Goal: Task Accomplishment & Management: Use online tool/utility

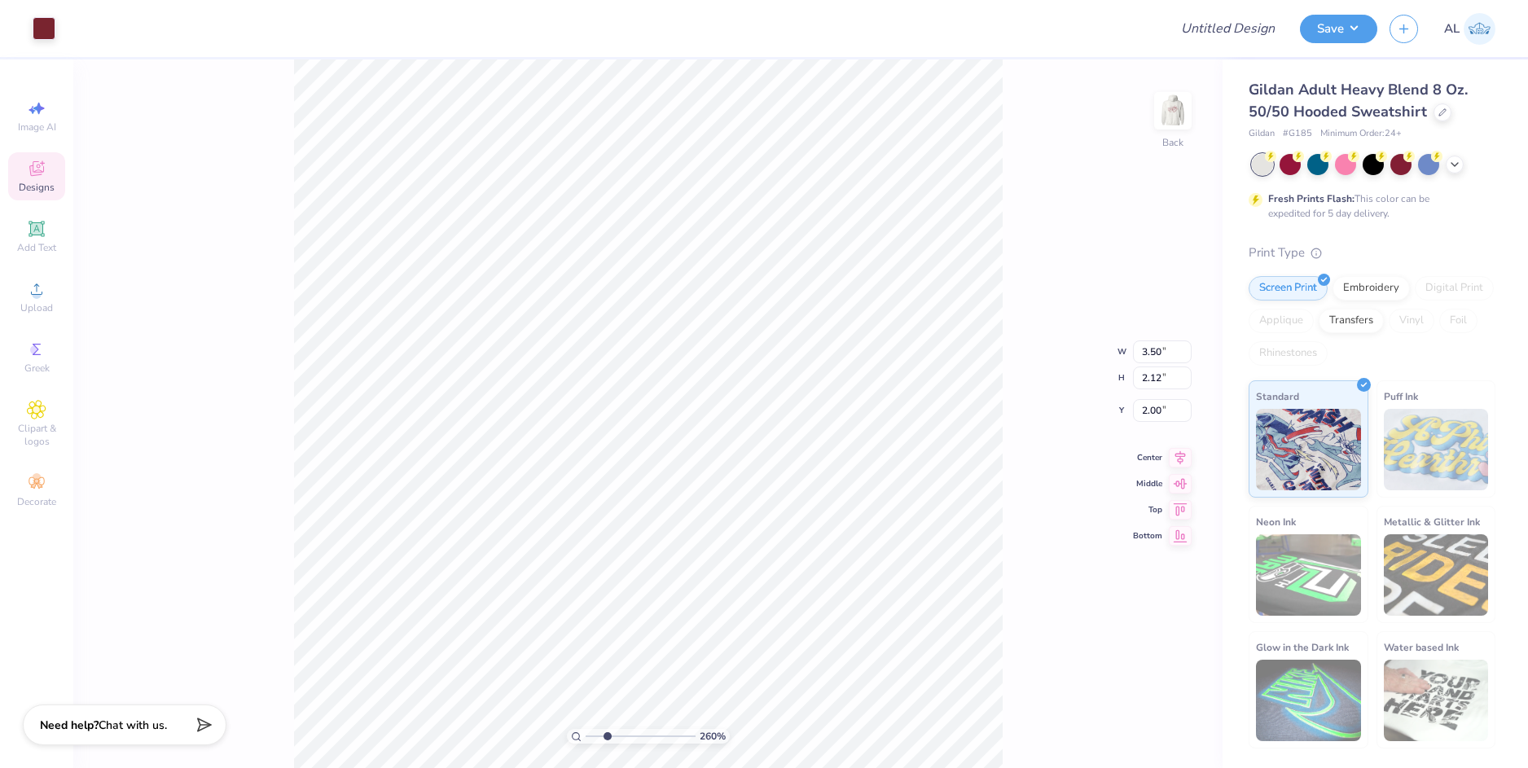
type input "2.6"
click at [607, 733] on input "range" at bounding box center [641, 736] width 110 height 15
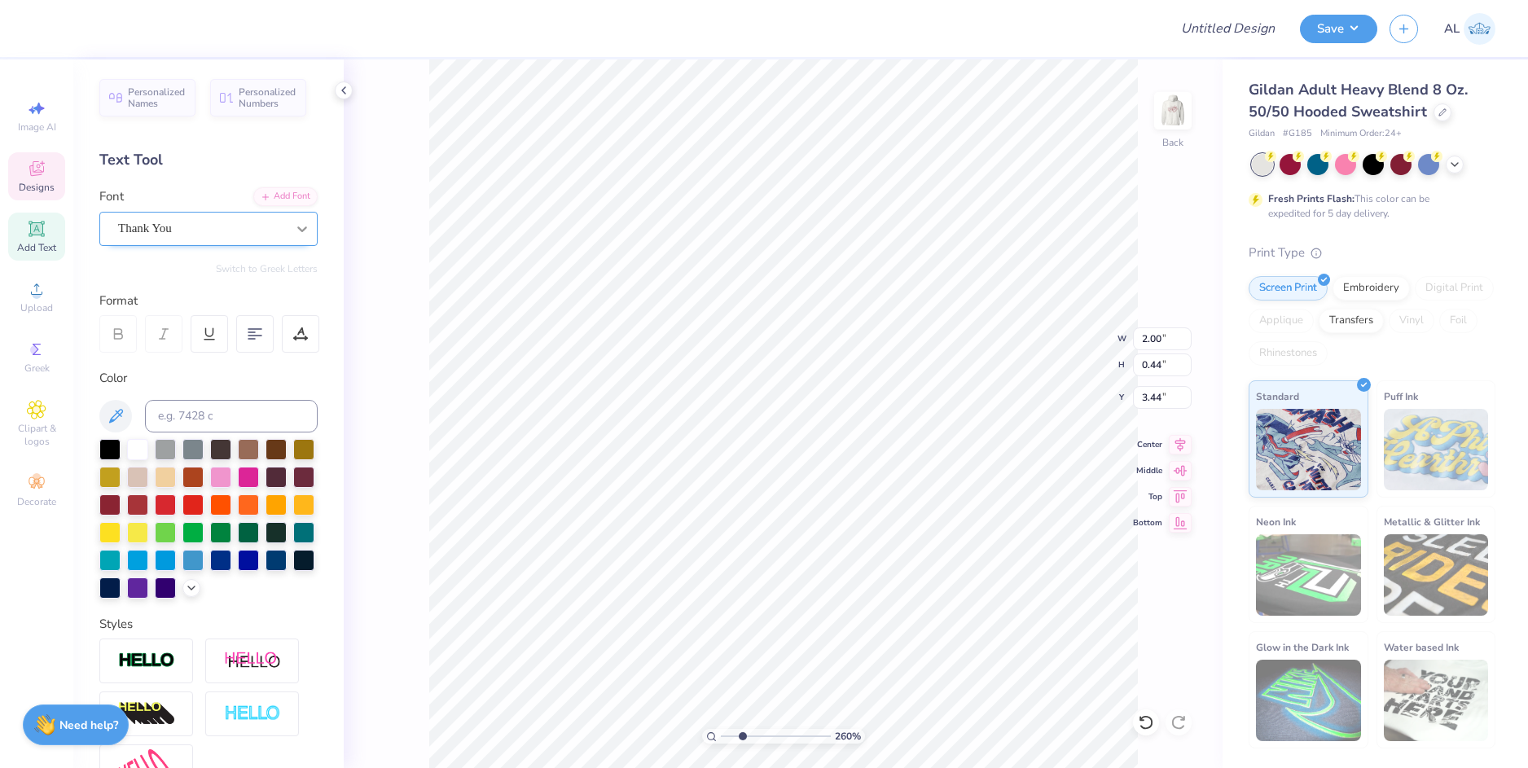
click at [294, 228] on icon at bounding box center [302, 229] width 16 height 16
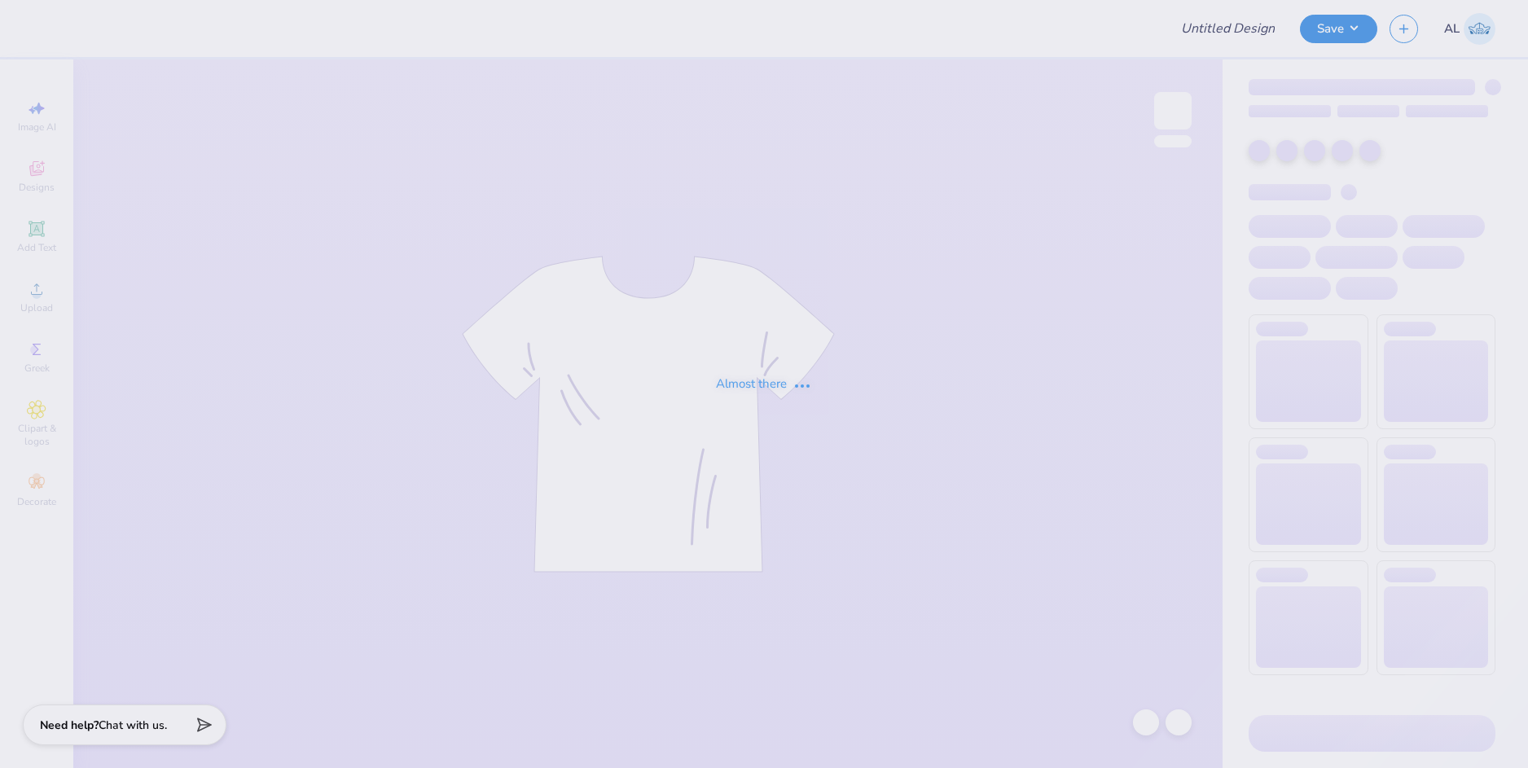
type input "ICEE"
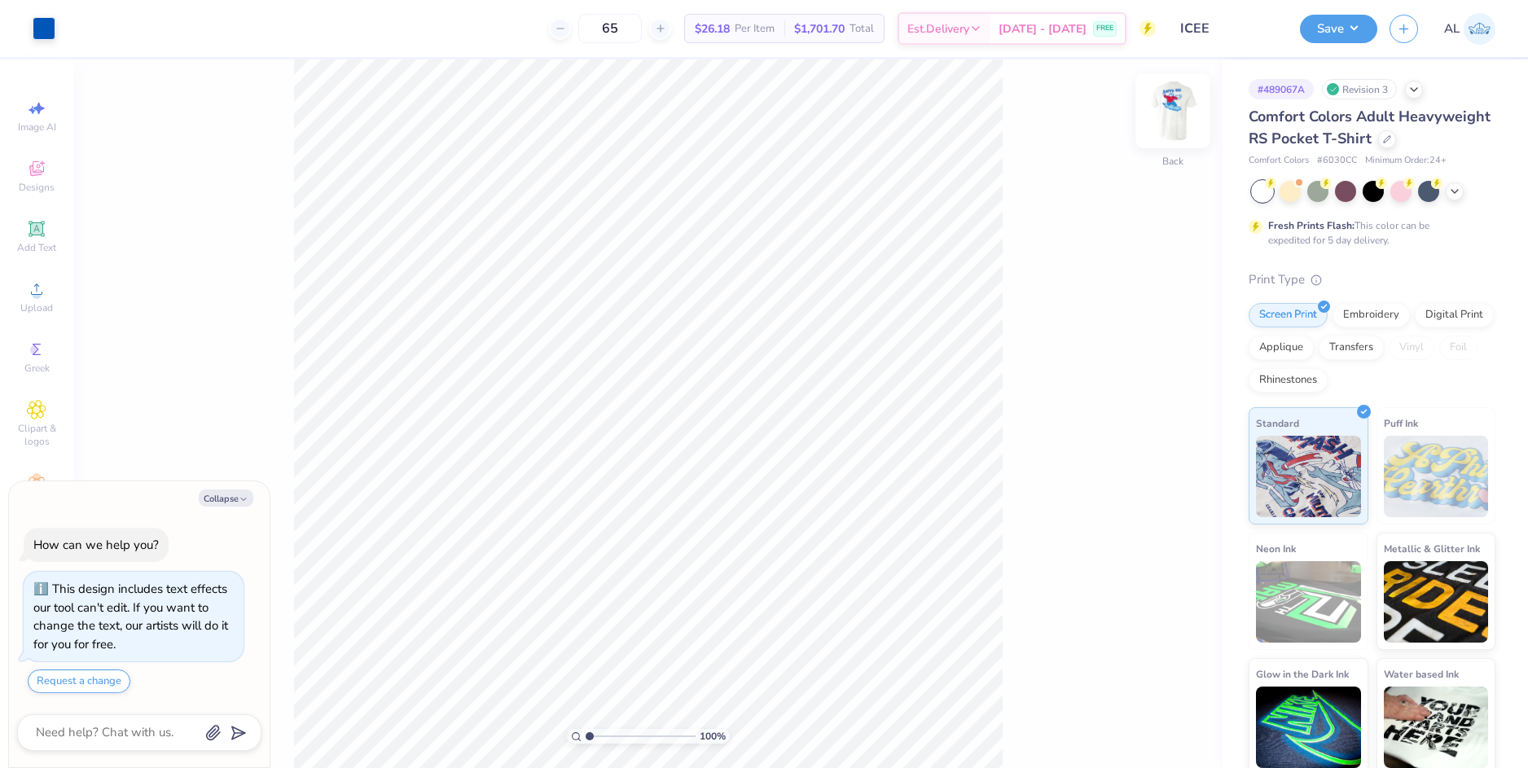
click at [1171, 110] on img at bounding box center [1172, 110] width 65 height 65
click at [49, 301] on div "Upload" at bounding box center [36, 297] width 57 height 48
click at [48, 298] on div "Upload" at bounding box center [36, 297] width 57 height 48
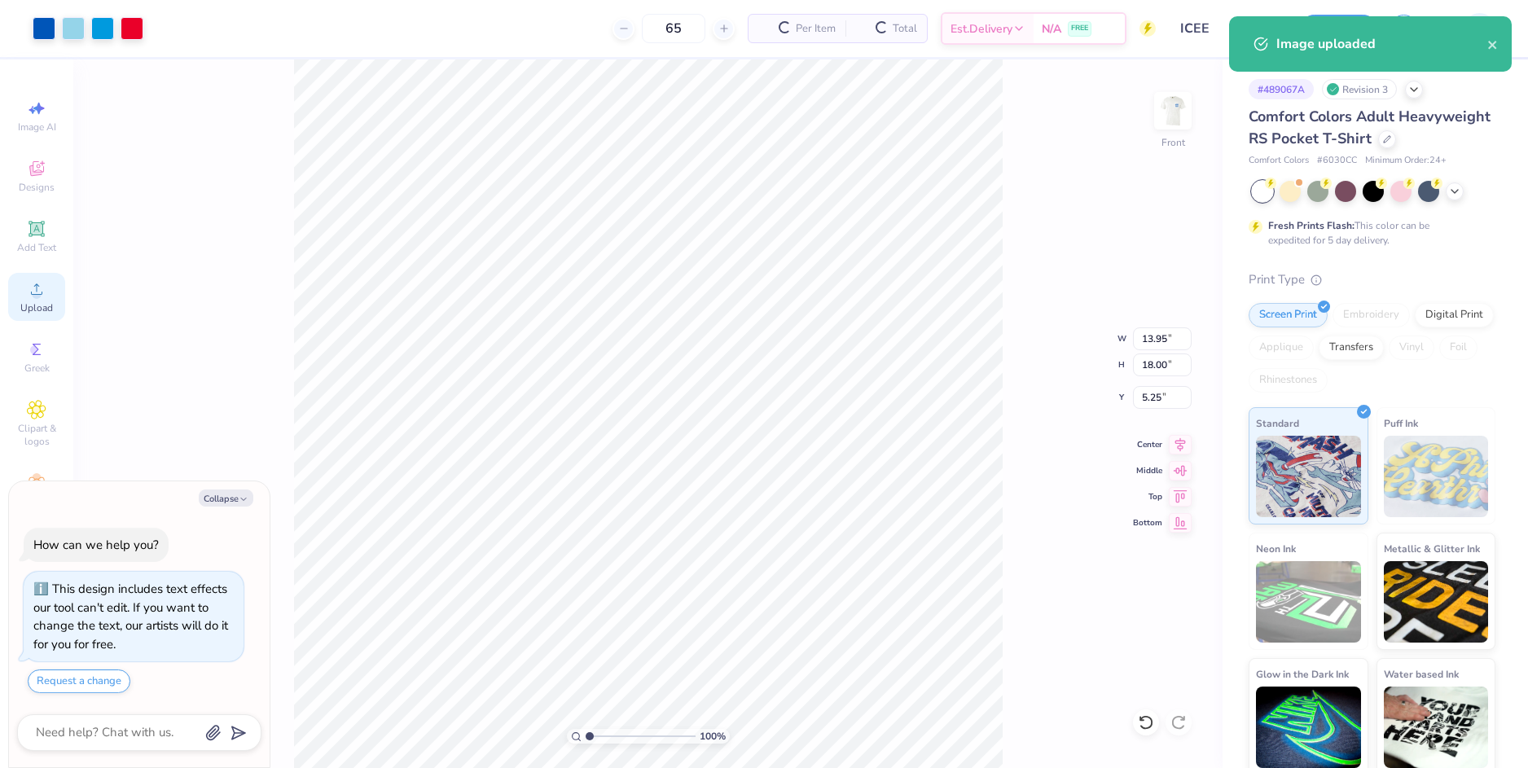
type textarea "x"
click at [1151, 332] on input "13.95" at bounding box center [1162, 338] width 59 height 23
type input "10"
type textarea "x"
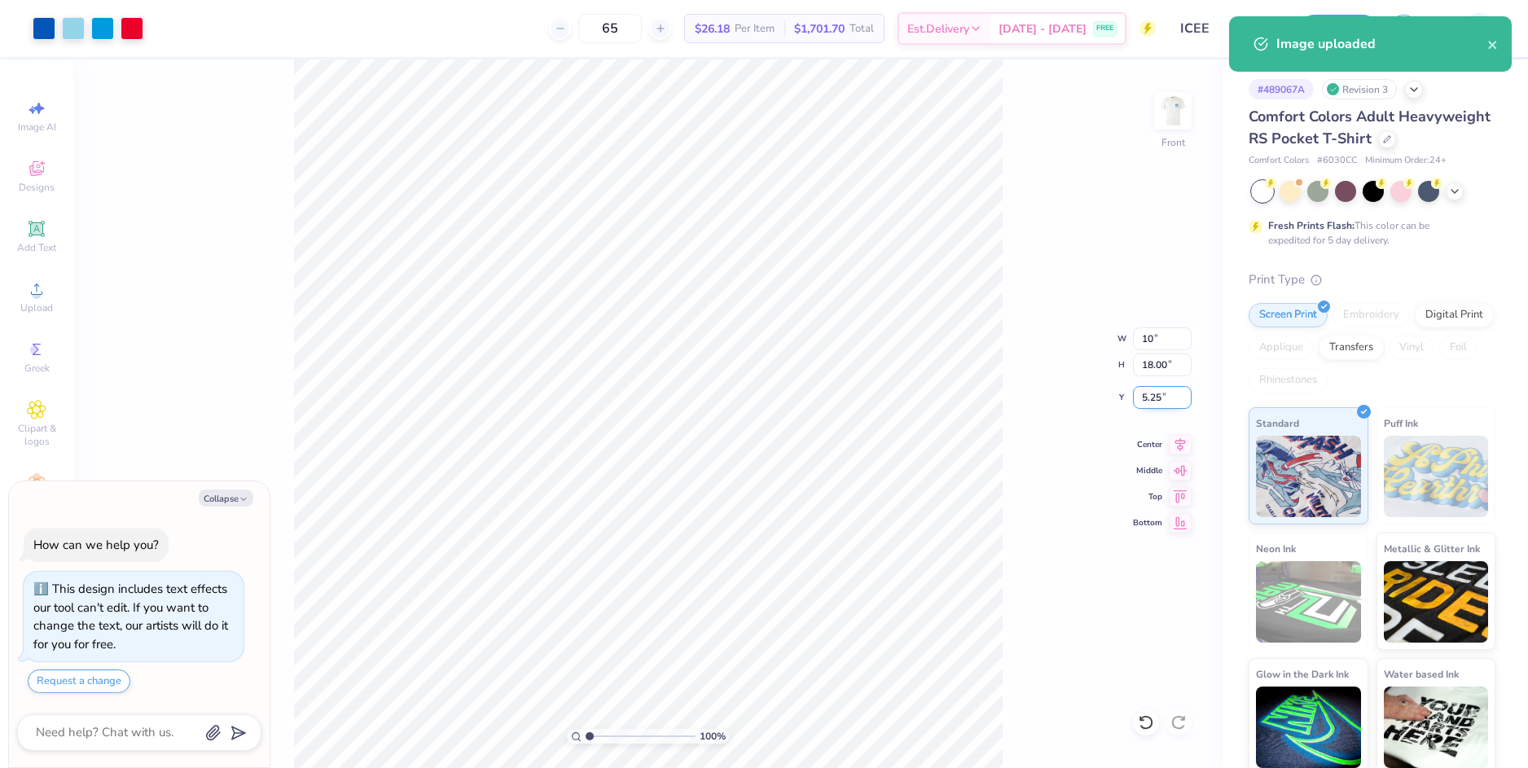
type input "10.00"
type input "12.90"
click at [1148, 404] on input "7.80" at bounding box center [1162, 397] width 59 height 23
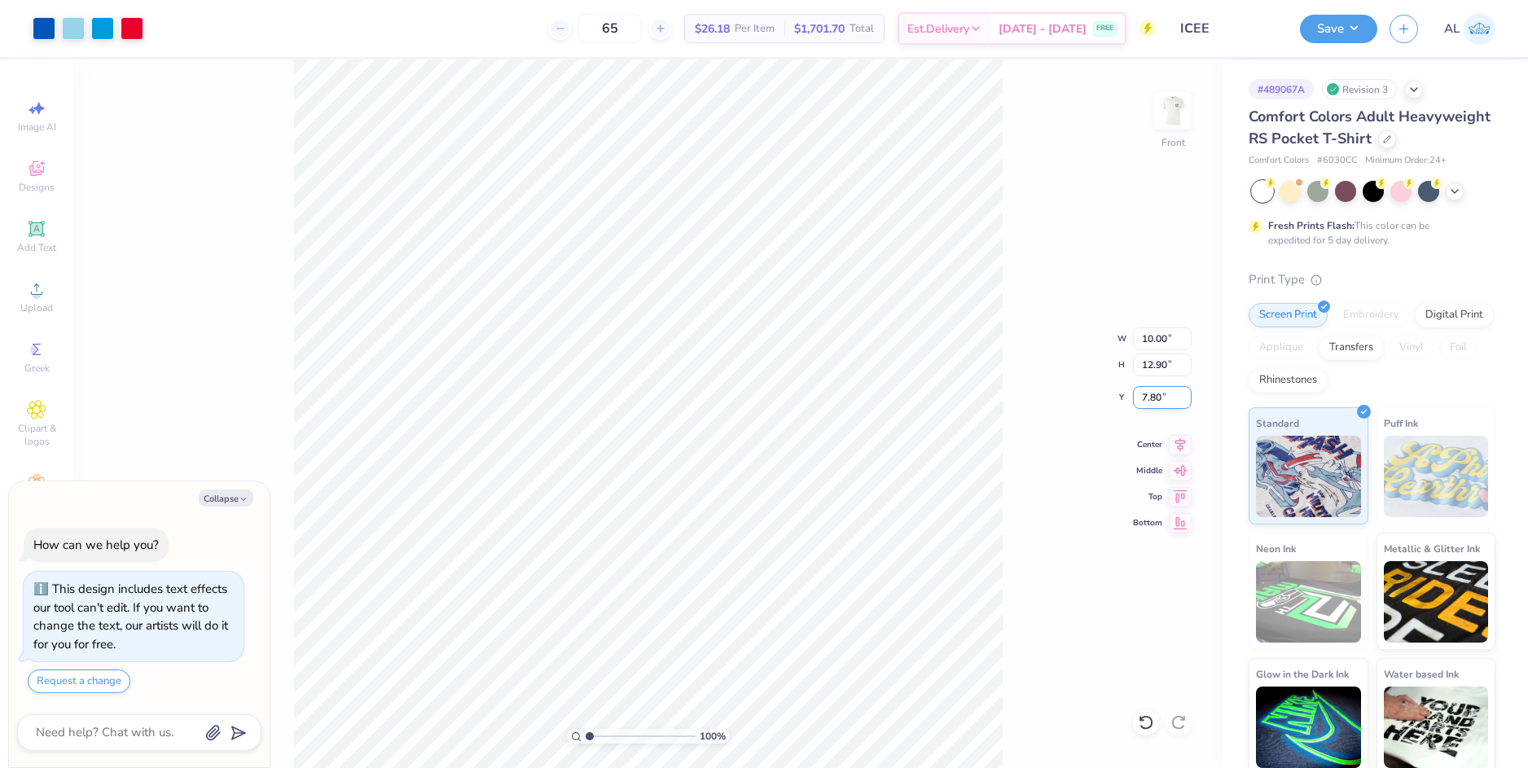
click at [1148, 398] on input "7.80" at bounding box center [1162, 397] width 59 height 23
type input "2"
type input "3"
click at [1148, 361] on input "12.90" at bounding box center [1162, 364] width 59 height 23
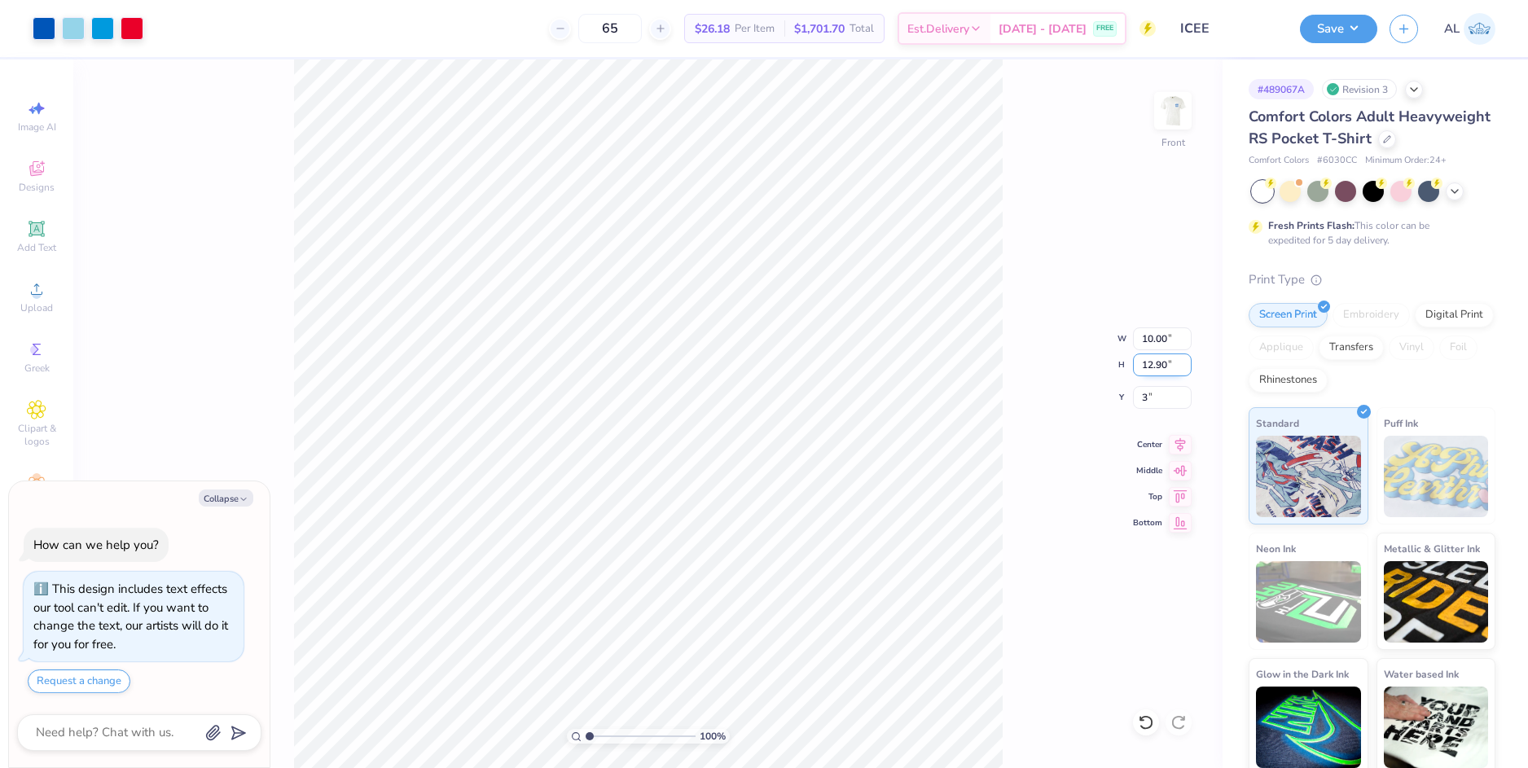
type textarea "x"
type input "3.00"
click at [1179, 116] on img at bounding box center [1172, 110] width 65 height 65
click at [1168, 126] on img at bounding box center [1172, 110] width 65 height 65
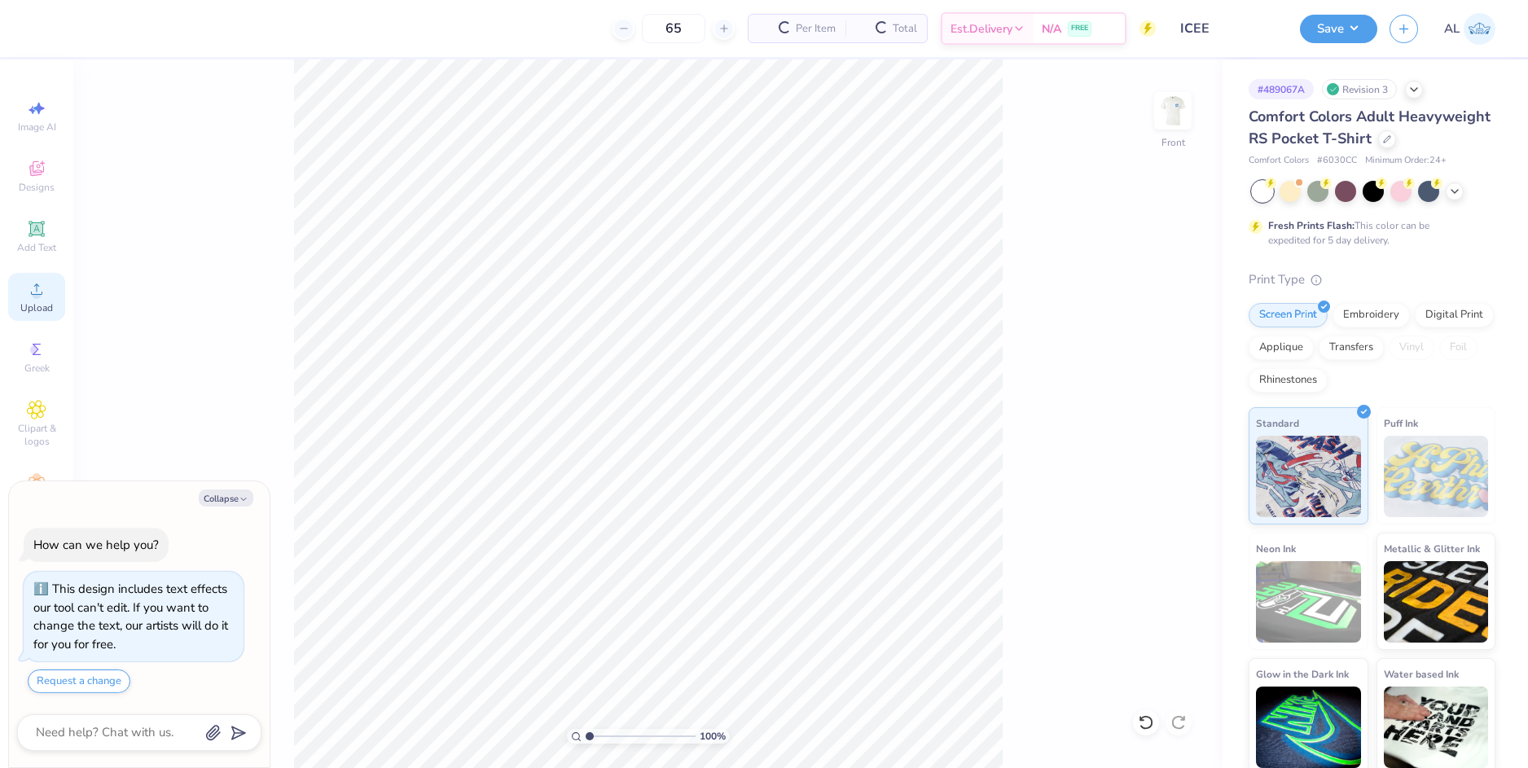
click at [42, 299] on div "Upload" at bounding box center [36, 297] width 57 height 48
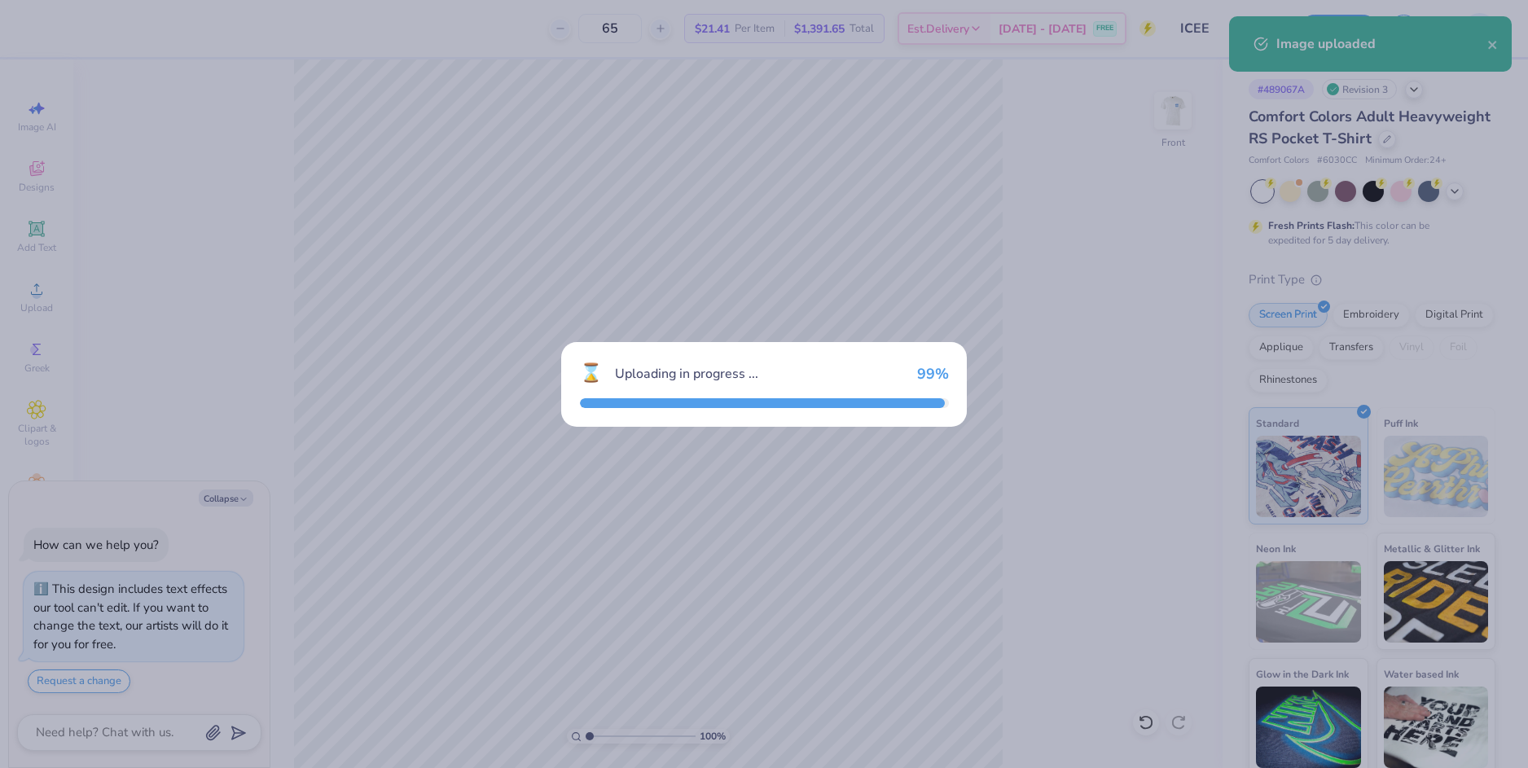
type textarea "x"
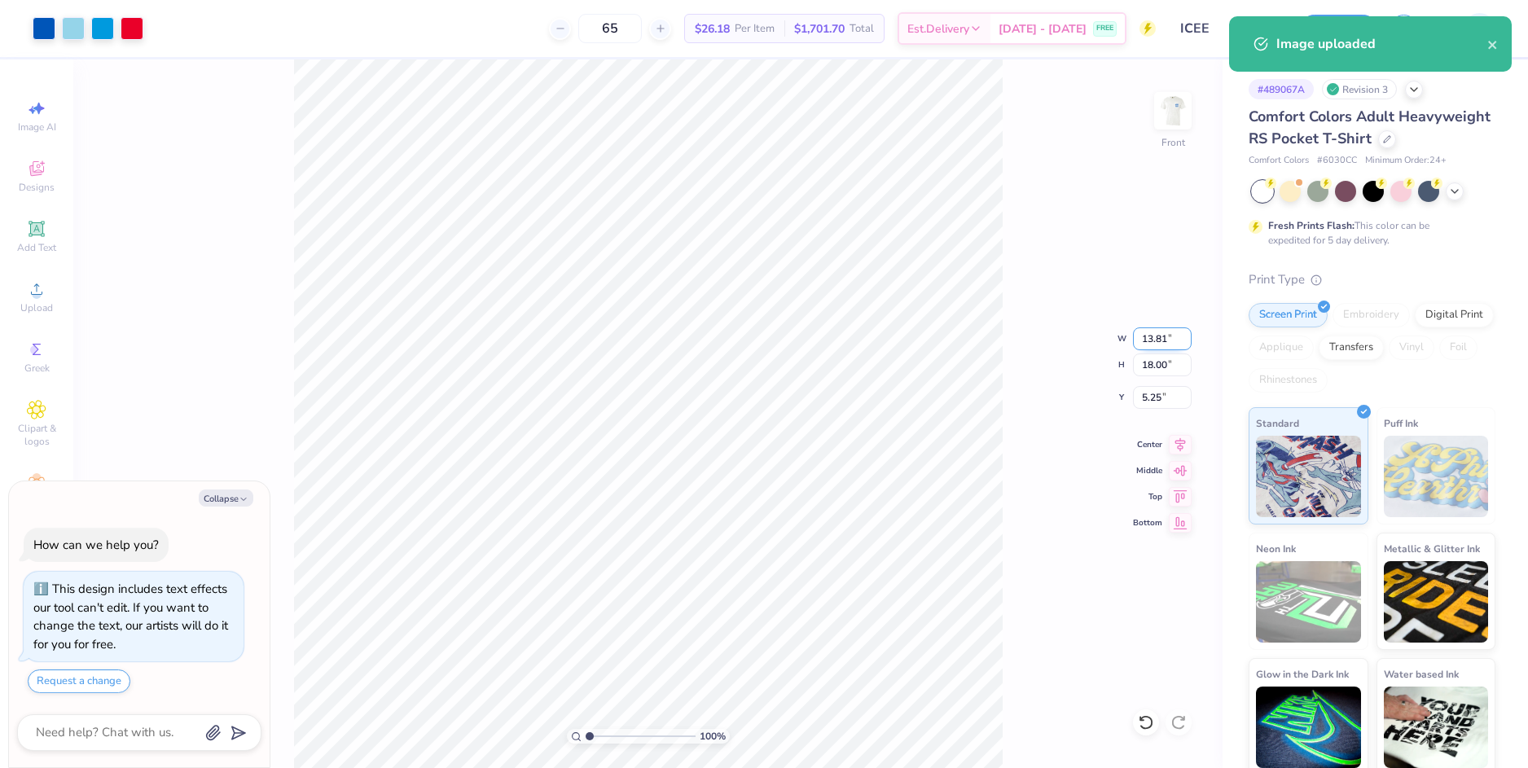
click at [1147, 336] on input "13.81" at bounding box center [1162, 338] width 59 height 23
type input "10"
click at [1148, 399] on input "5.25" at bounding box center [1162, 397] width 59 height 23
type textarea "x"
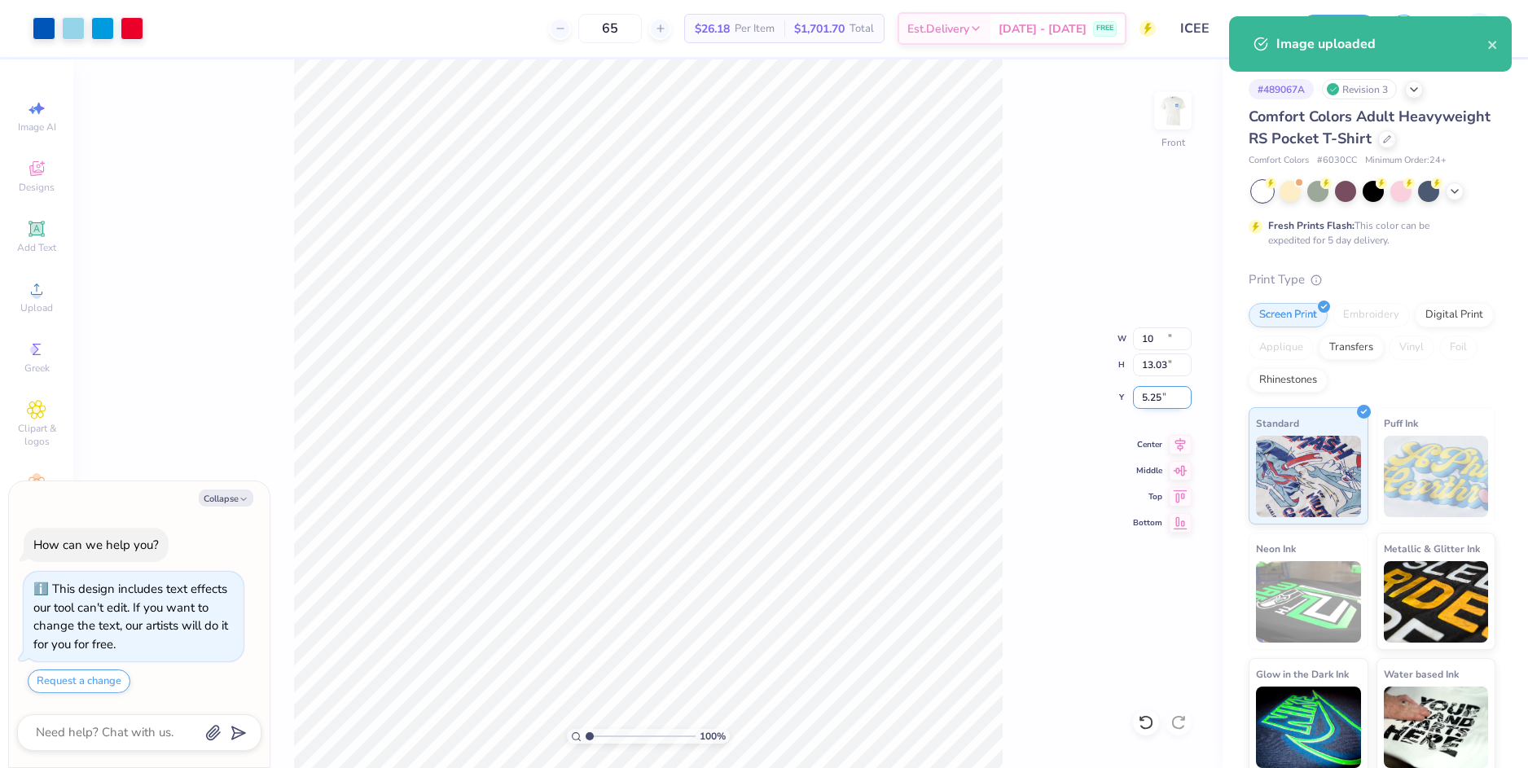
type input "10.00"
type input "13.03"
click at [1148, 399] on input "7.73" at bounding box center [1162, 397] width 59 height 23
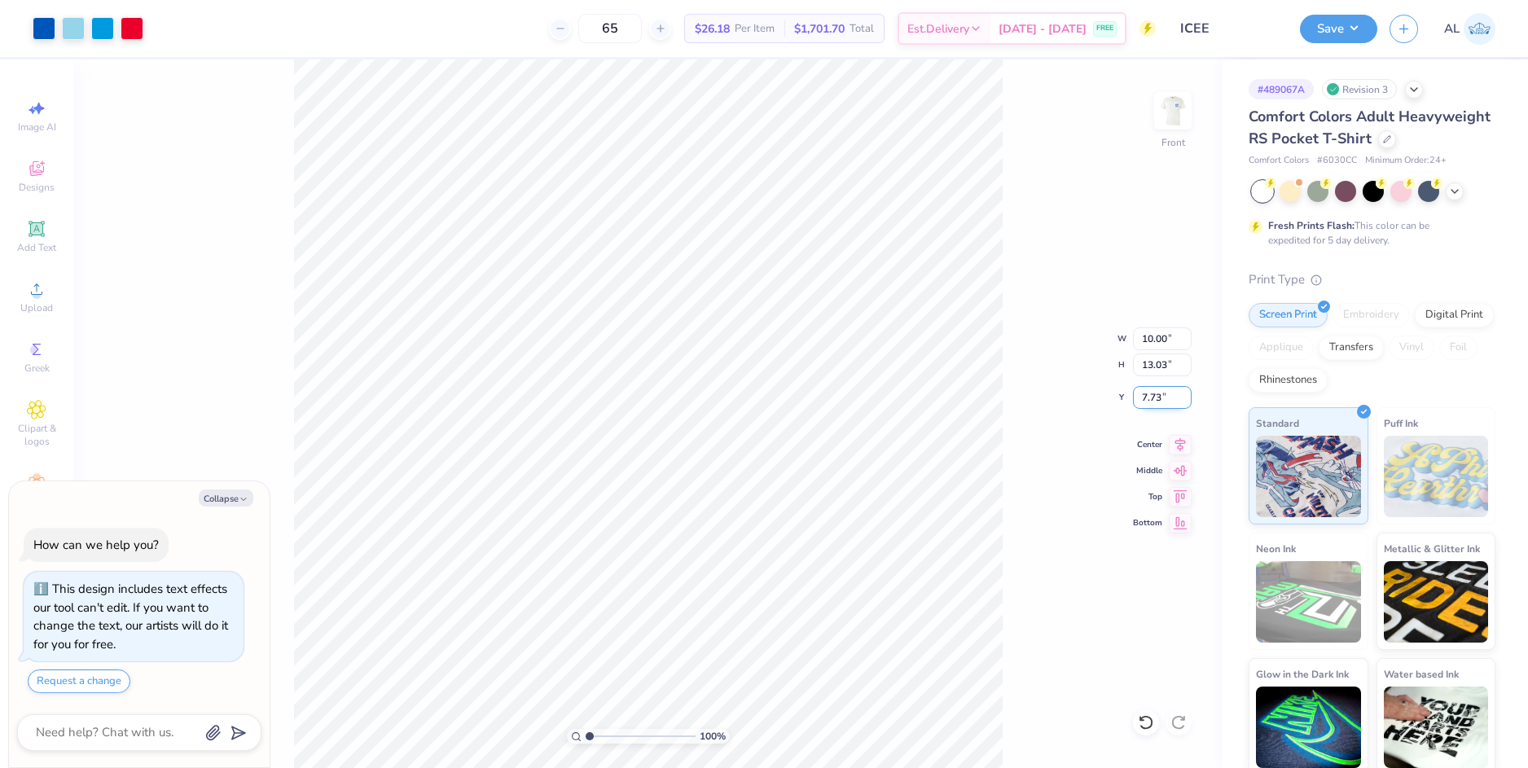
click at [1148, 399] on input "7.73" at bounding box center [1162, 397] width 59 height 23
type input "3"
click at [1156, 370] on input "13.03" at bounding box center [1162, 364] width 59 height 23
type textarea "x"
type input "3.00"
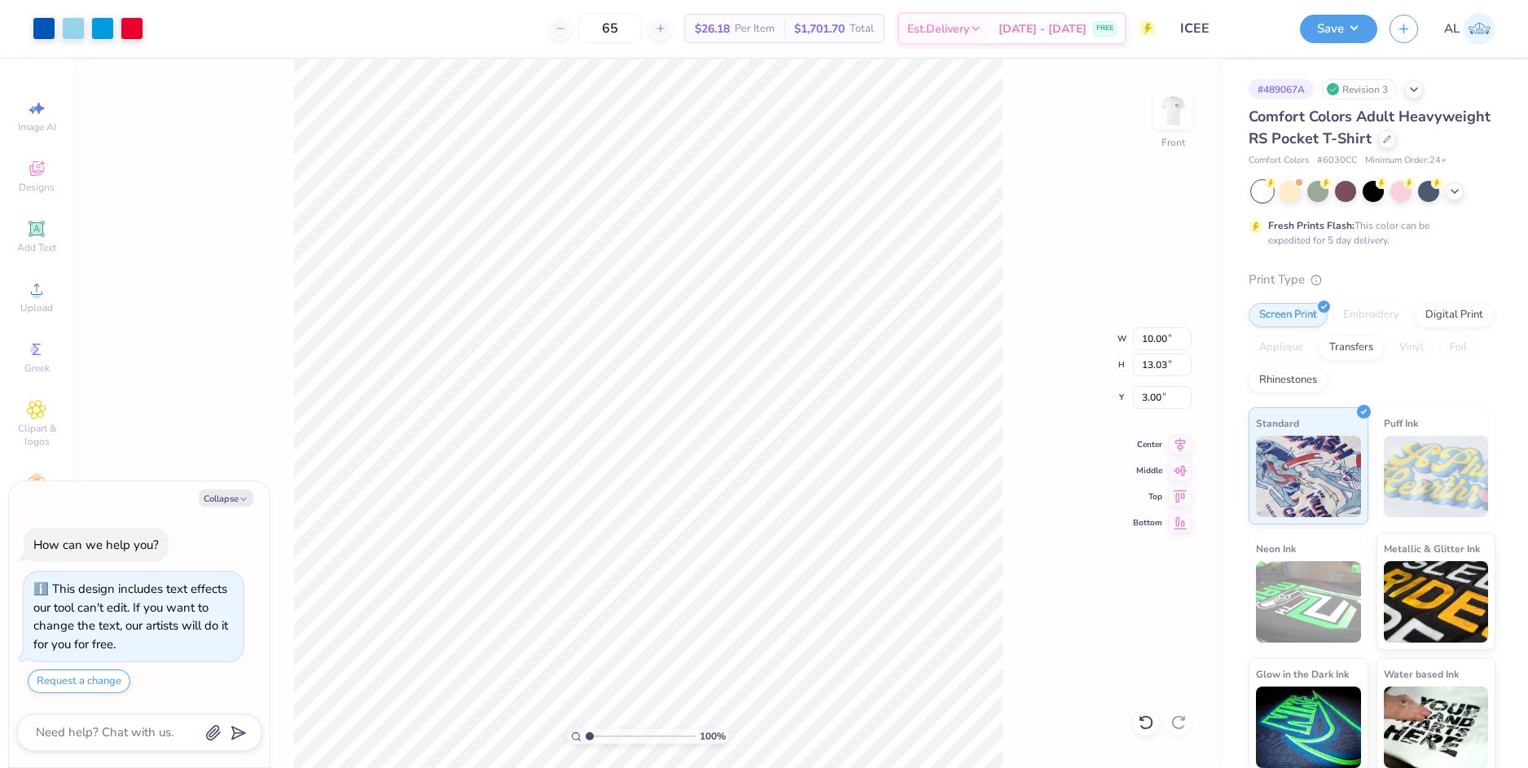
type textarea "x"
type input "3.05"
click at [612, 732] on input "range" at bounding box center [641, 736] width 110 height 15
type textarea "x"
drag, startPoint x: 610, startPoint y: 743, endPoint x: 585, endPoint y: 742, distance: 25.3
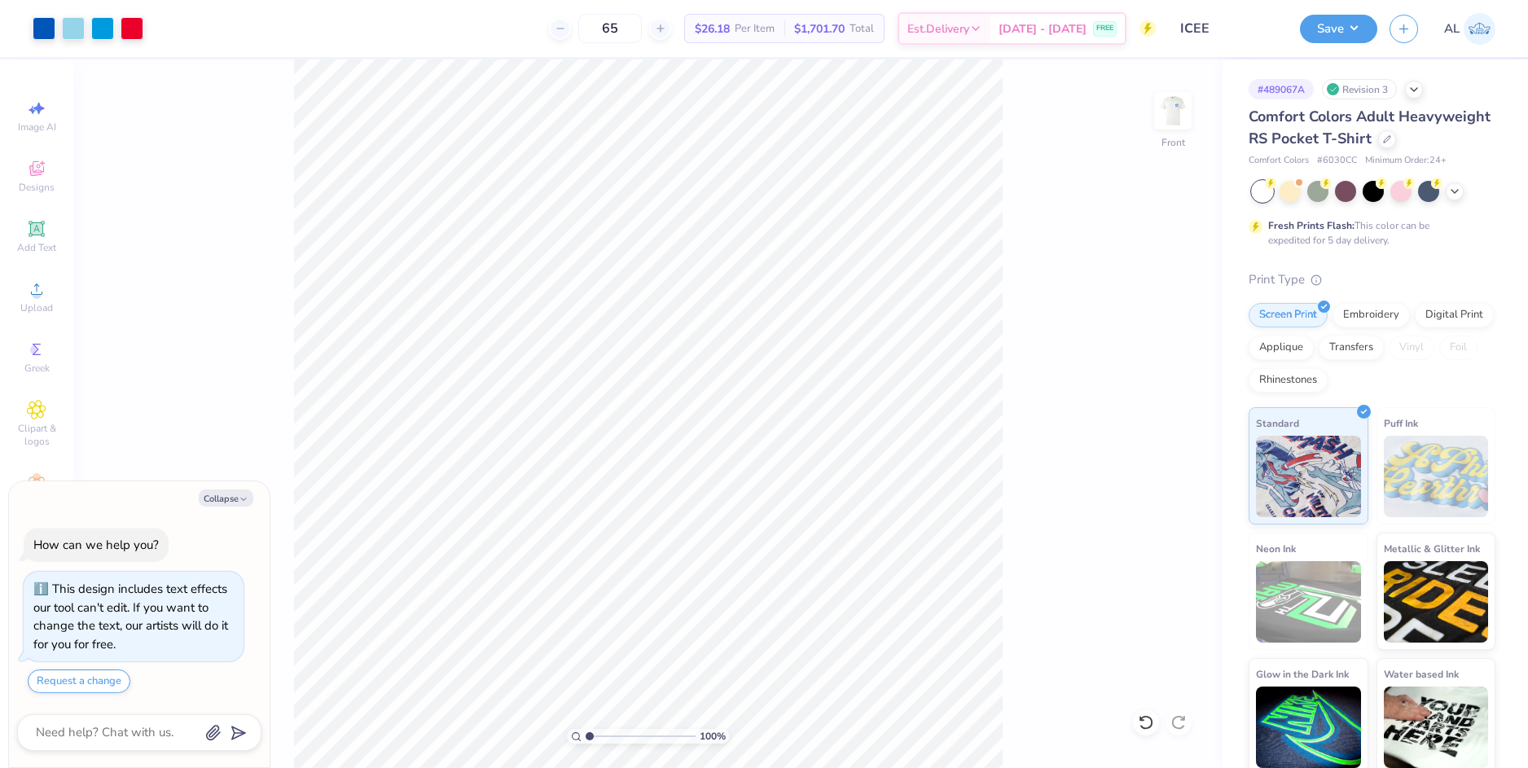
type input "1"
click at [586, 742] on input "range" at bounding box center [641, 736] width 110 height 15
click at [45, 298] on icon at bounding box center [37, 289] width 20 height 20
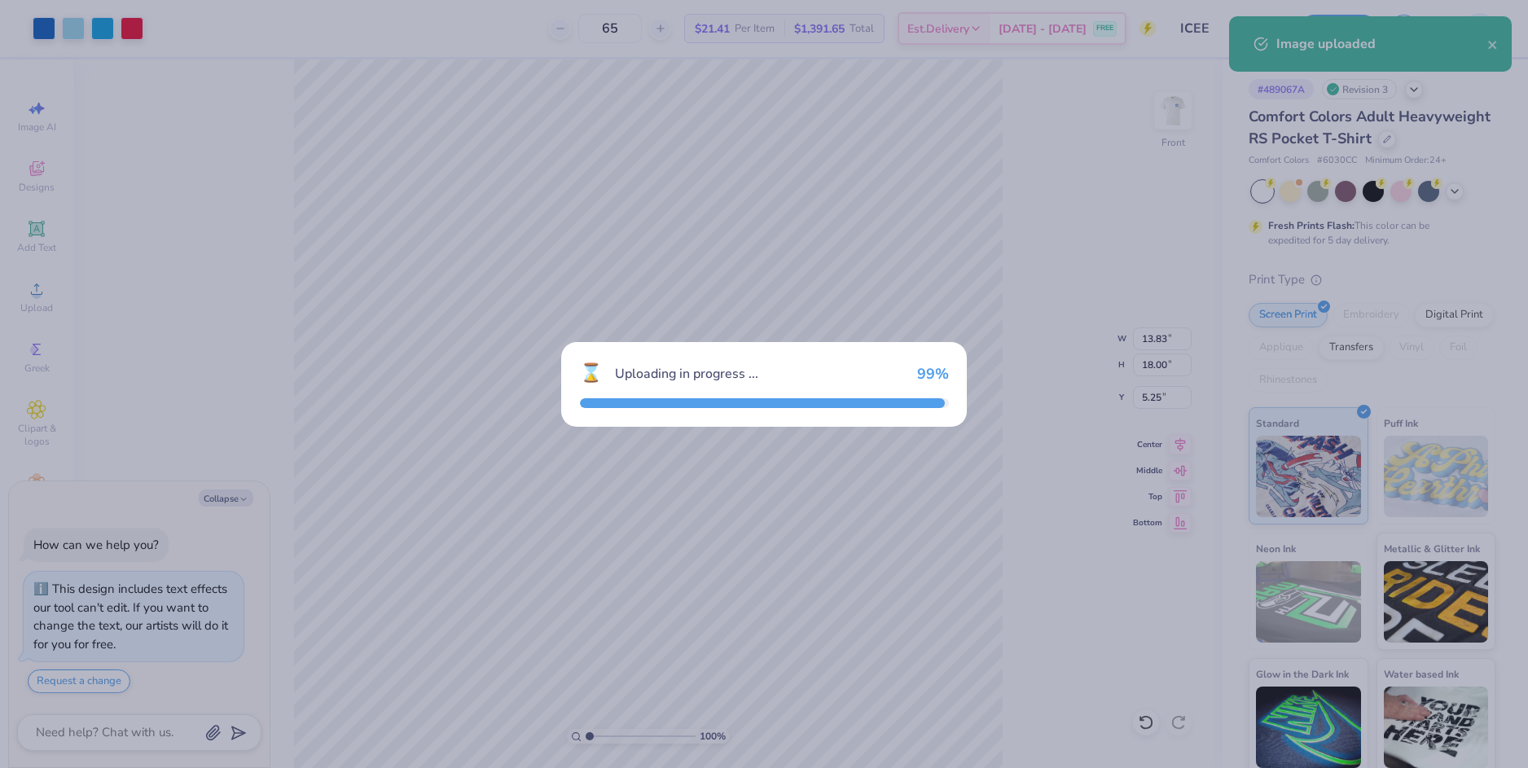
type textarea "x"
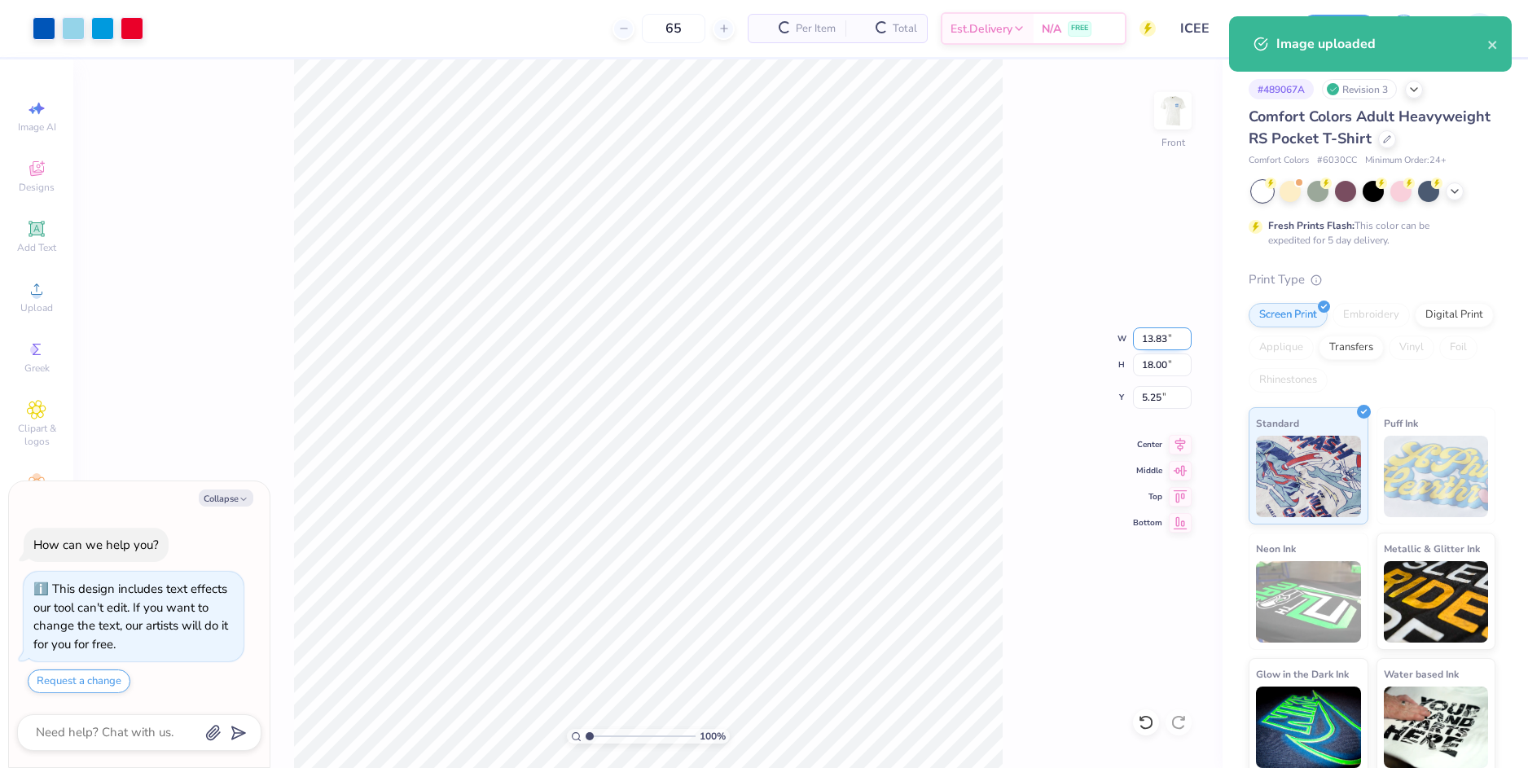
click at [1143, 341] on input "13.83" at bounding box center [1162, 338] width 59 height 23
type input "10"
click at [1153, 400] on input "5.25" at bounding box center [1162, 397] width 59 height 23
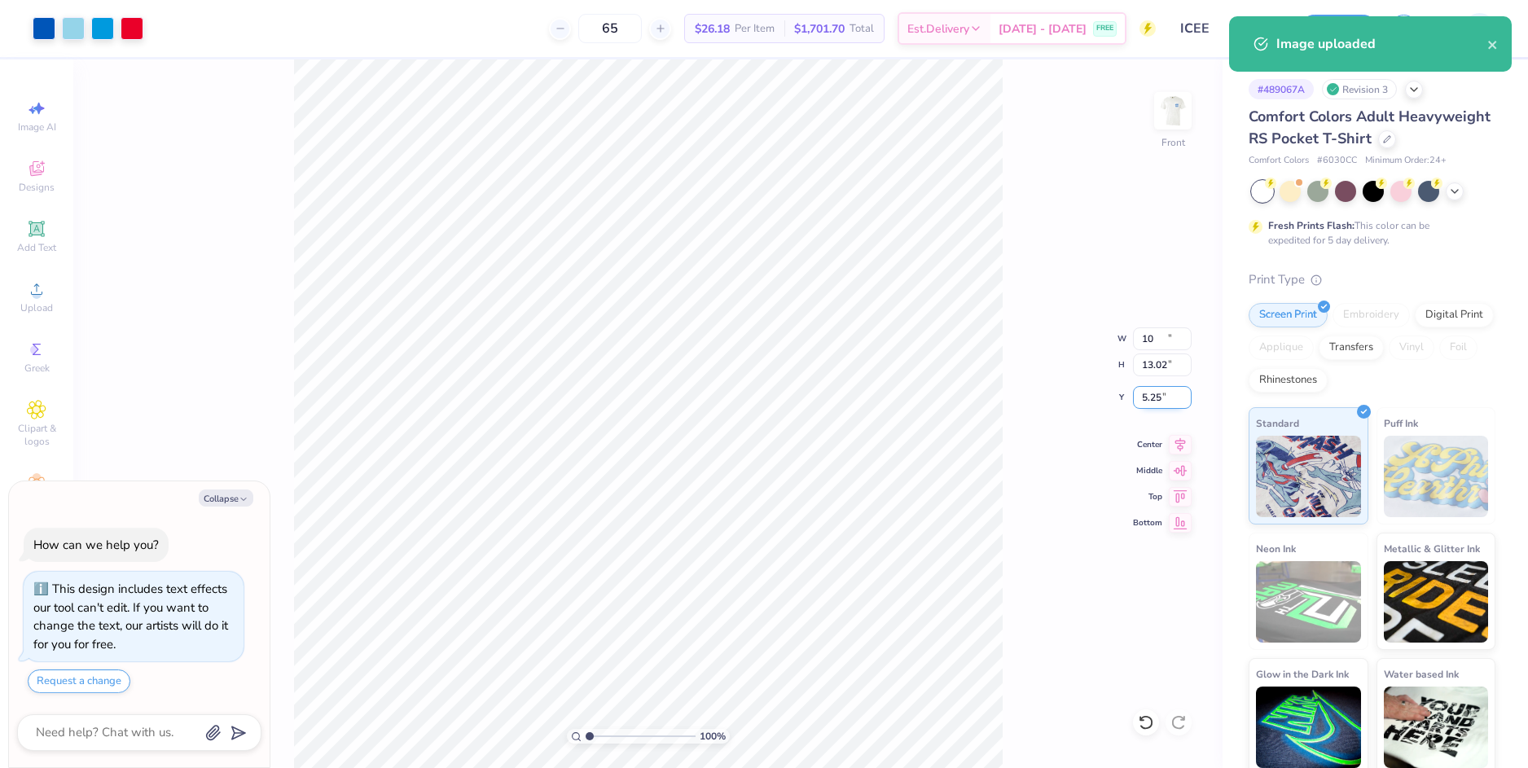
type textarea "x"
type input "10.00"
type input "13.02"
click at [1153, 400] on input "7.74" at bounding box center [1162, 397] width 59 height 23
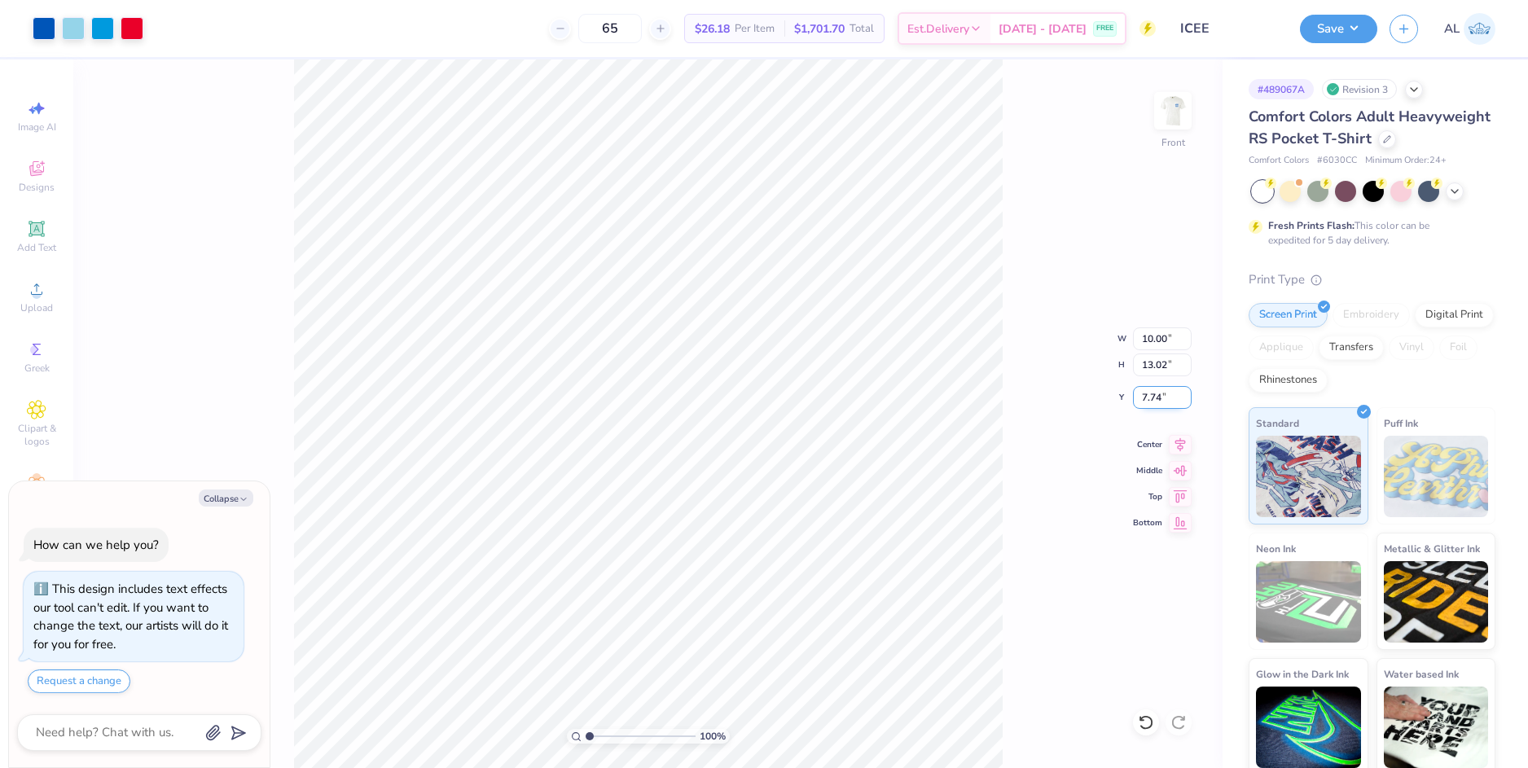
click at [1152, 397] on input "7.74" at bounding box center [1162, 397] width 59 height 23
type input "3"
click at [1157, 364] on input "13.02" at bounding box center [1162, 364] width 59 height 23
type textarea "x"
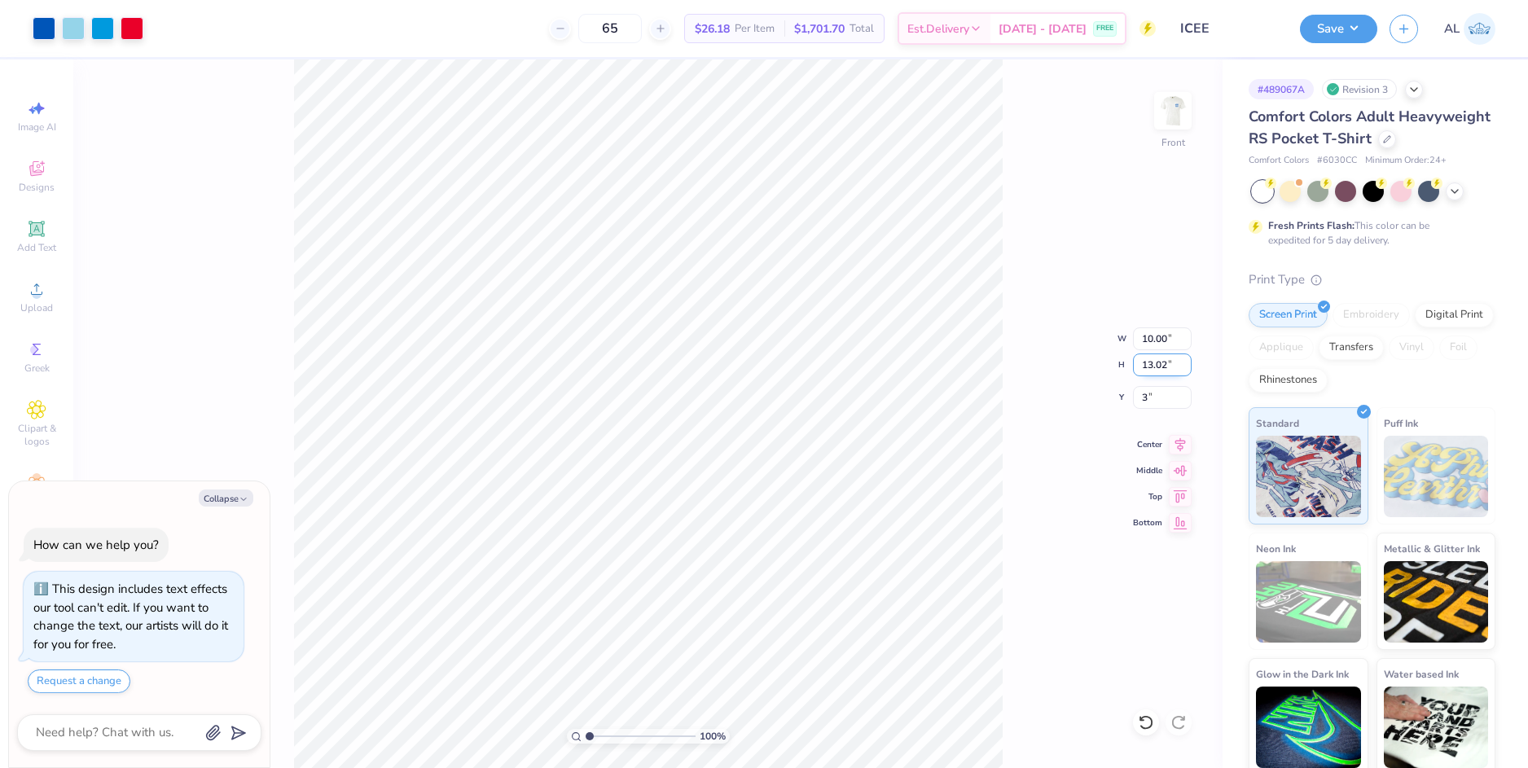
type input "3.00"
click at [1172, 119] on img at bounding box center [1172, 110] width 65 height 65
click at [1169, 102] on img at bounding box center [1172, 110] width 65 height 65
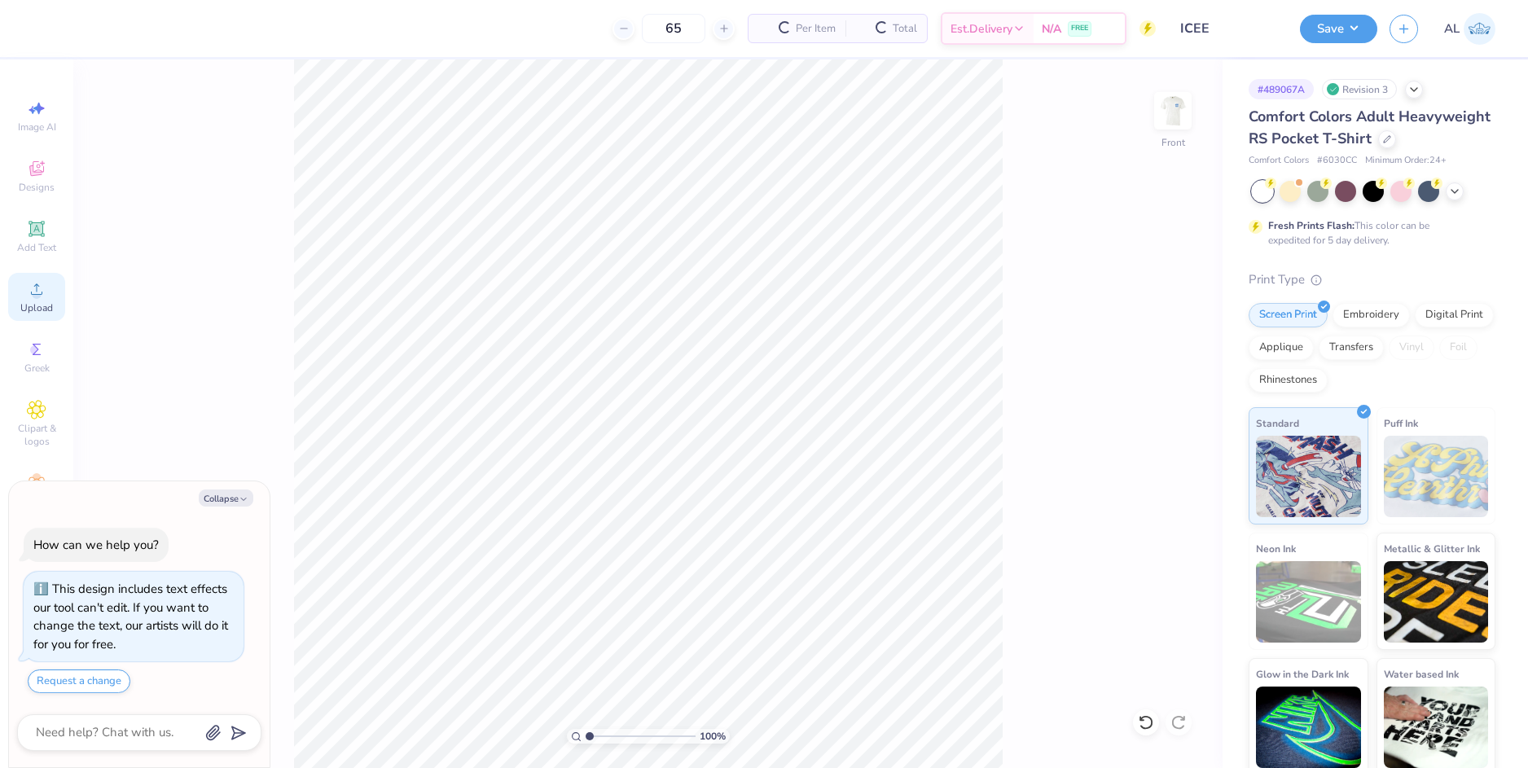
click at [48, 311] on span "Upload" at bounding box center [36, 307] width 33 height 13
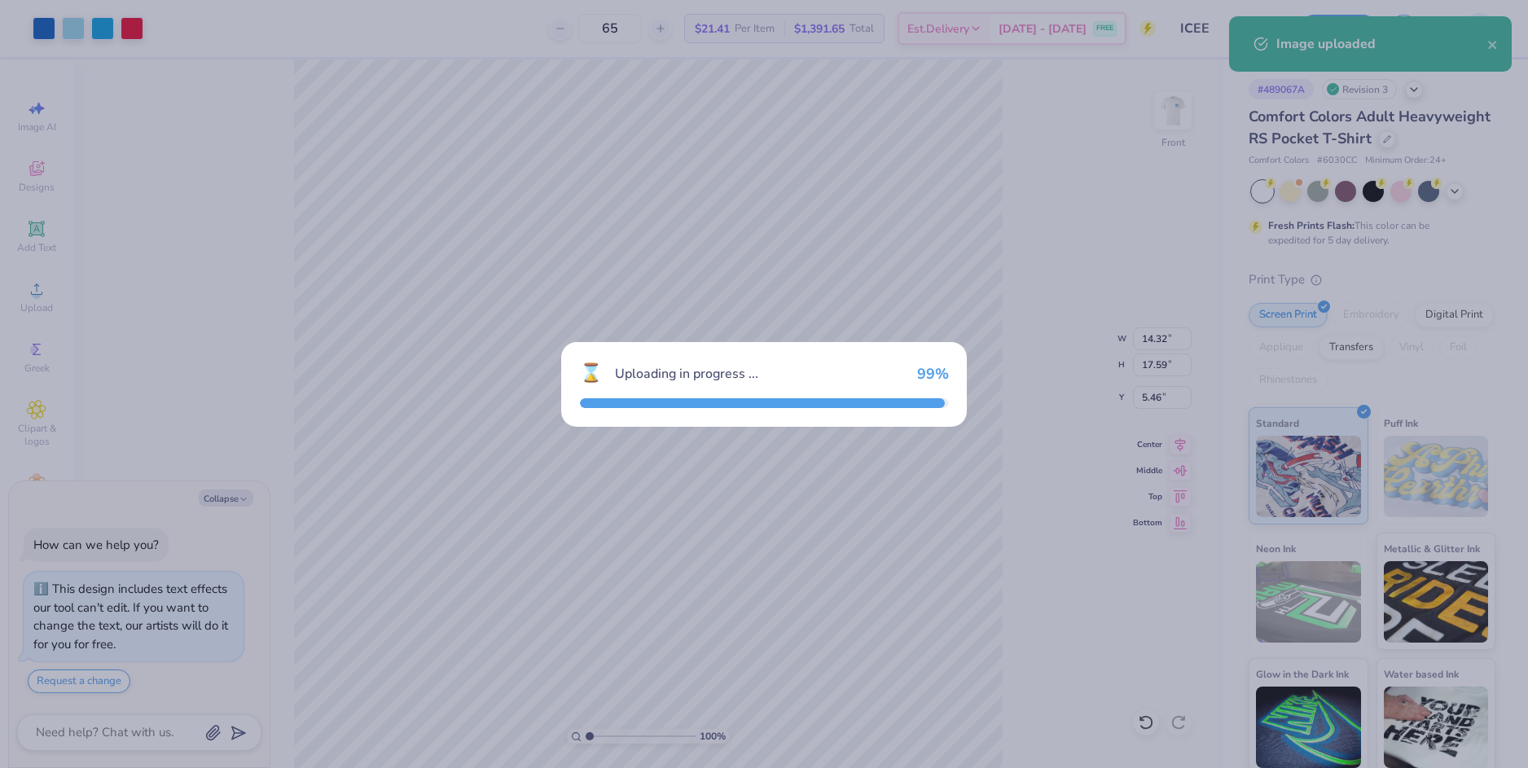
type textarea "x"
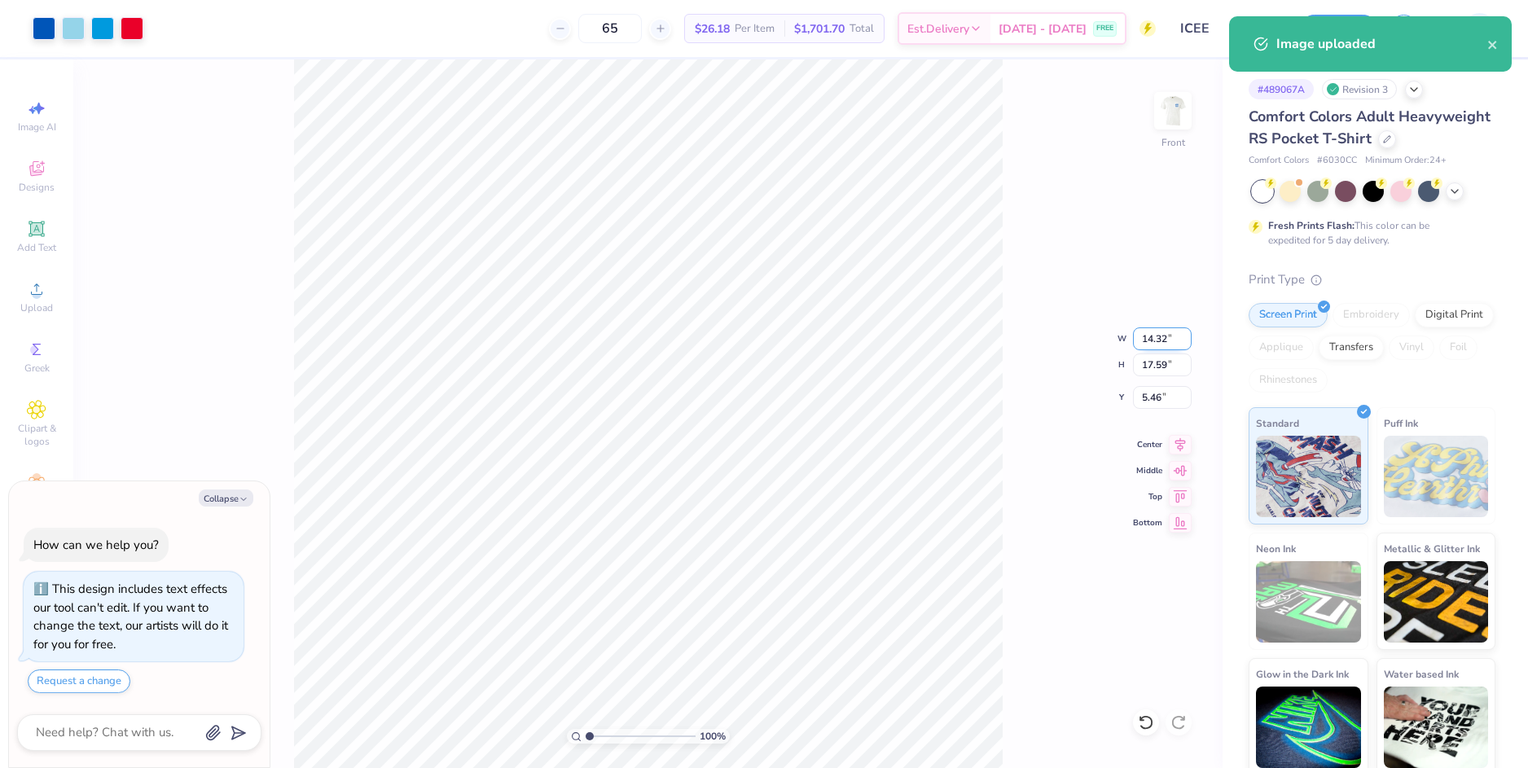
click at [1152, 331] on input "14.32" at bounding box center [1162, 338] width 59 height 23
type input "10"
click at [1163, 394] on input "5.46" at bounding box center [1162, 397] width 59 height 23
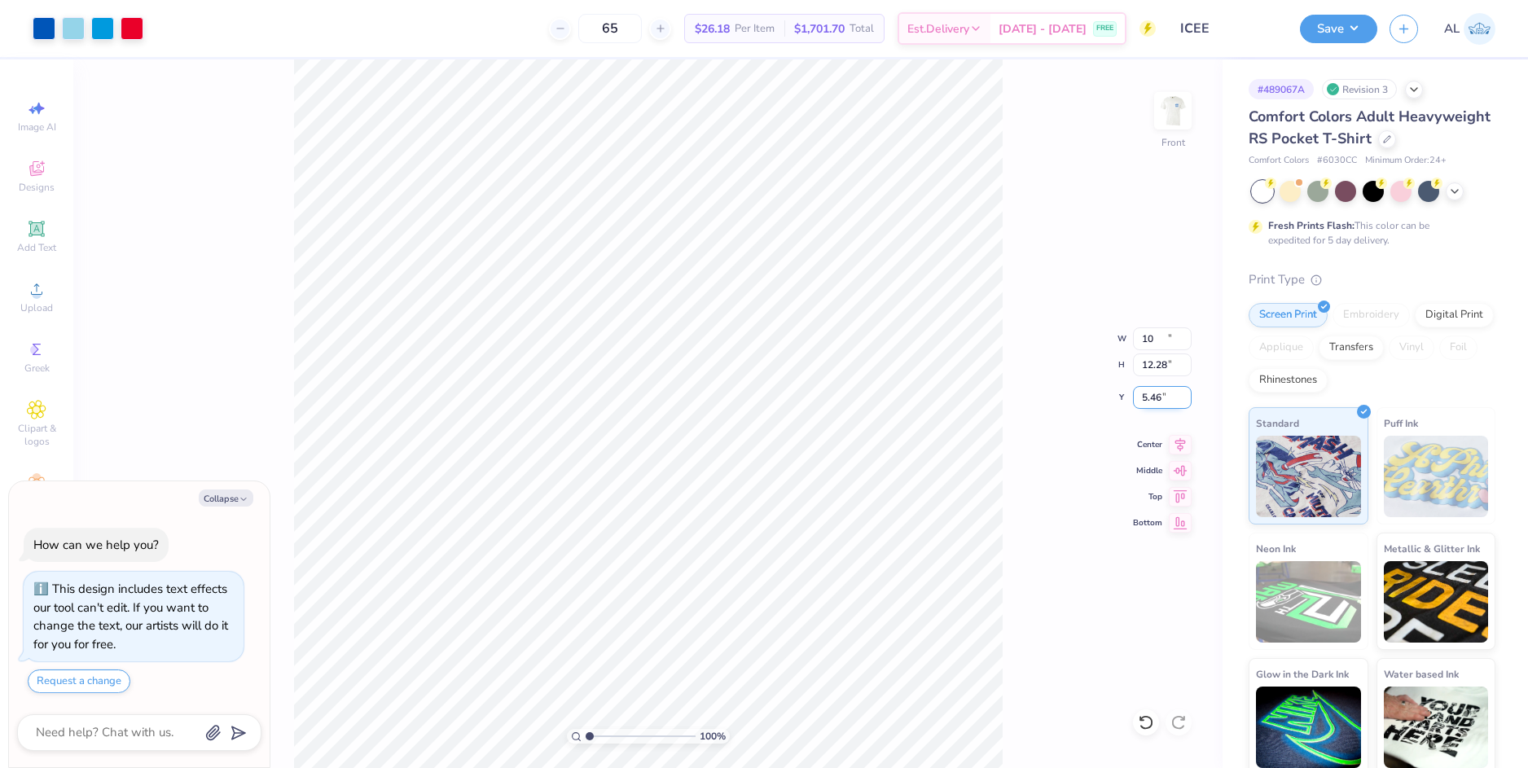
type textarea "x"
type input "10.00"
type input "12.28"
click at [1155, 397] on input "8.11" at bounding box center [1162, 397] width 59 height 23
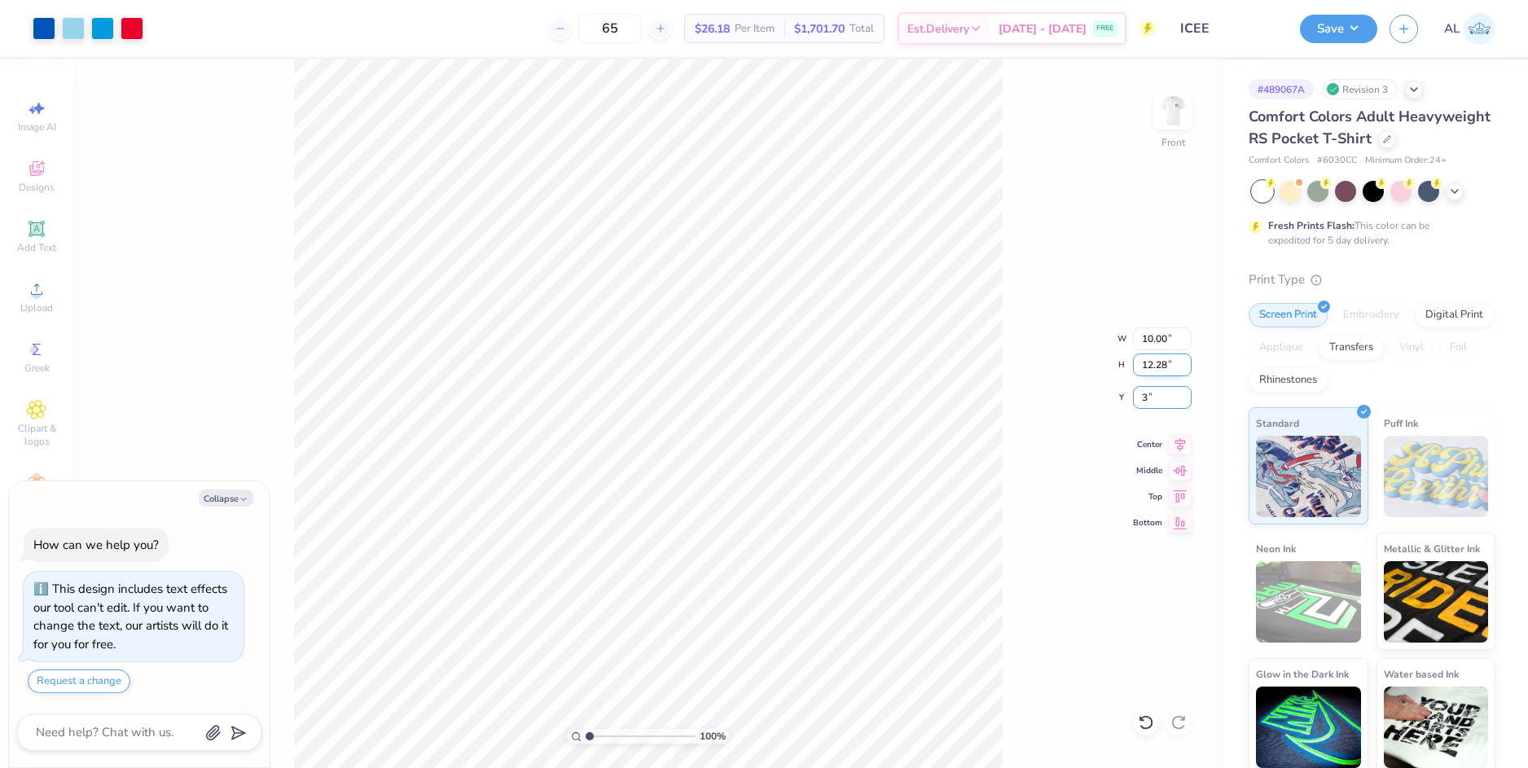
type input "3"
click at [1149, 373] on input "12.28" at bounding box center [1162, 364] width 59 height 23
type textarea "x"
type input "3.00"
click at [1087, 191] on div "100 % Front W 10.00 10.00 " H 12.28 12.28 " Y 3.00 3.00 " Center Middle Top Bot…" at bounding box center [647, 413] width 1149 height 709
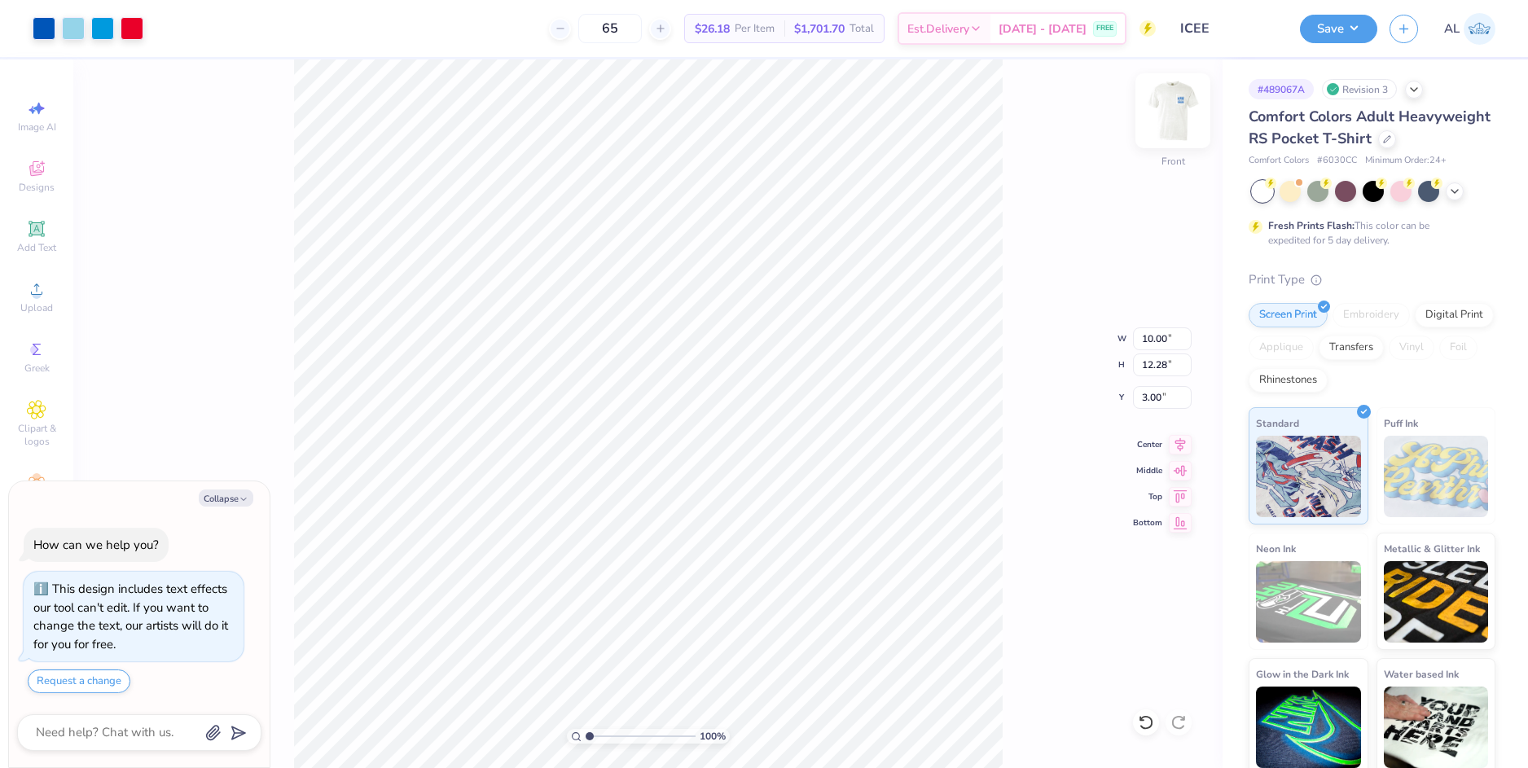
click at [1187, 105] on img at bounding box center [1172, 110] width 65 height 65
click at [1003, 474] on div "100 % Back" at bounding box center [647, 413] width 1149 height 709
click at [1323, 36] on button "Save" at bounding box center [1338, 26] width 77 height 29
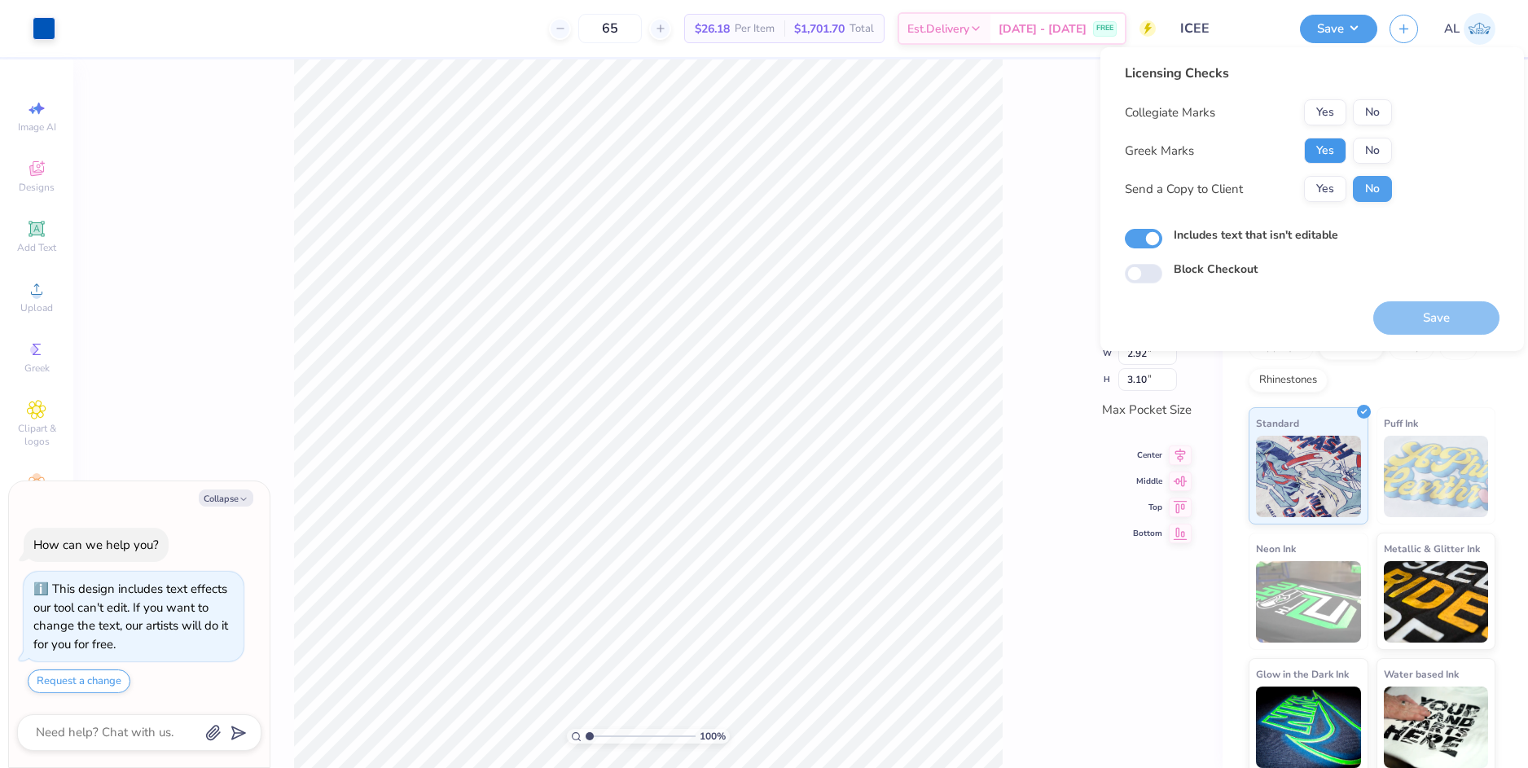
click at [1324, 143] on button "Yes" at bounding box center [1325, 151] width 42 height 26
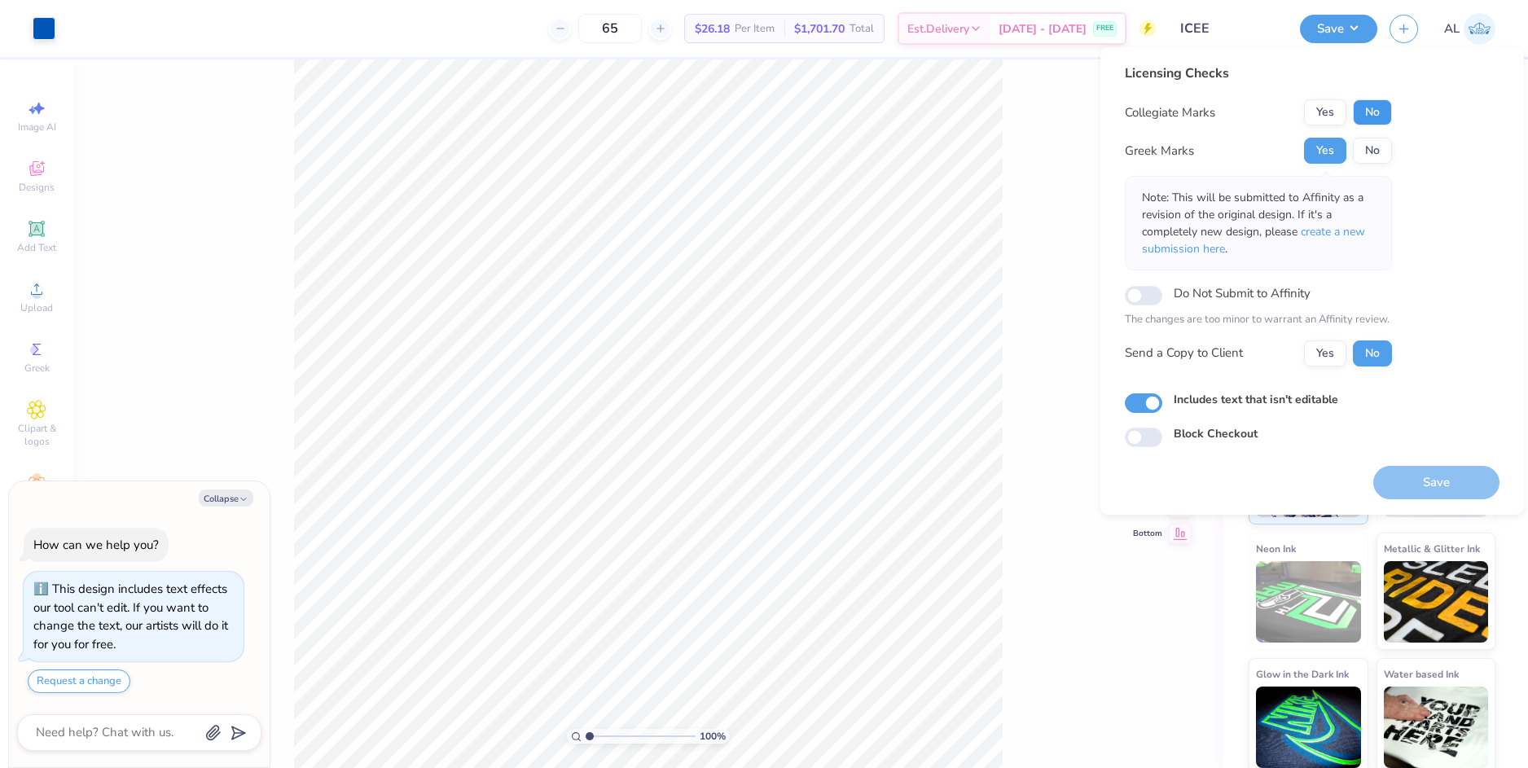
click at [1376, 113] on button "No" at bounding box center [1372, 112] width 39 height 26
click at [1316, 352] on button "Yes" at bounding box center [1325, 353] width 42 height 26
click at [1429, 490] on button "Save" at bounding box center [1436, 482] width 126 height 33
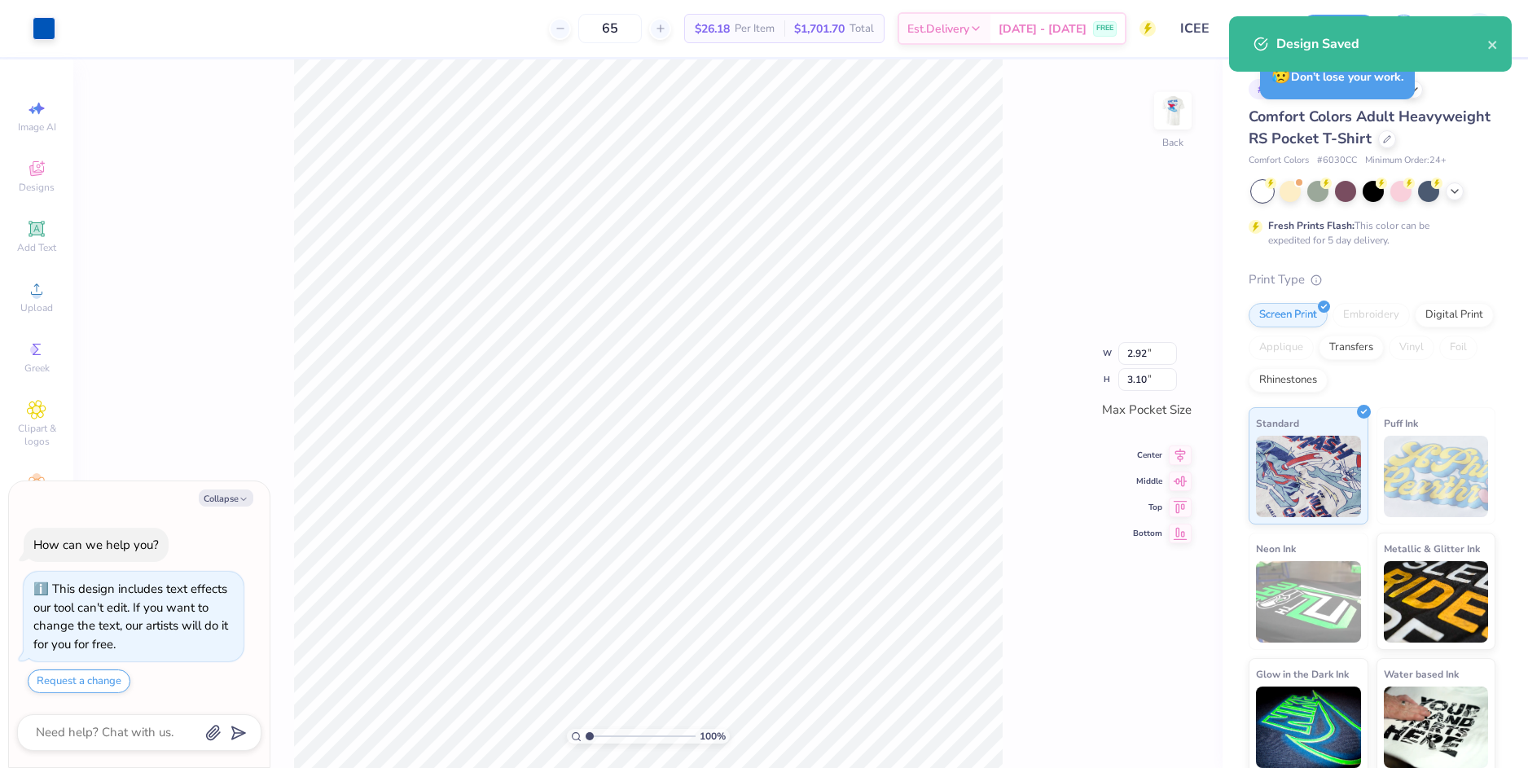
type textarea "x"
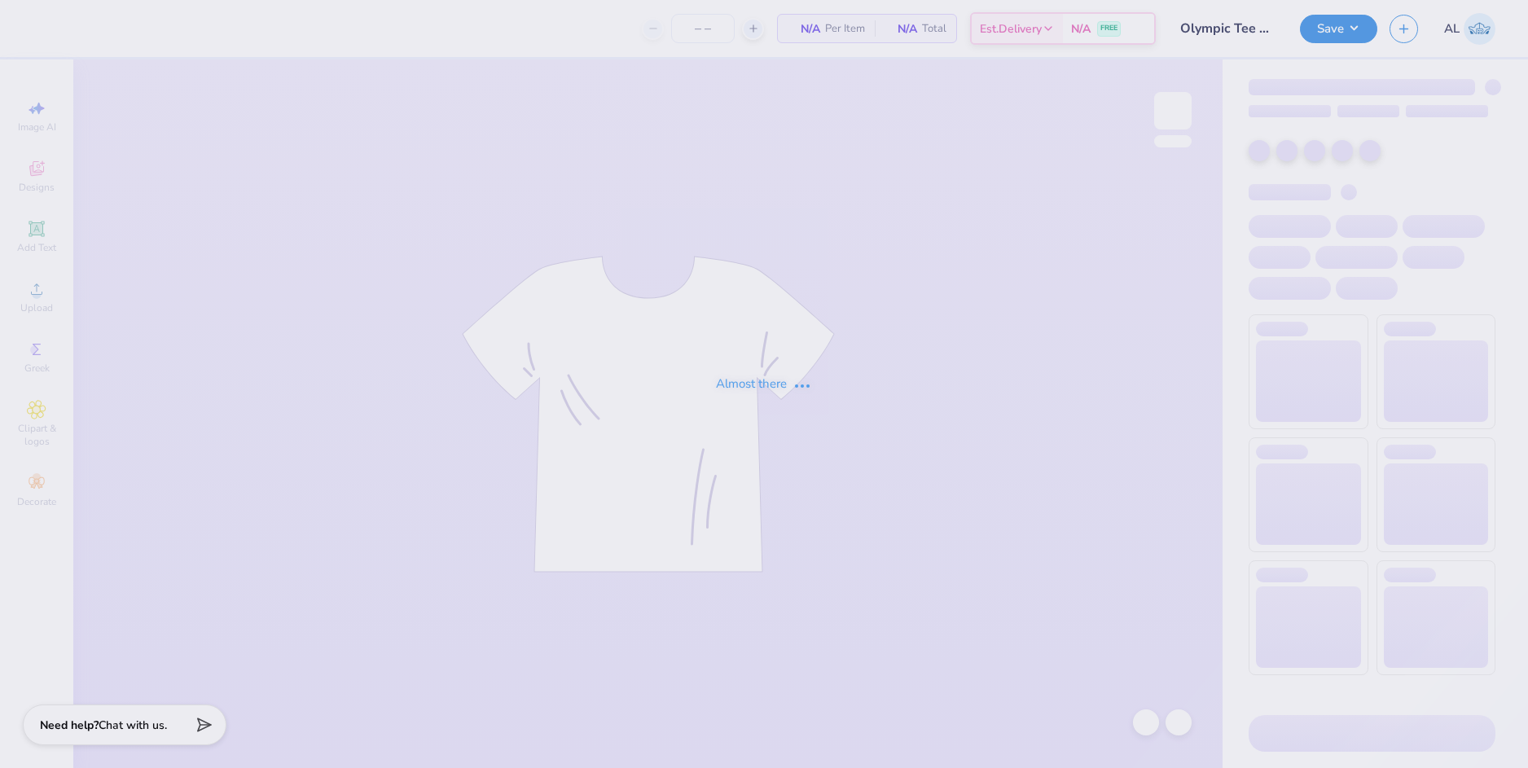
type input "50"
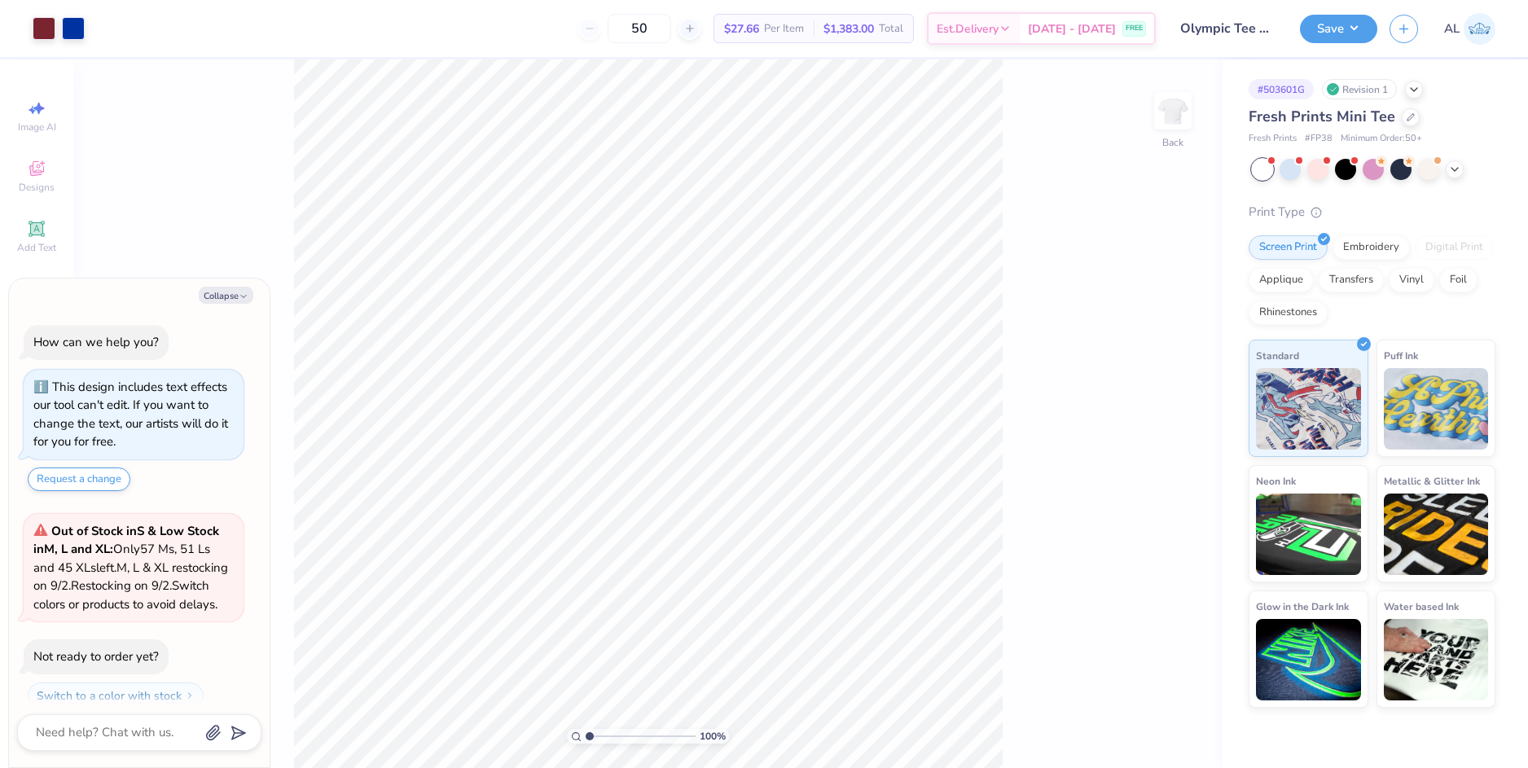
scroll to position [64, 0]
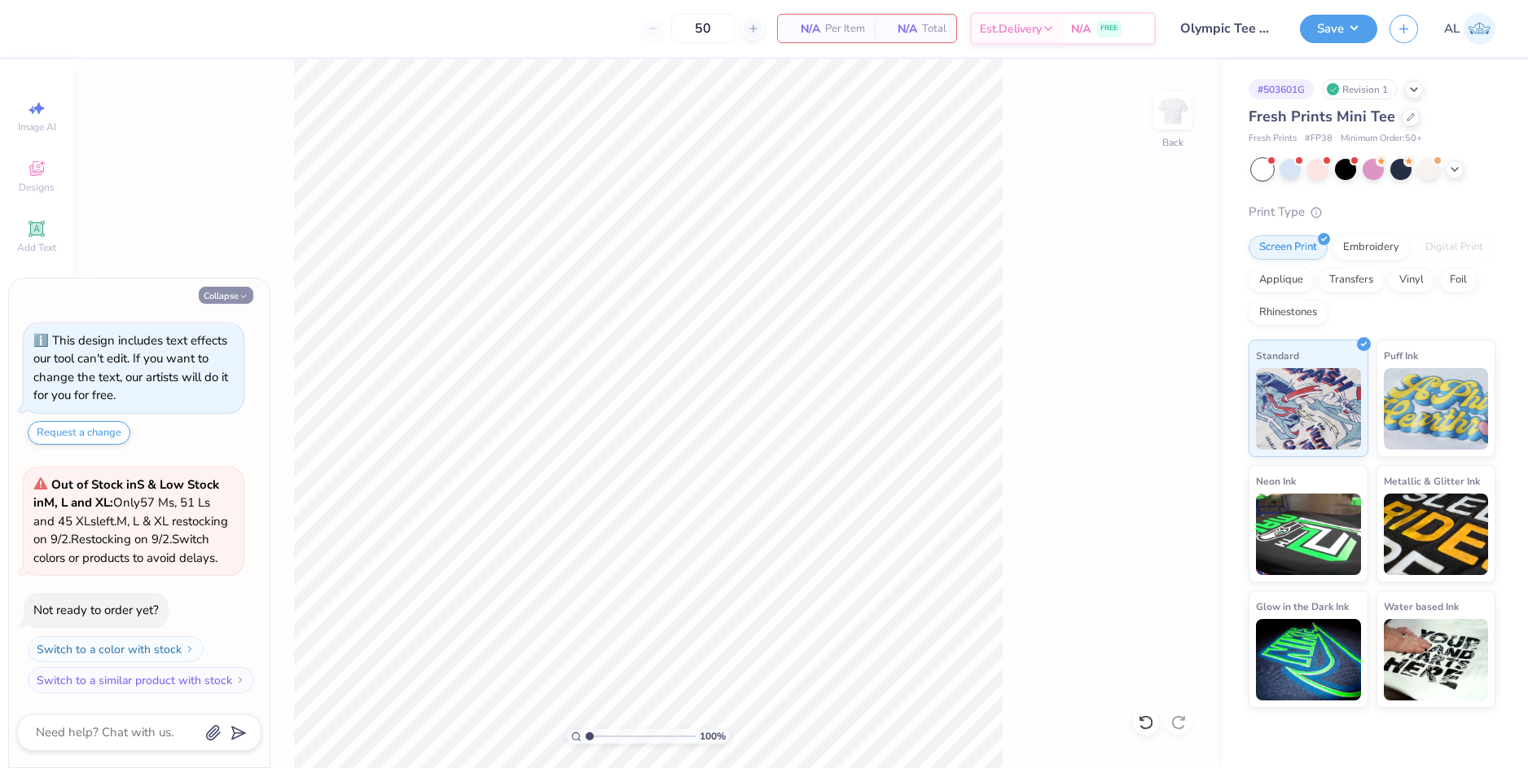
click at [222, 298] on button "Collapse" at bounding box center [226, 295] width 55 height 17
type textarea "x"
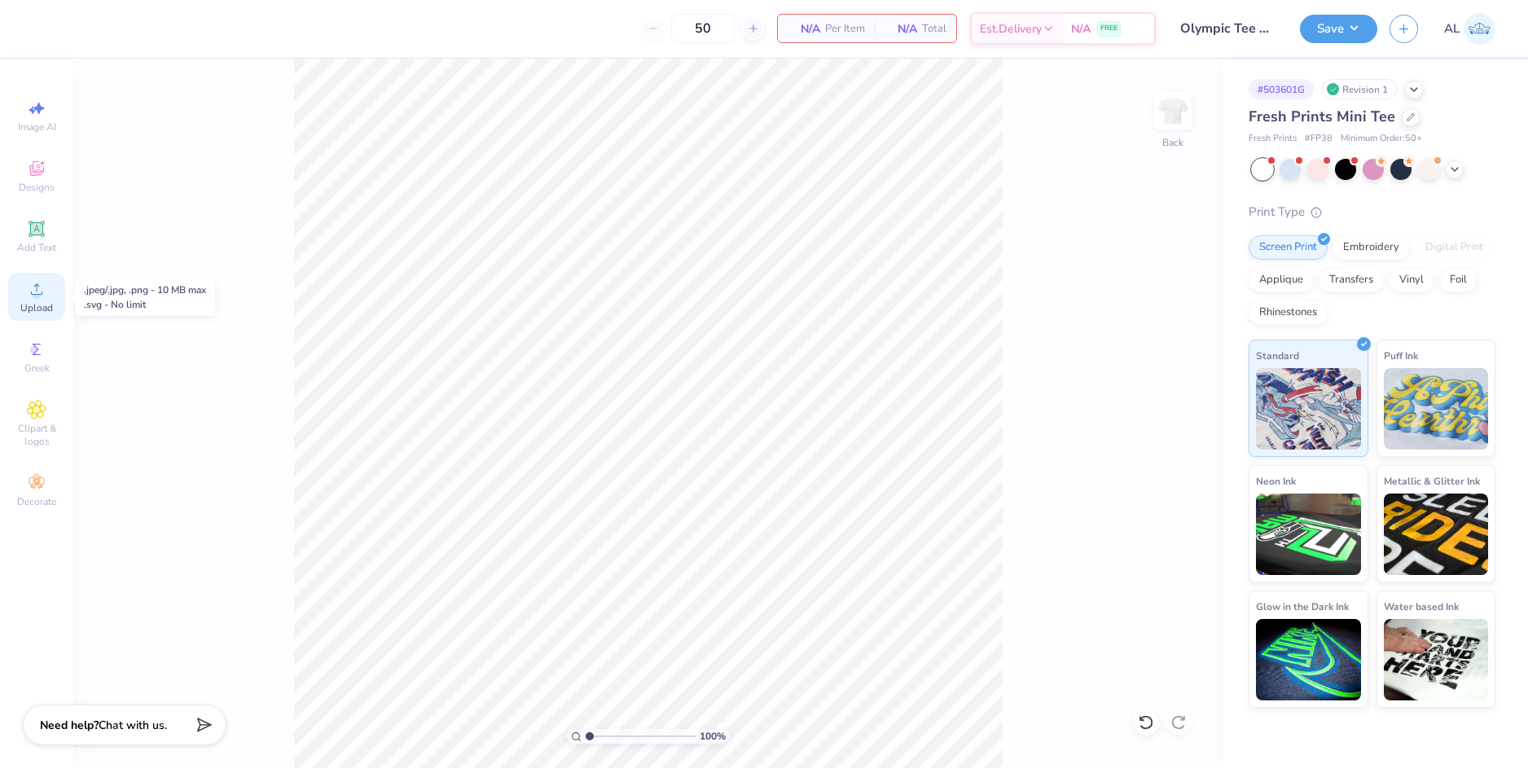
click at [42, 297] on icon at bounding box center [37, 289] width 20 height 20
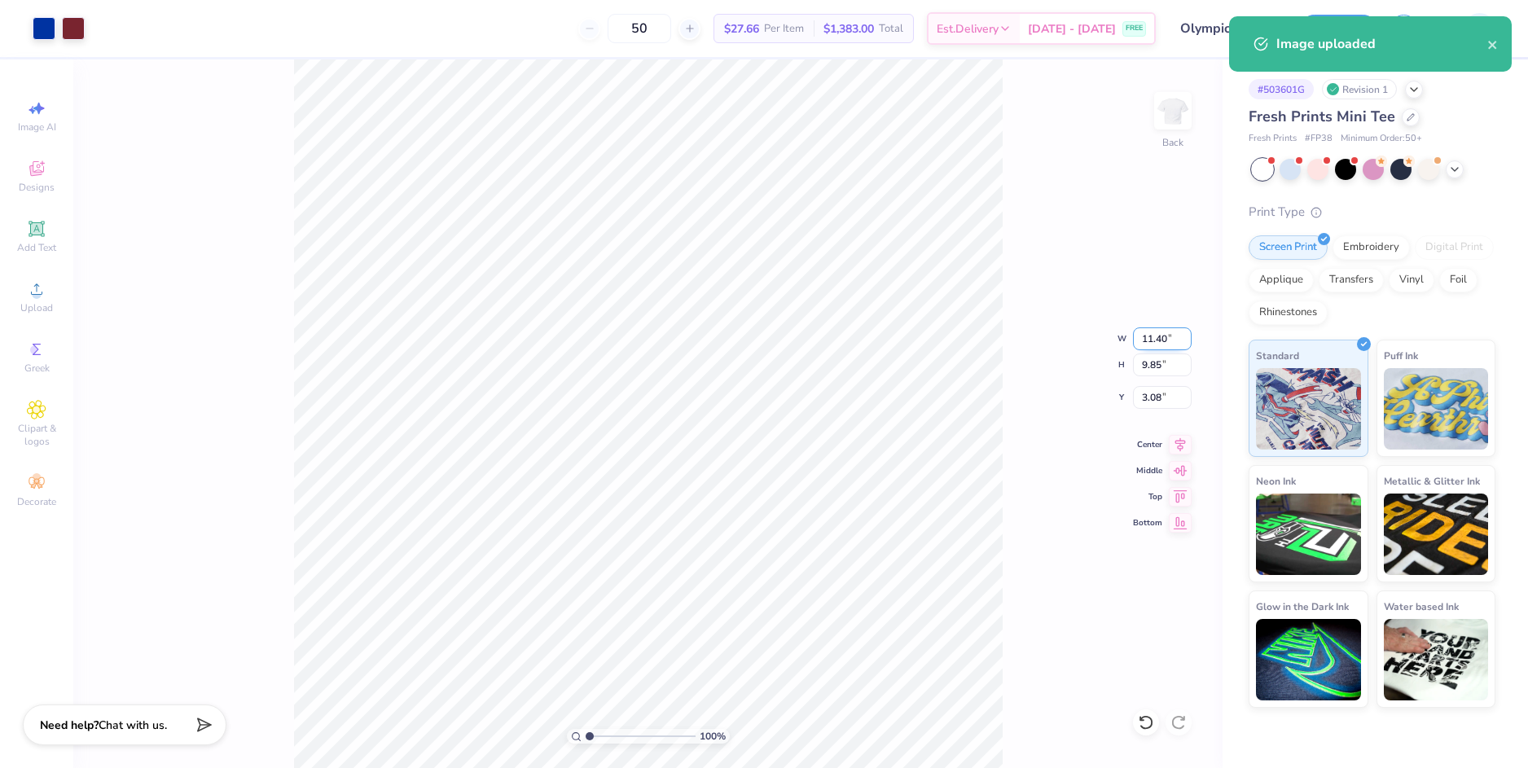
click at [1162, 341] on input "11.40" at bounding box center [1162, 338] width 59 height 23
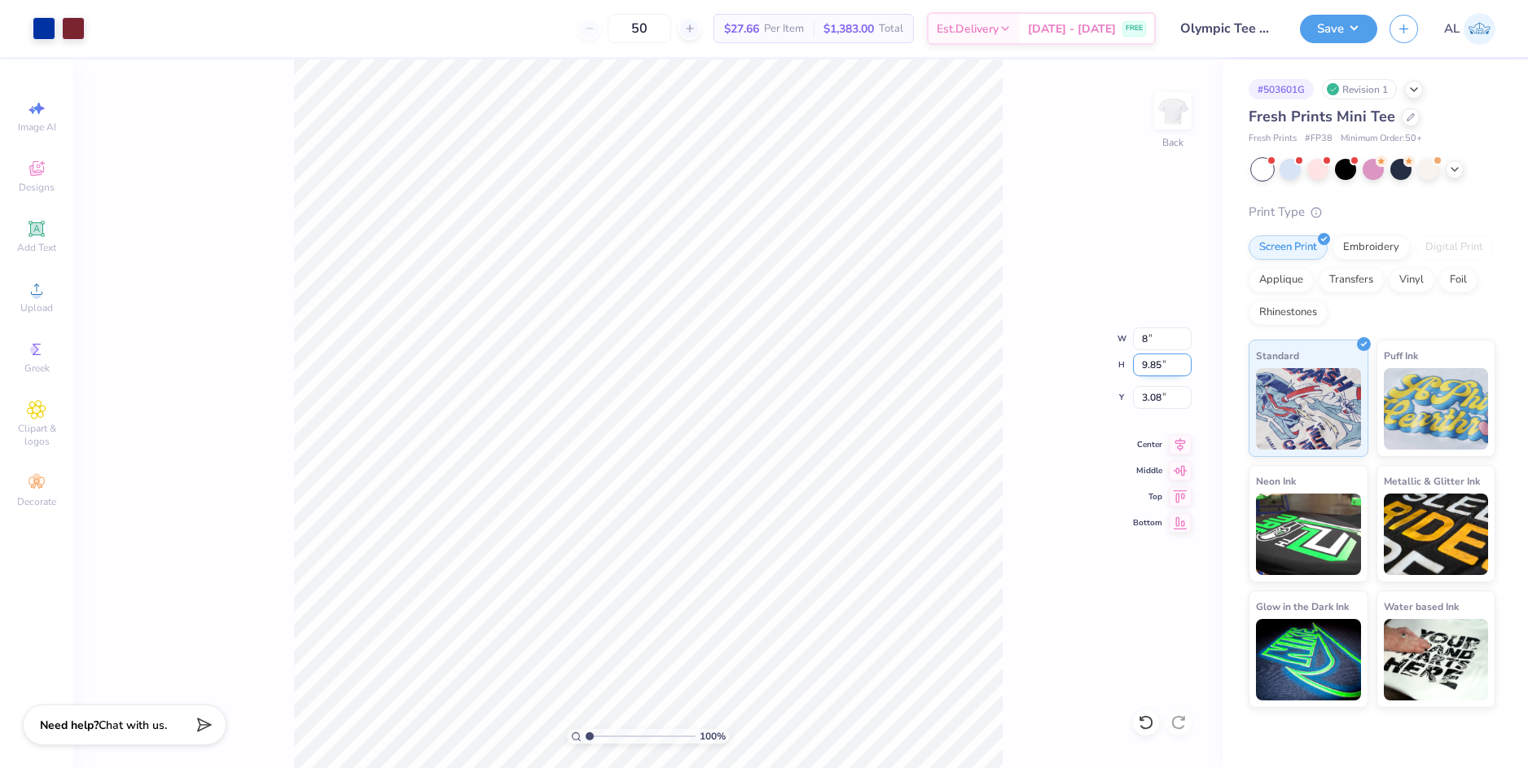
click at [1151, 367] on input "9.85" at bounding box center [1162, 364] width 59 height 23
type input "8.00"
type input "6.91"
type input "4.54"
click at [1141, 340] on input "8.00" at bounding box center [1162, 338] width 59 height 23
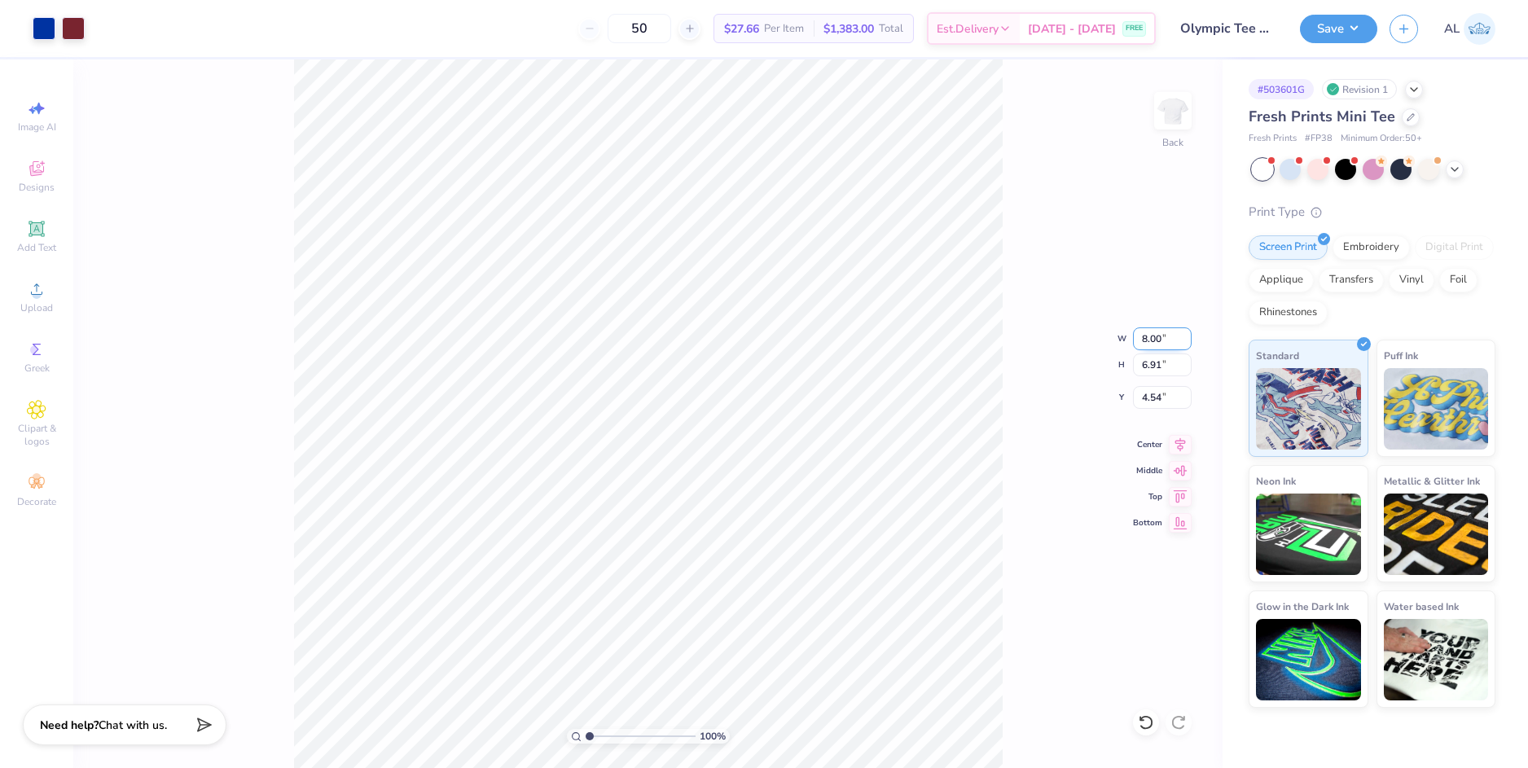
click at [1142, 340] on input "8.00" at bounding box center [1162, 338] width 59 height 23
type input "7.00"
type input "6.05"
click at [1158, 361] on input "6.05" at bounding box center [1162, 364] width 59 height 23
click at [1149, 392] on input "4.98" at bounding box center [1162, 397] width 59 height 23
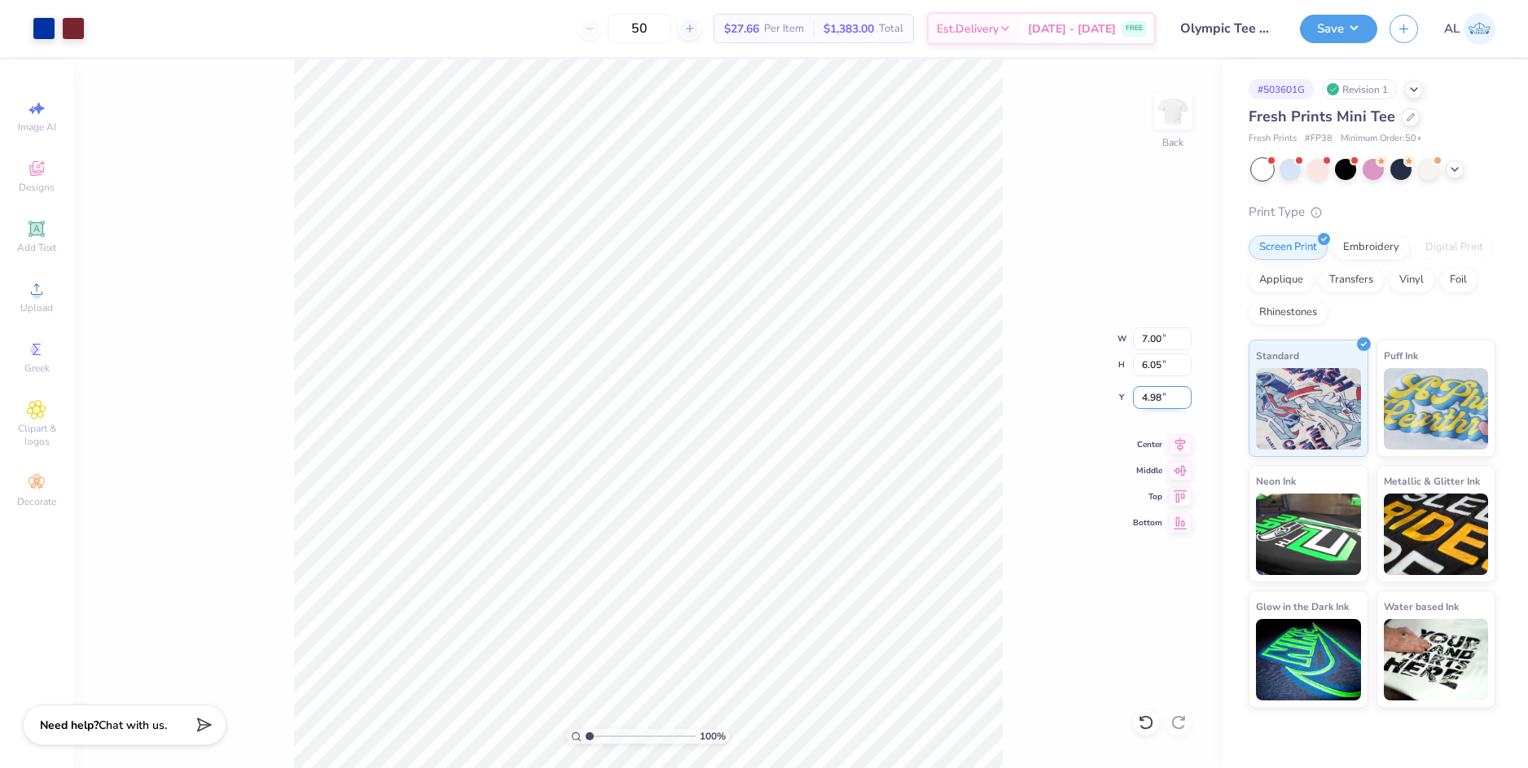
click at [1149, 392] on input "4.98" at bounding box center [1162, 397] width 59 height 23
type input "1.00"
click at [1157, 370] on input "6.05" at bounding box center [1162, 364] width 59 height 23
click at [1056, 369] on div "100 % Back W 7.00 7.00 " H 6.05 6.05 " Y 1.00 1.00 " Center Middle Top Bottom" at bounding box center [647, 413] width 1149 height 709
click at [1149, 392] on input "1.00" at bounding box center [1162, 397] width 59 height 23
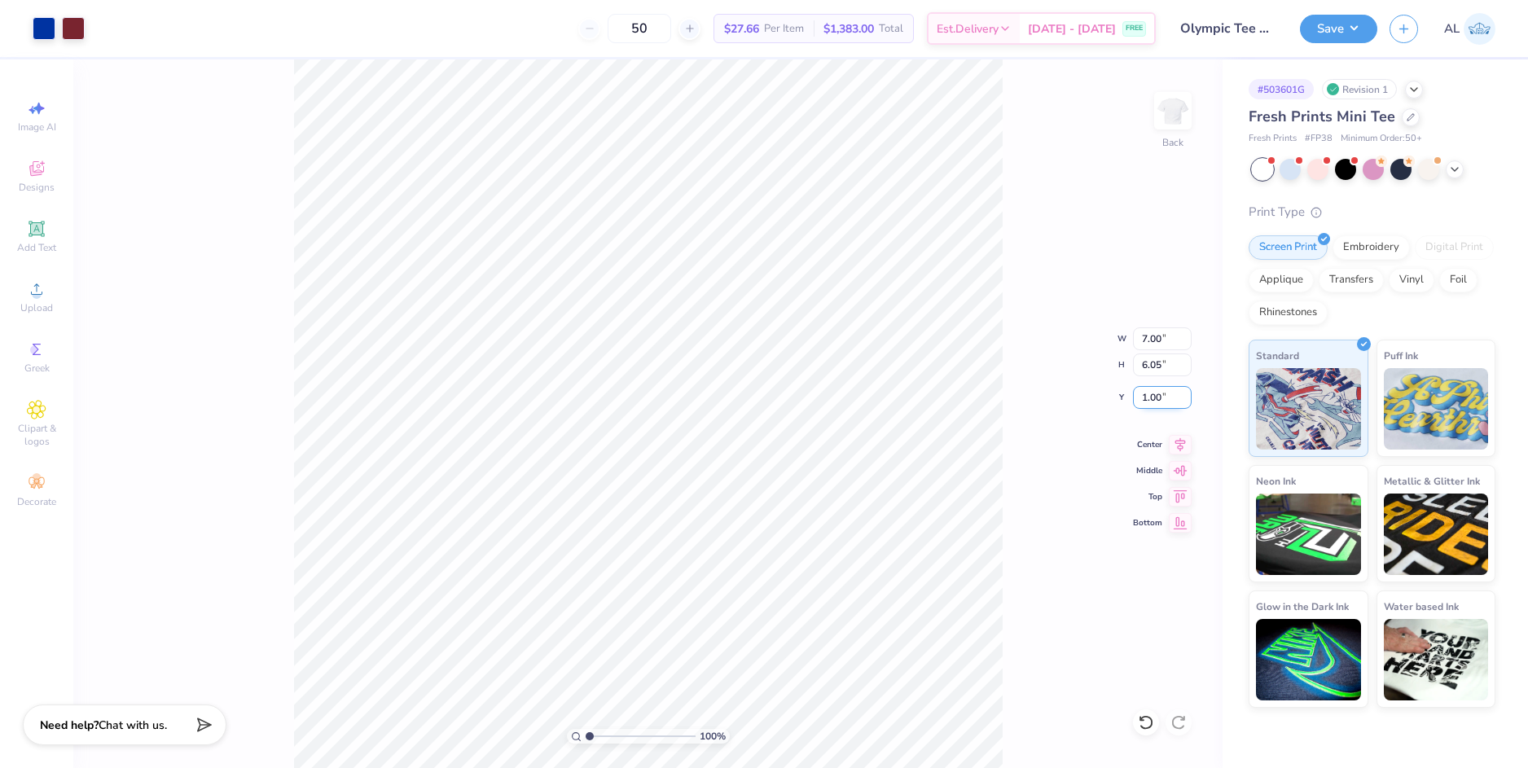
click at [1149, 392] on input "1.00" at bounding box center [1162, 397] width 59 height 23
type input "1.50"
click at [1156, 370] on input "6.05" at bounding box center [1162, 364] width 59 height 23
click at [1019, 371] on div "100 % Back W 7.00 7.00 " H 6.05 6.05 " Y 1.50 1.50 " Center Middle Top Bottom" at bounding box center [647, 413] width 1149 height 709
click at [1183, 450] on icon at bounding box center [1180, 442] width 23 height 20
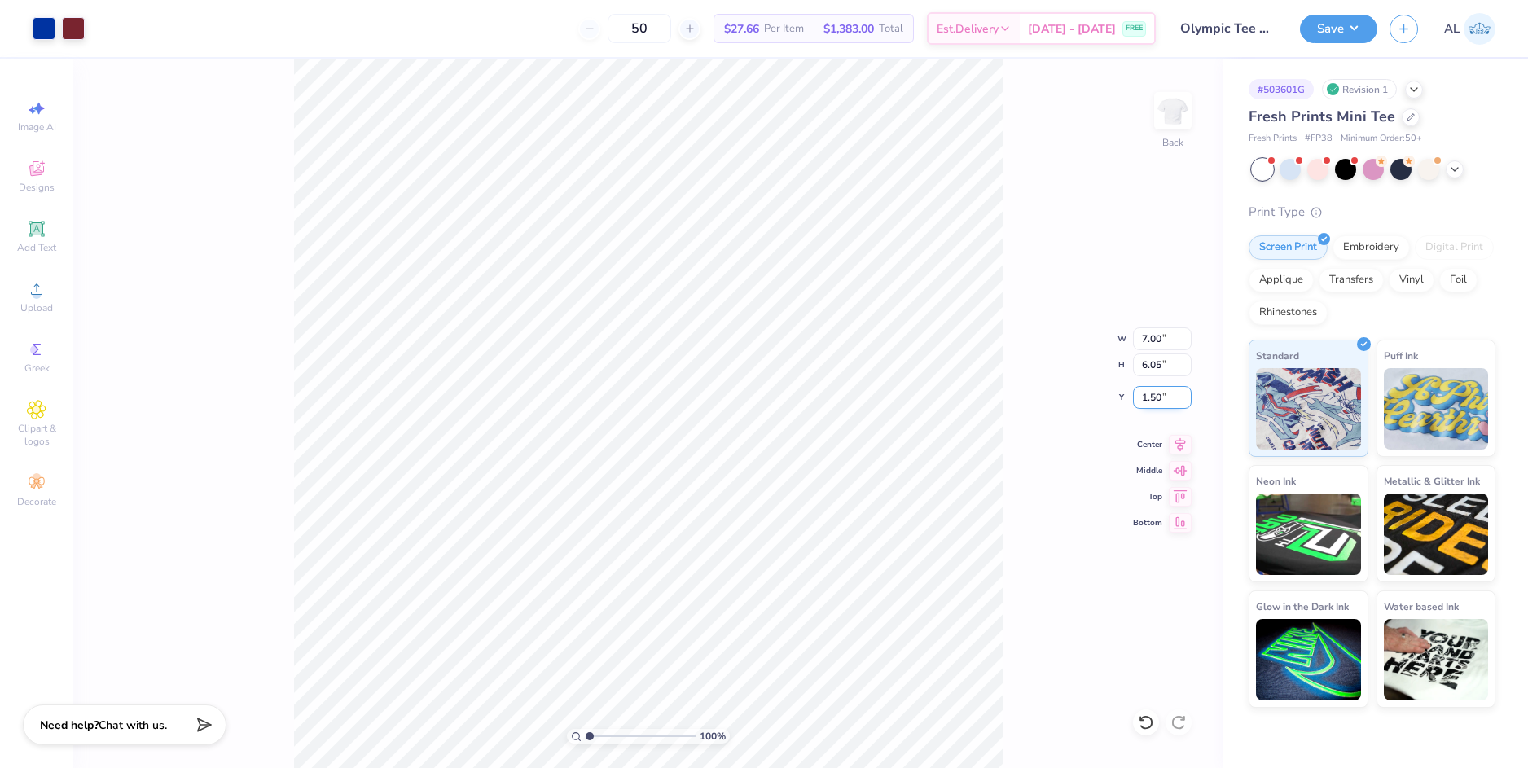
click at [1156, 399] on input "1.50" at bounding box center [1162, 397] width 59 height 23
type input "1.30"
click at [1151, 375] on input "6.05" at bounding box center [1162, 364] width 59 height 23
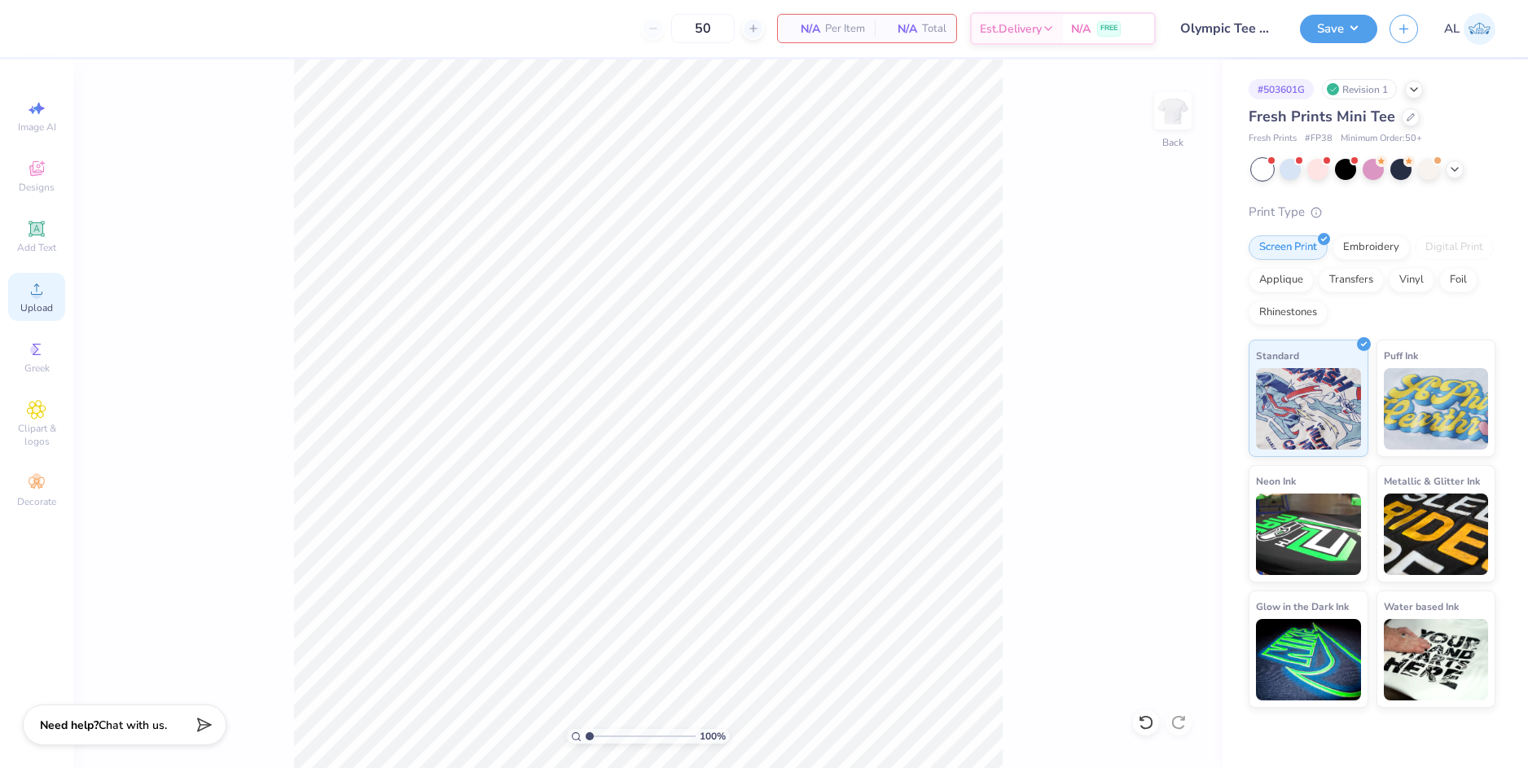
click at [33, 292] on circle at bounding box center [36, 294] width 9 height 9
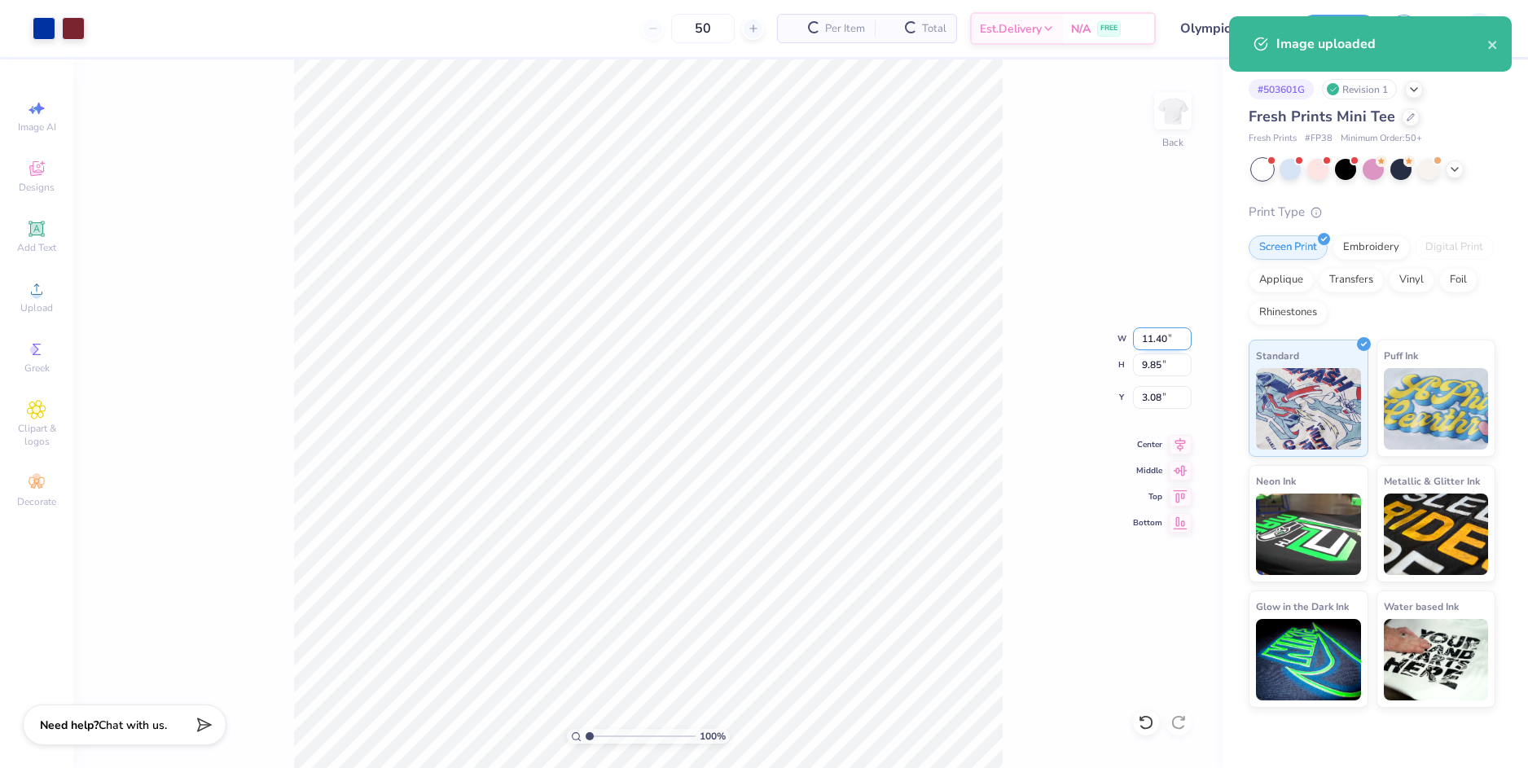
click at [1158, 340] on input "11.40" at bounding box center [1162, 338] width 59 height 23
type input "7.00"
type input "6.05"
click at [1150, 397] on input "4.98" at bounding box center [1162, 397] width 59 height 23
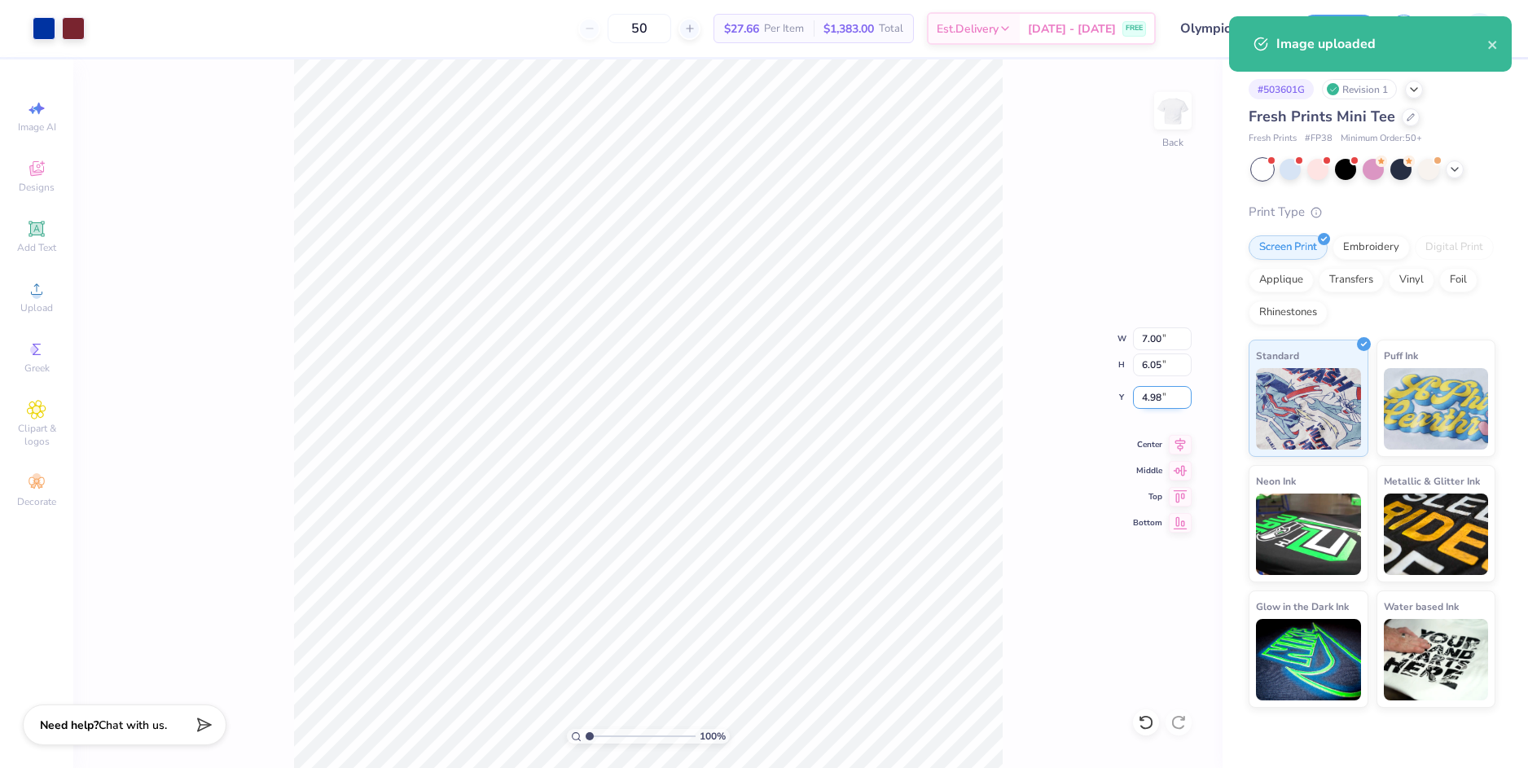
click at [1150, 397] on input "4.98" at bounding box center [1162, 397] width 59 height 23
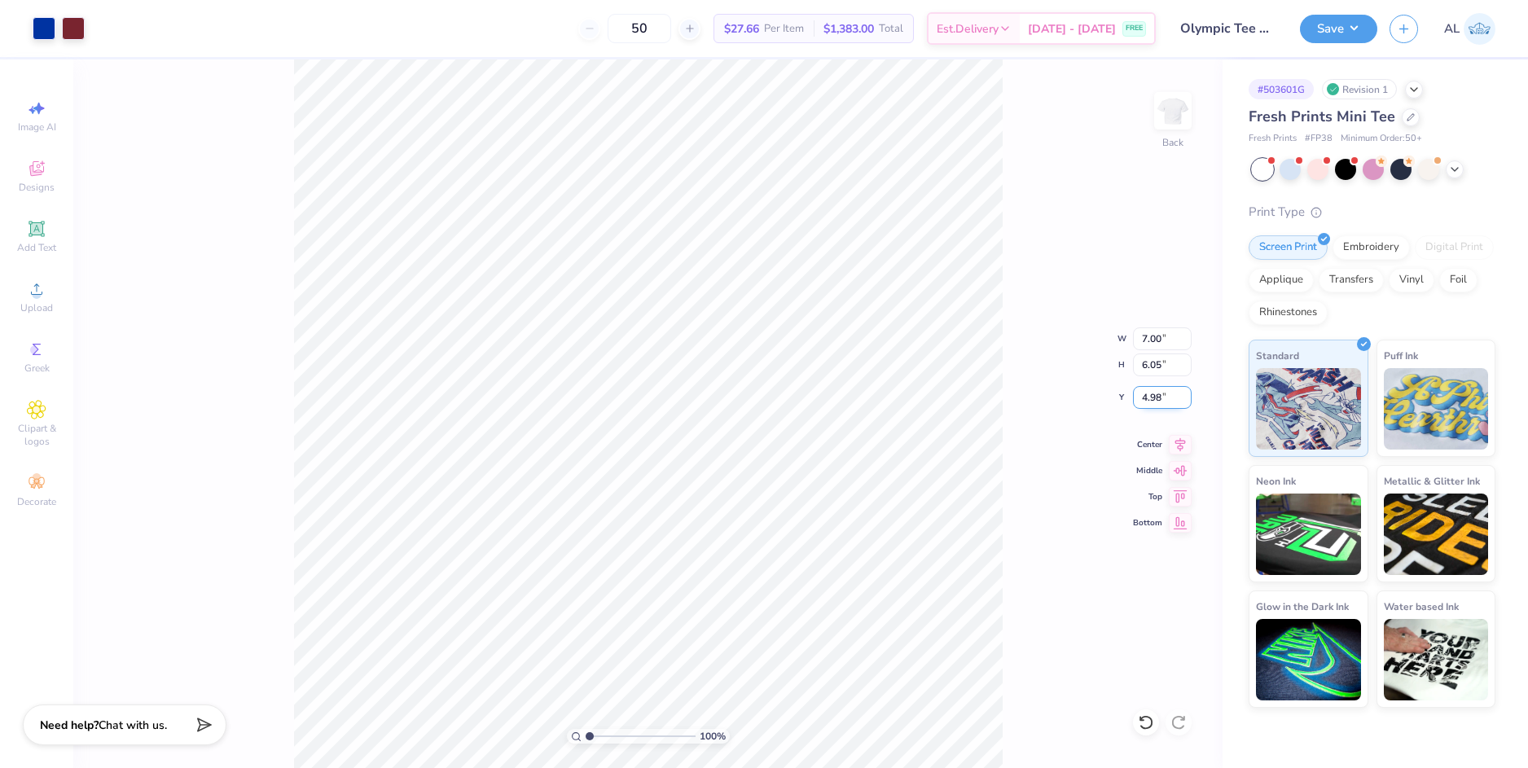
click at [1150, 397] on input "4.98" at bounding box center [1162, 397] width 59 height 23
type input "1.30"
click at [1155, 371] on input "6.05" at bounding box center [1162, 364] width 59 height 23
click at [1023, 371] on div "100 % Back W 7.00 7.00 " H 6.05 6.05 " Y 1.30 1.30 " Center Middle Top Bottom" at bounding box center [647, 413] width 1149 height 709
click at [1183, 450] on icon at bounding box center [1180, 442] width 23 height 20
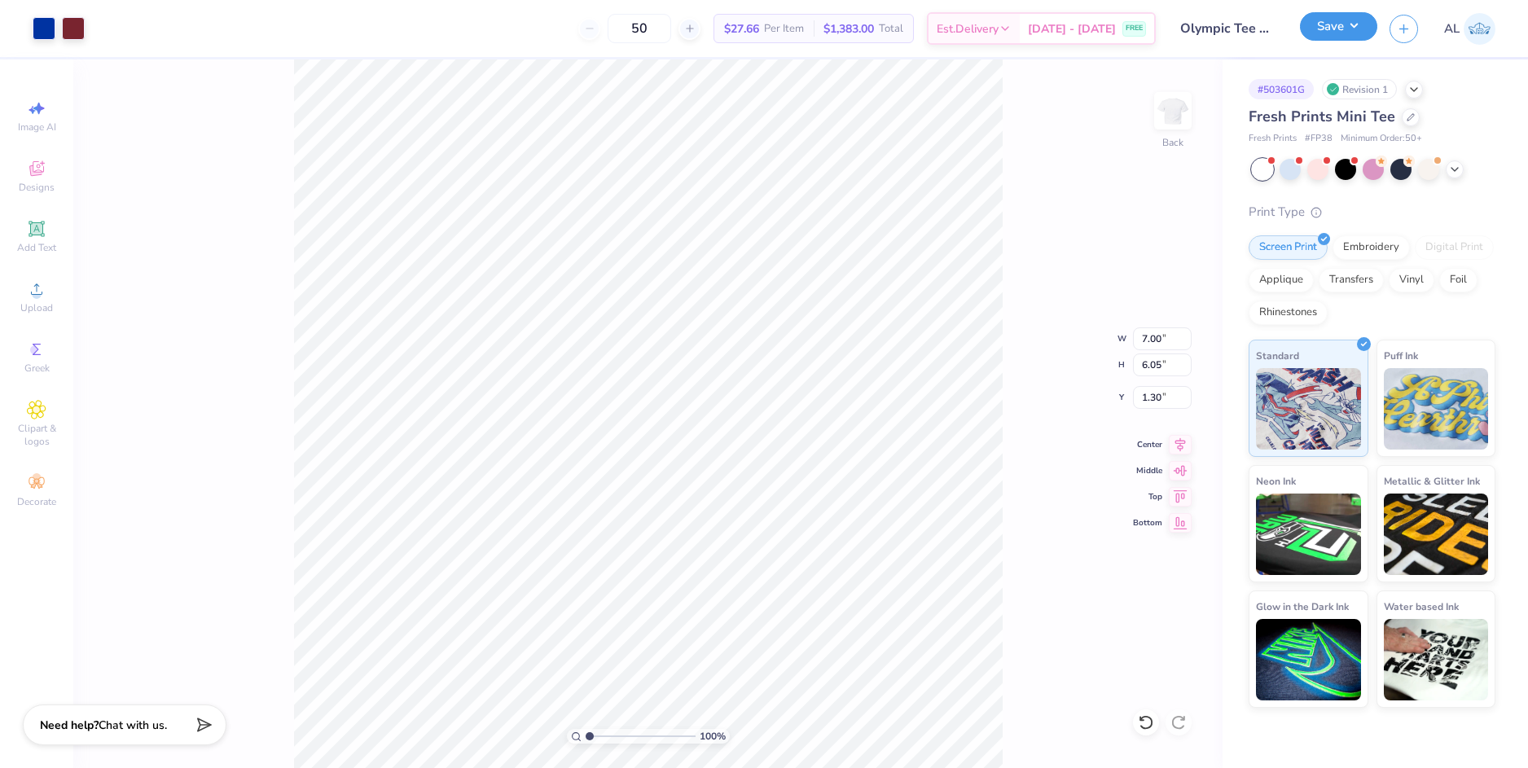
click at [1346, 25] on button "Save" at bounding box center [1338, 26] width 77 height 29
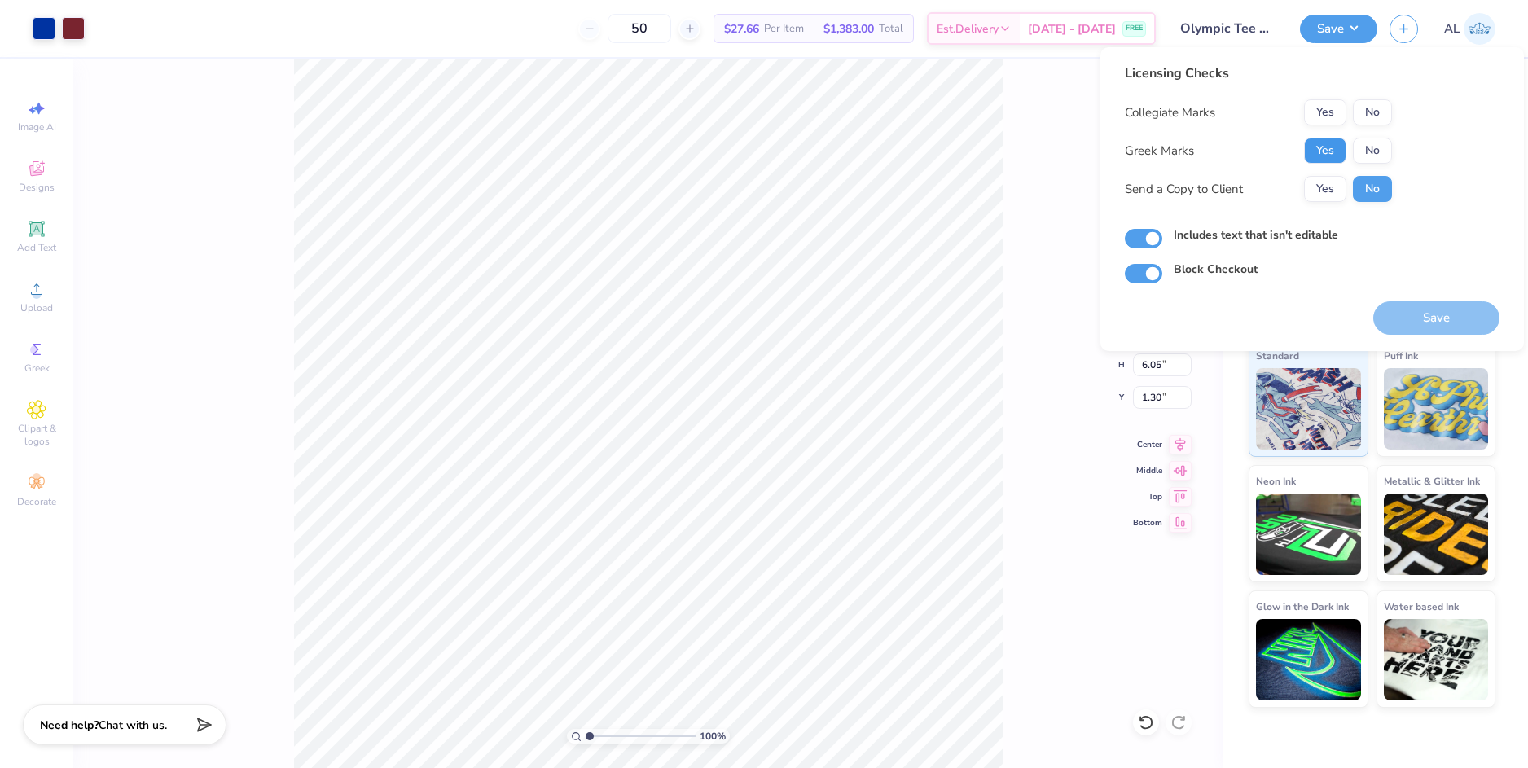
click at [1338, 146] on button "Yes" at bounding box center [1325, 151] width 42 height 26
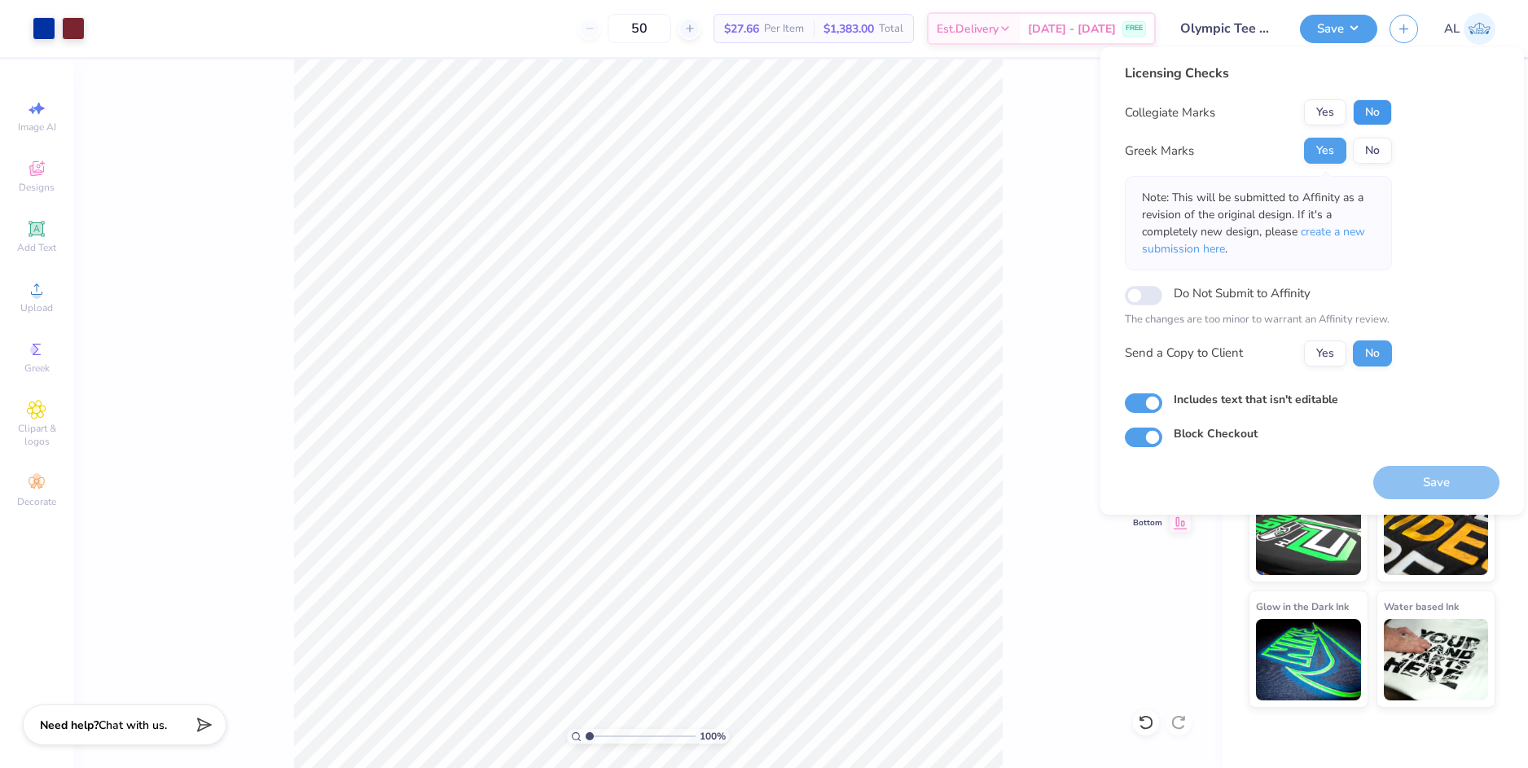
click at [1380, 108] on button "No" at bounding box center [1372, 112] width 39 height 26
click at [1325, 358] on button "Yes" at bounding box center [1325, 353] width 42 height 26
click at [1427, 480] on button "Save" at bounding box center [1436, 482] width 126 height 33
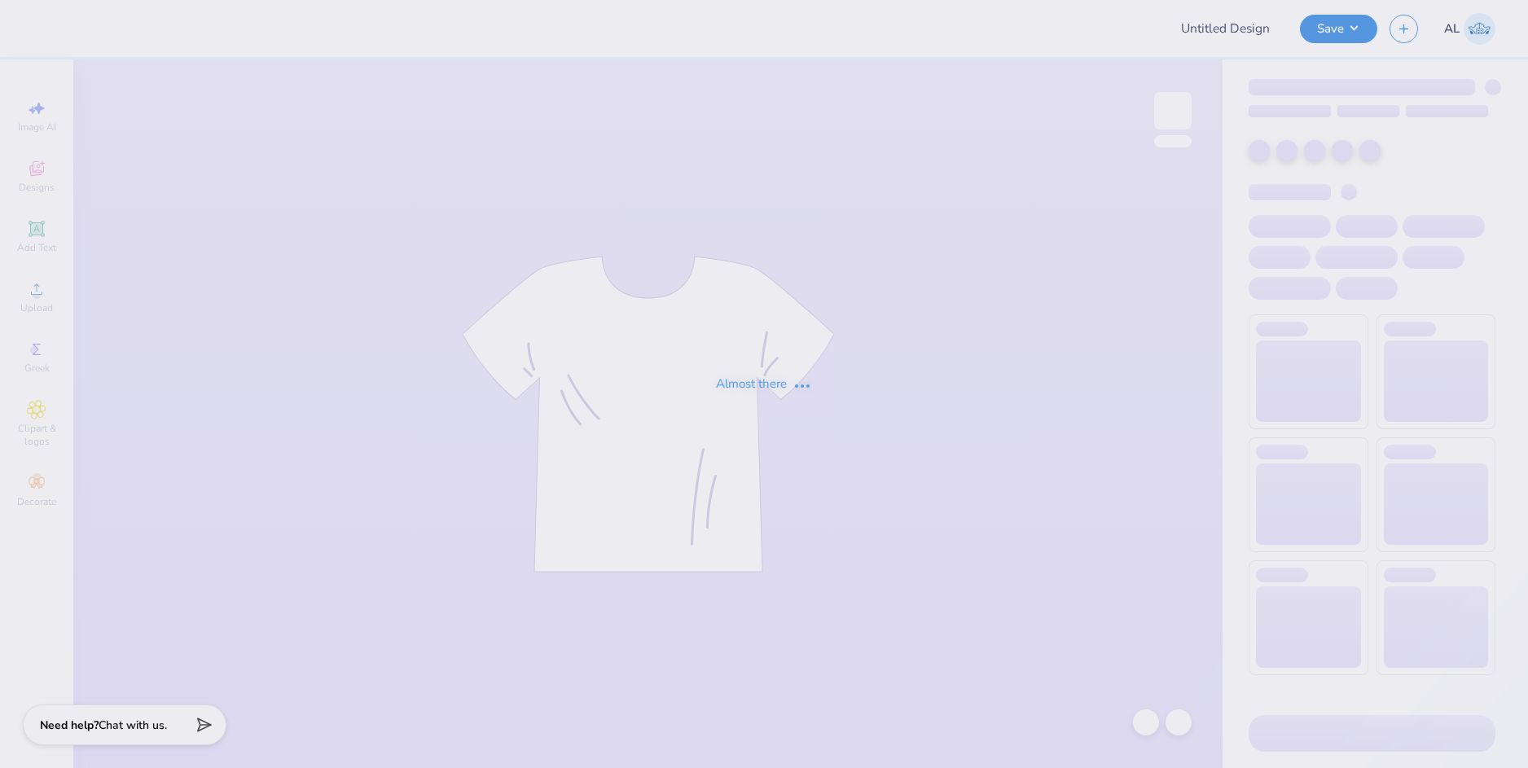
type input "ZTA General Merch"
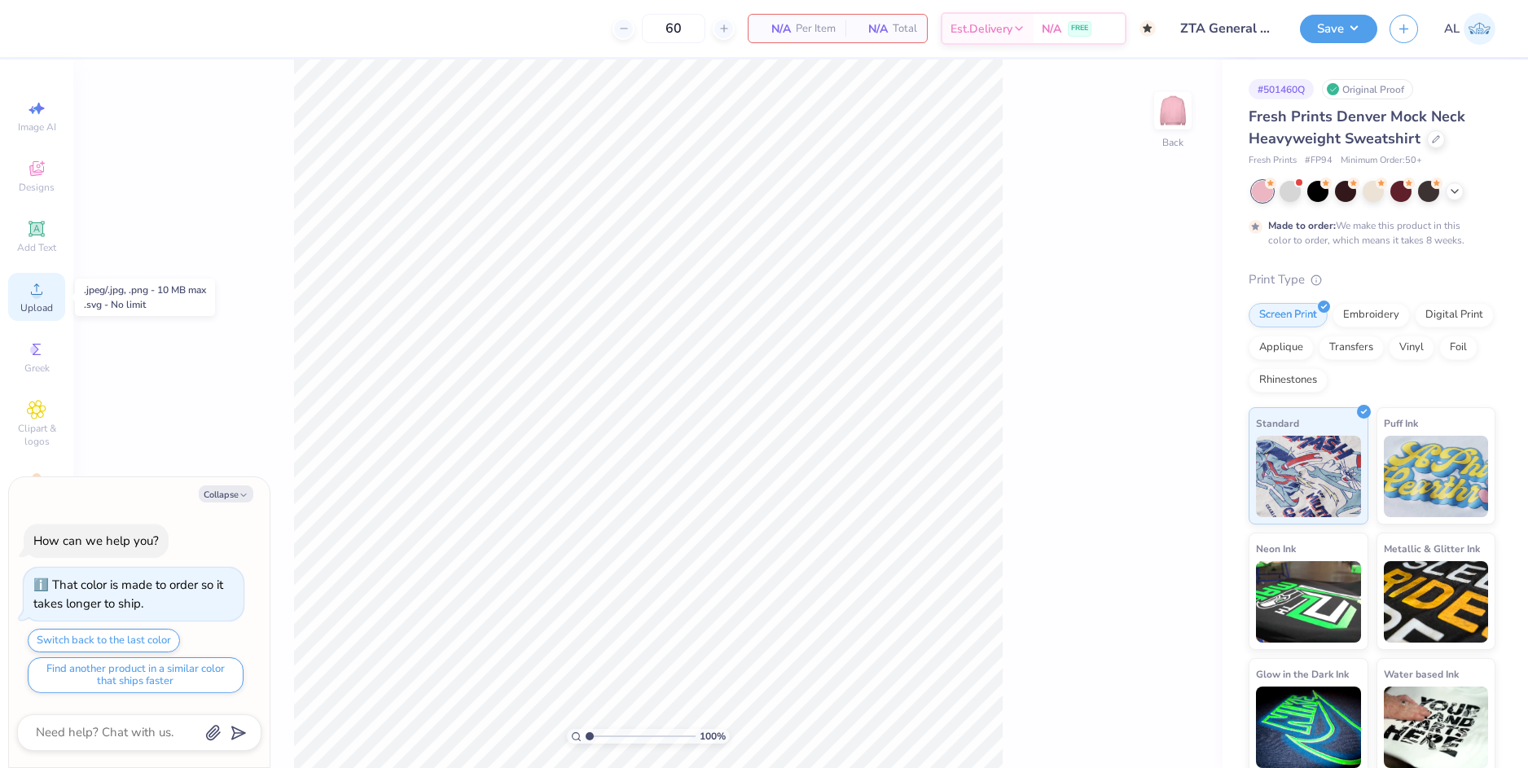
click at [42, 292] on icon at bounding box center [37, 289] width 20 height 20
click at [38, 295] on icon at bounding box center [36, 288] width 11 height 11
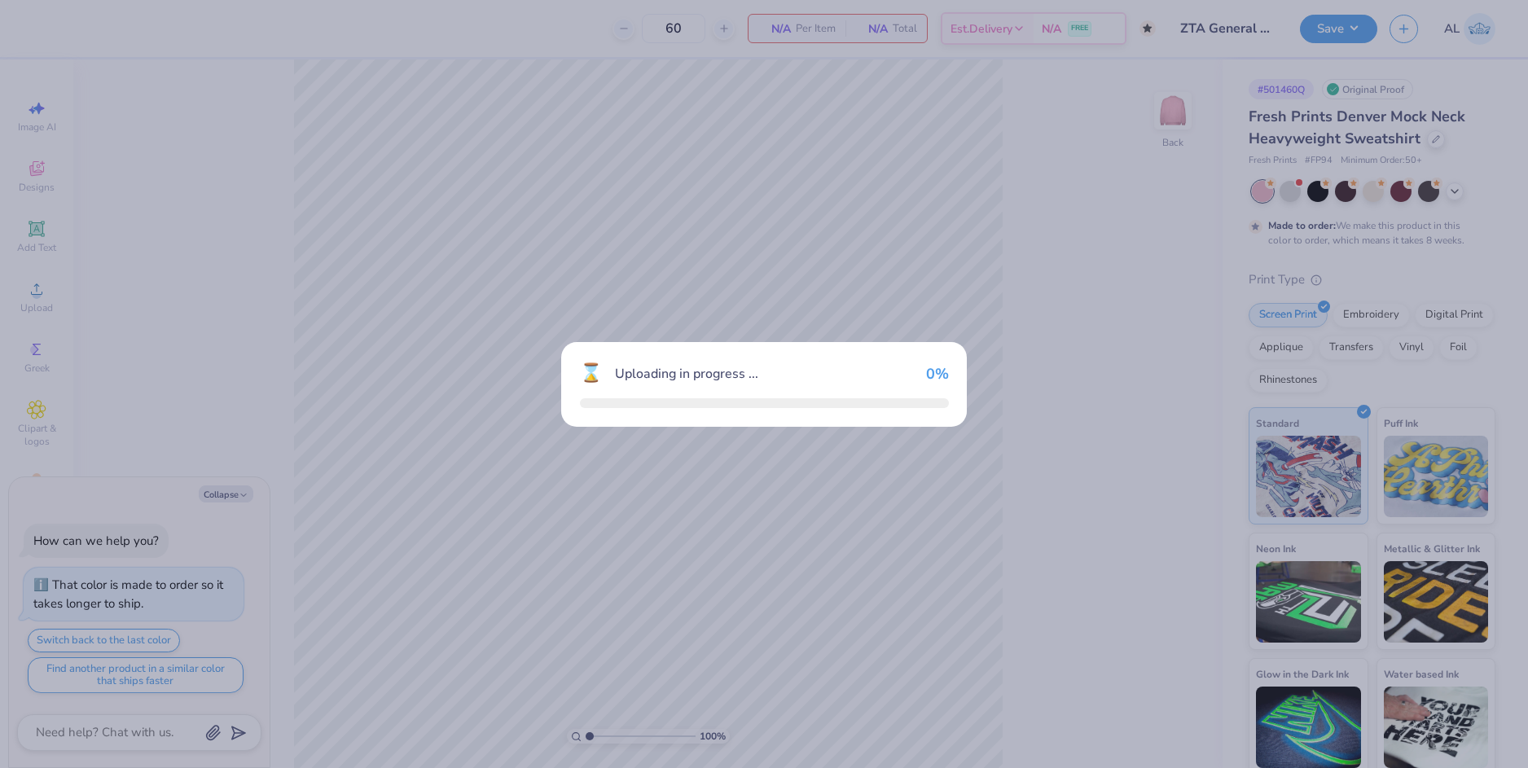
type textarea "x"
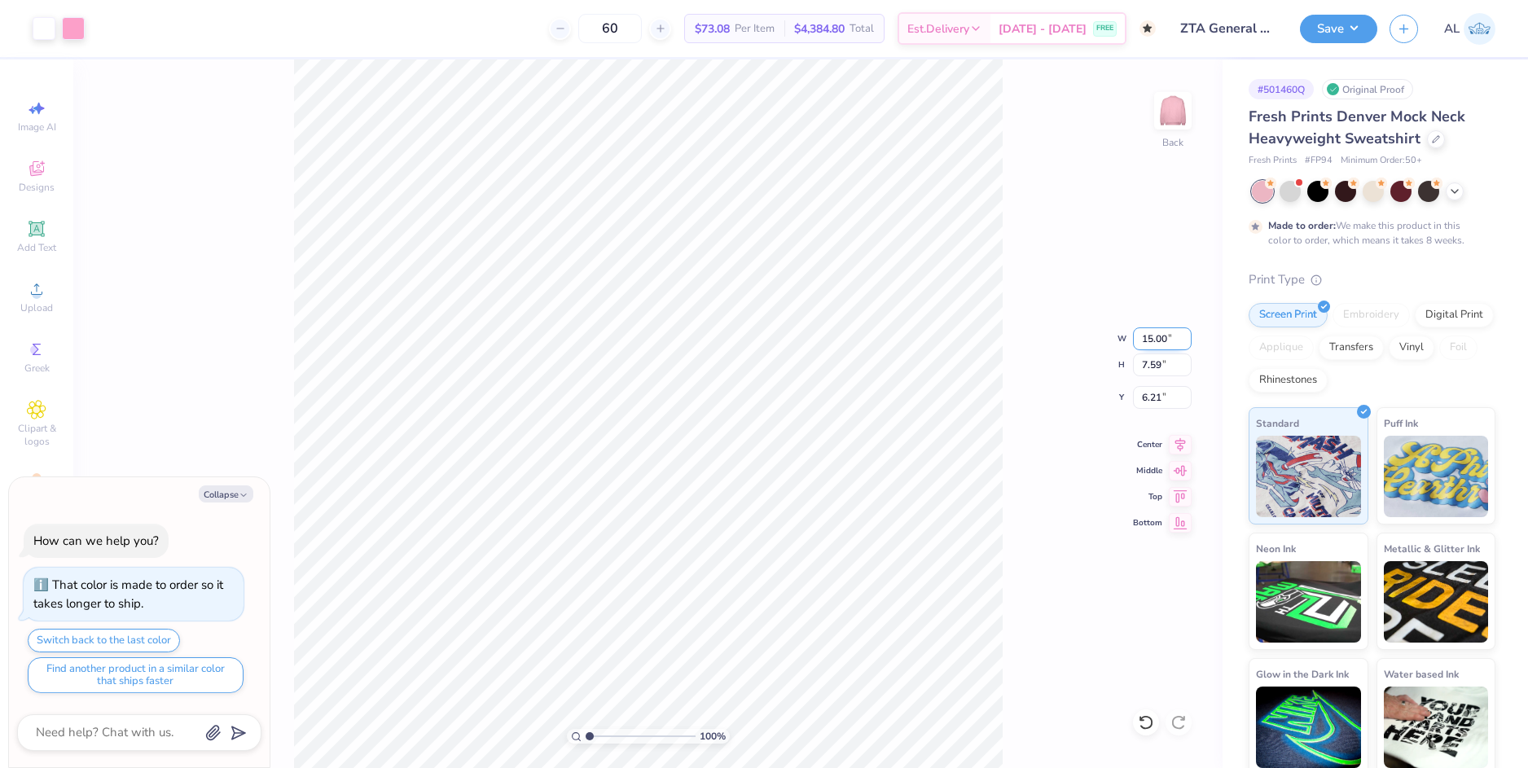
click at [1165, 340] on input "15.00" at bounding box center [1162, 338] width 59 height 23
type input "12"
type textarea "x"
type input "12.00"
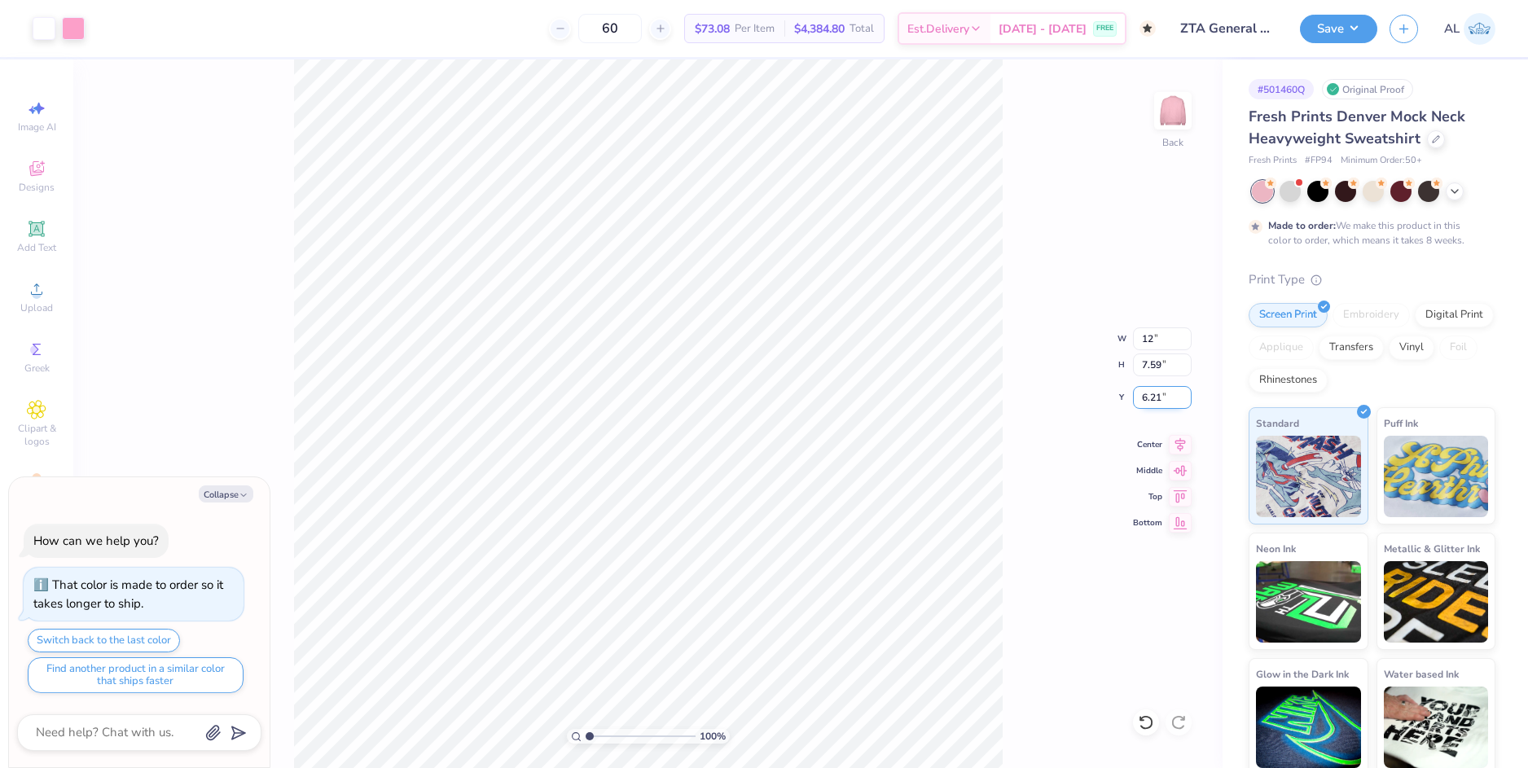
type input "6.07"
click at [1159, 397] on input "6.96" at bounding box center [1162, 397] width 59 height 23
click at [1155, 398] on input "6.96" at bounding box center [1162, 397] width 59 height 23
type input "3"
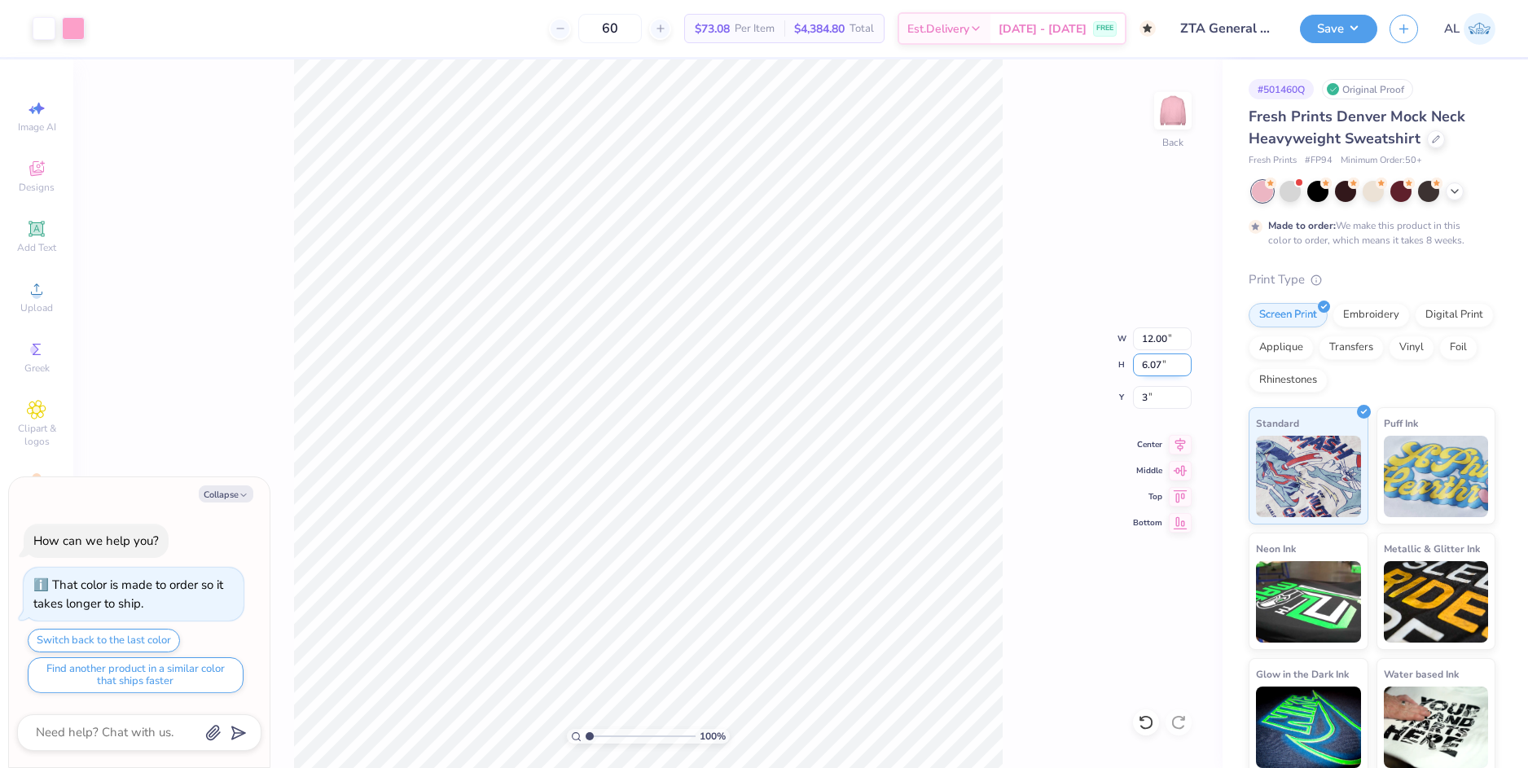
type textarea "x"
type input "3.00"
click at [1156, 362] on input "6.07" at bounding box center [1162, 364] width 59 height 23
click at [80, 30] on div at bounding box center [73, 26] width 23 height 23
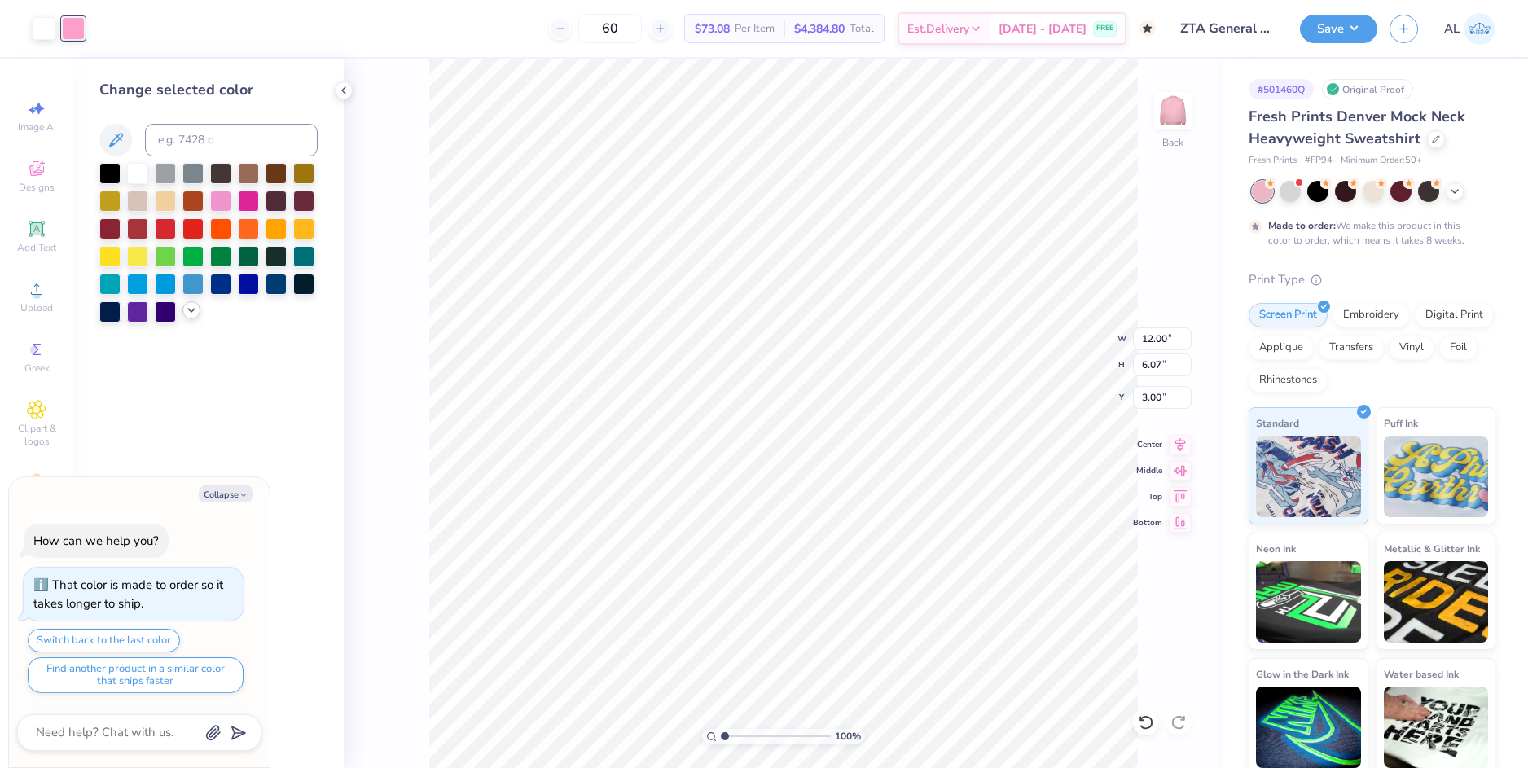
click at [185, 311] on icon at bounding box center [191, 310] width 13 height 13
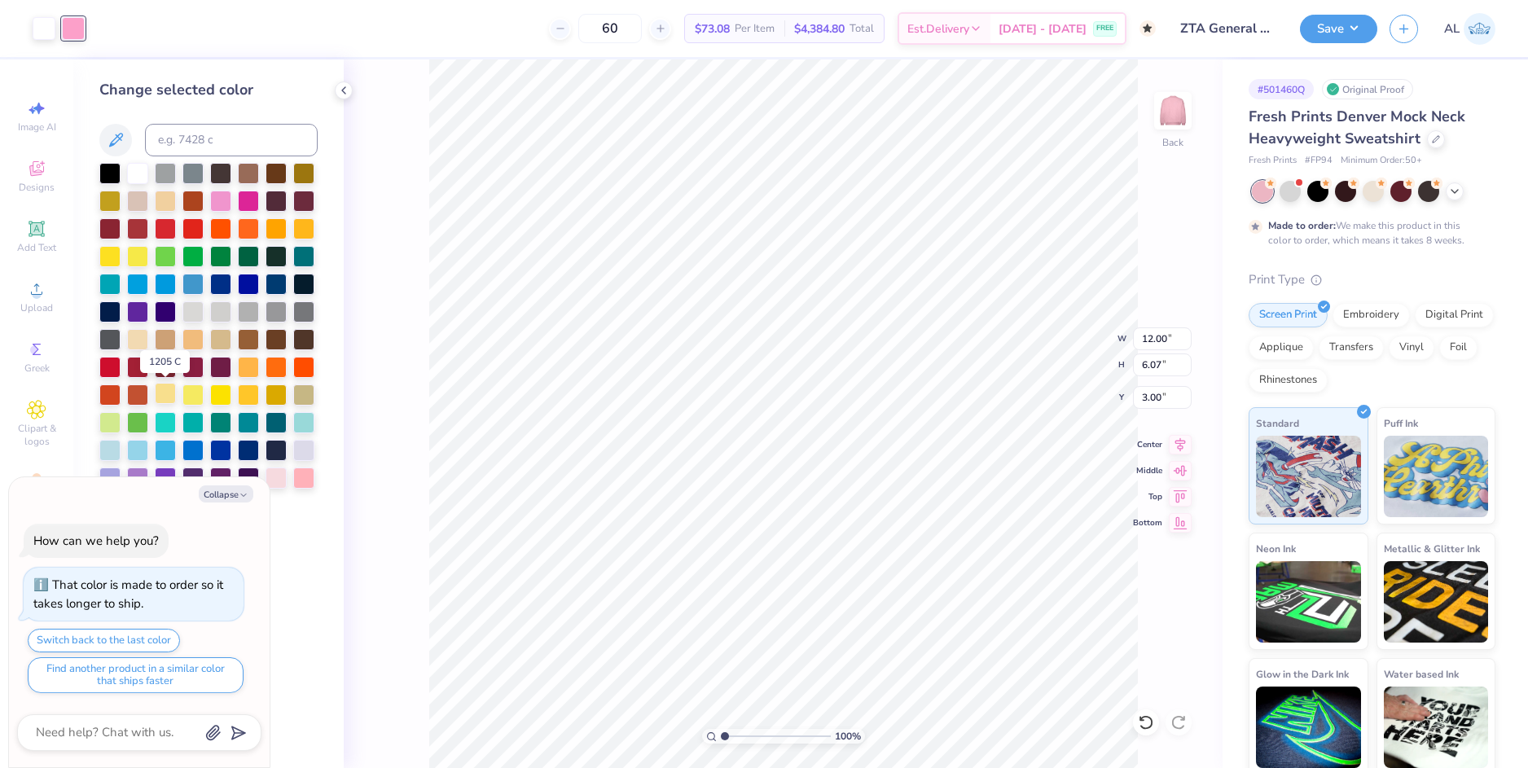
click at [166, 392] on div at bounding box center [165, 393] width 21 height 21
click at [161, 395] on div at bounding box center [165, 393] width 21 height 21
click at [169, 197] on div at bounding box center [165, 199] width 21 height 21
click at [168, 395] on div at bounding box center [165, 393] width 21 height 21
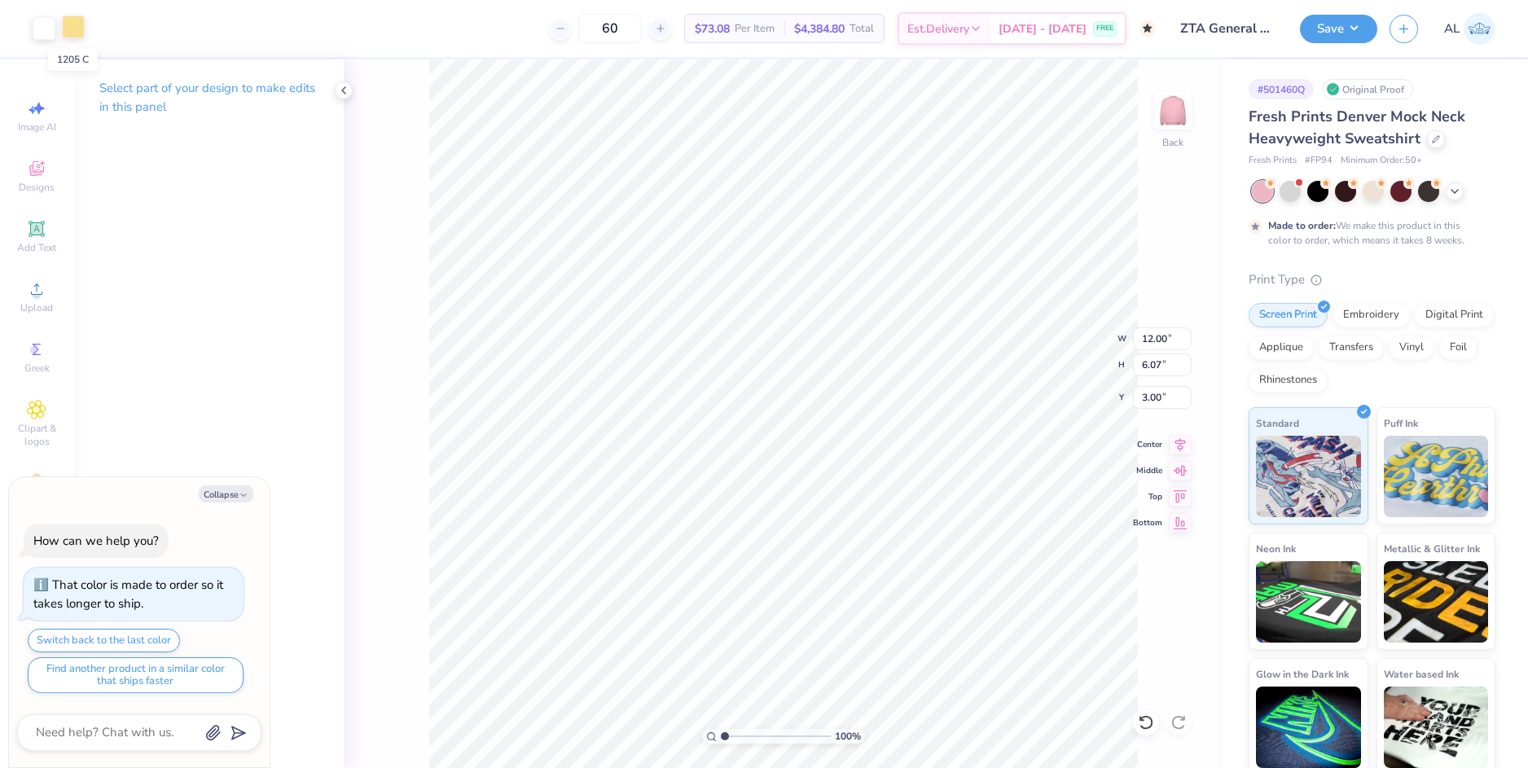
click at [72, 37] on div at bounding box center [73, 26] width 23 height 23
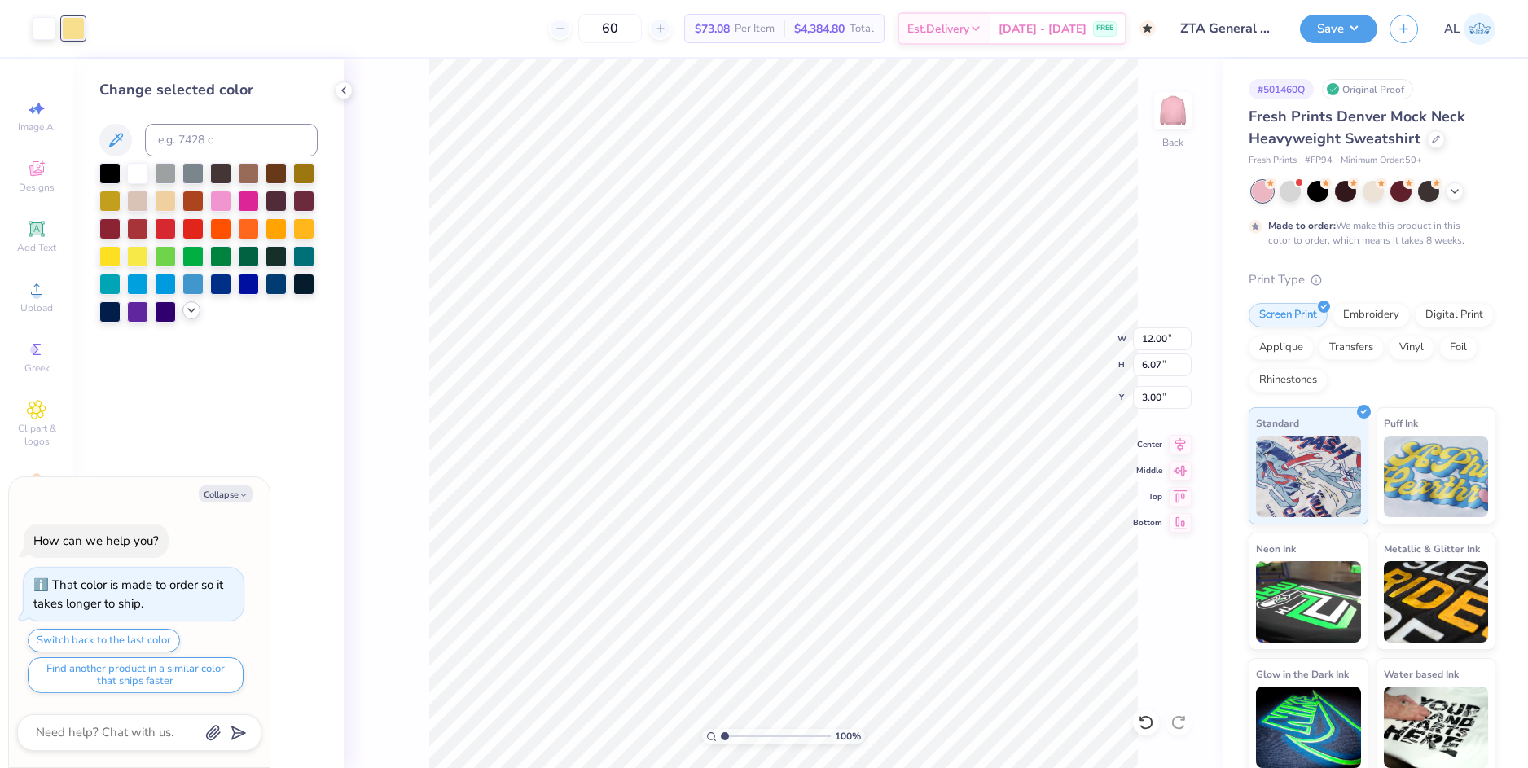
click at [184, 312] on div at bounding box center [191, 310] width 18 height 18
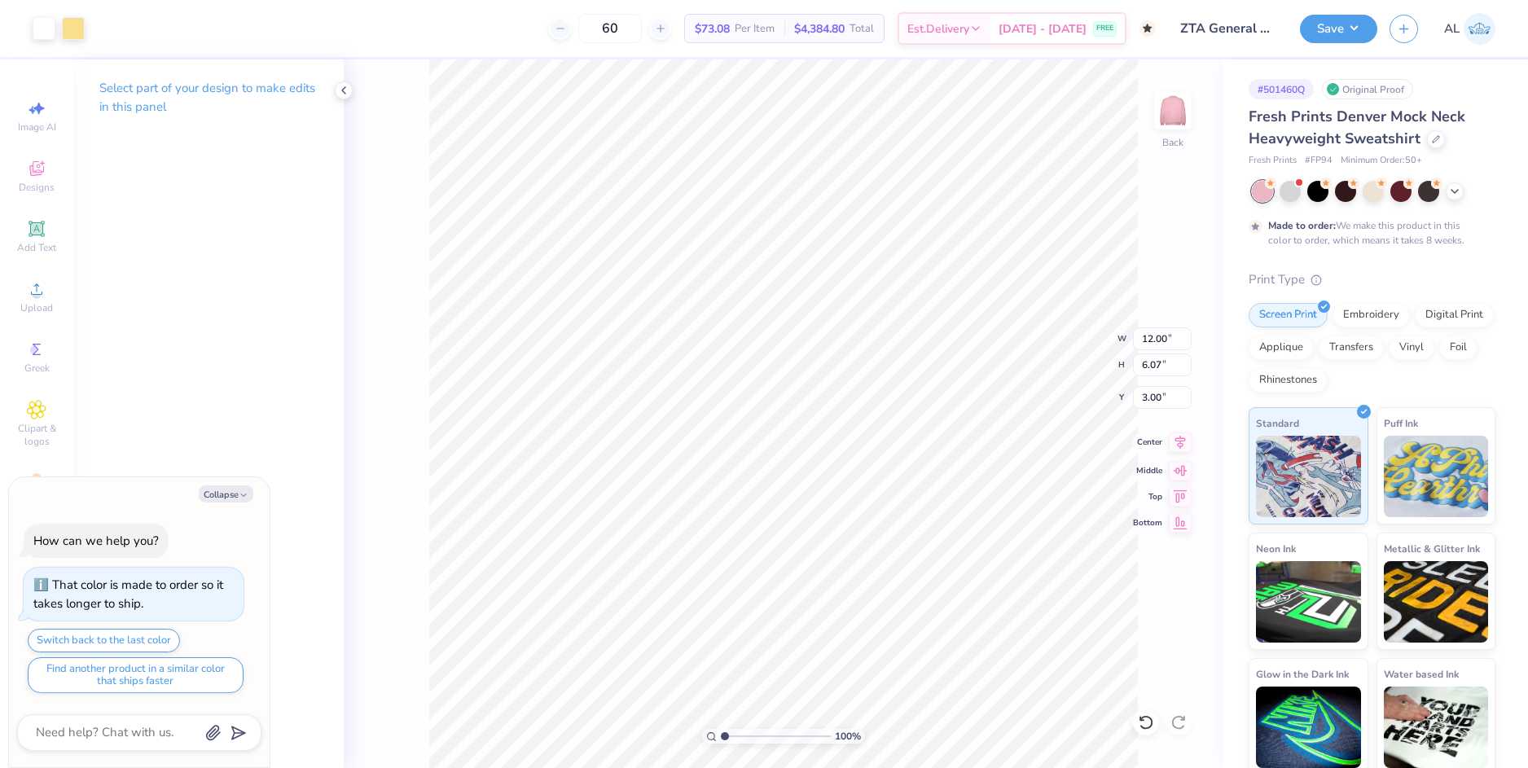
click at [1187, 445] on icon at bounding box center [1180, 442] width 23 height 20
drag, startPoint x: 221, startPoint y: 497, endPoint x: 239, endPoint y: 489, distance: 20.4
click at [226, 496] on button "Collapse" at bounding box center [226, 493] width 55 height 17
type textarea "x"
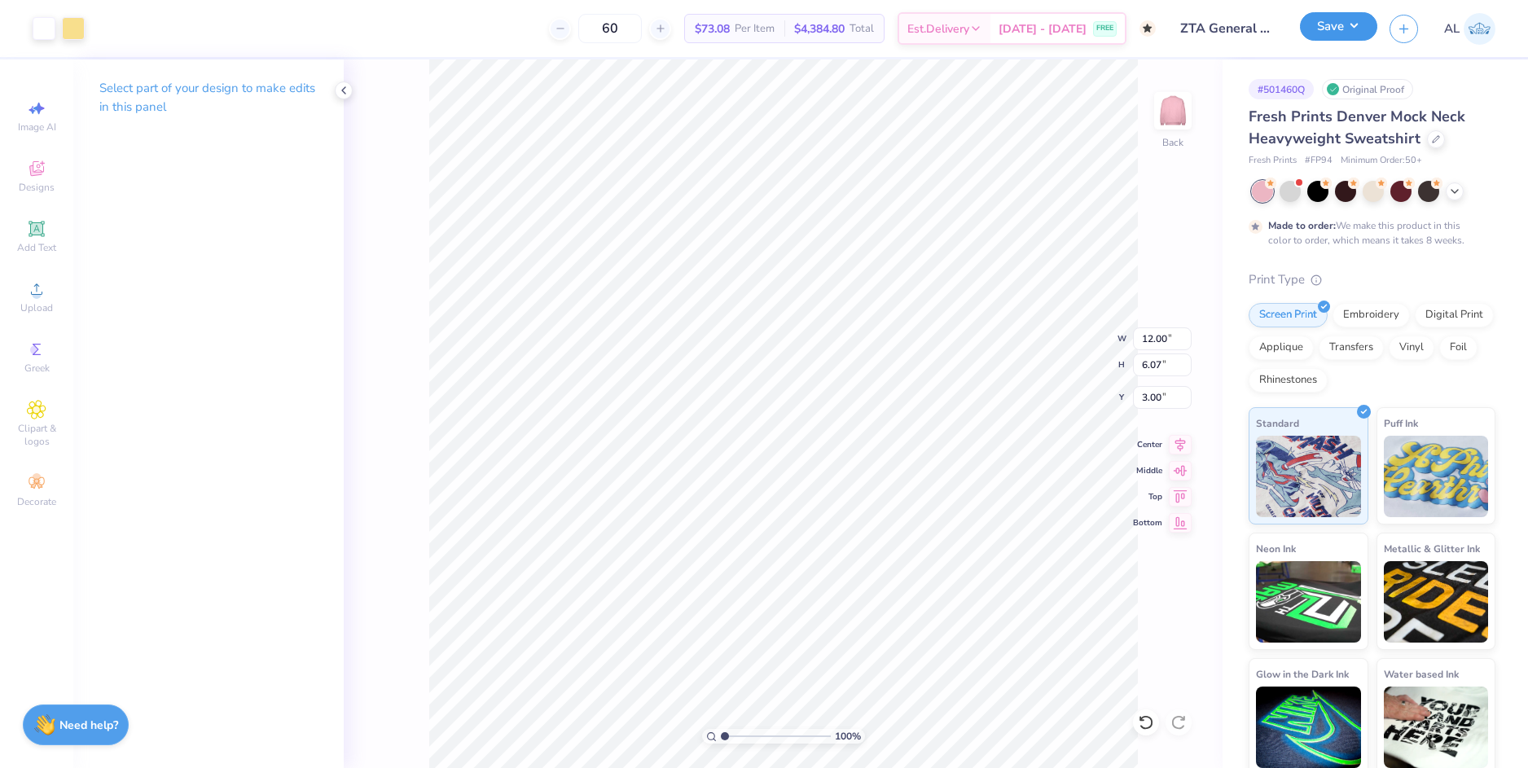
click at [1318, 29] on button "Save" at bounding box center [1338, 26] width 77 height 29
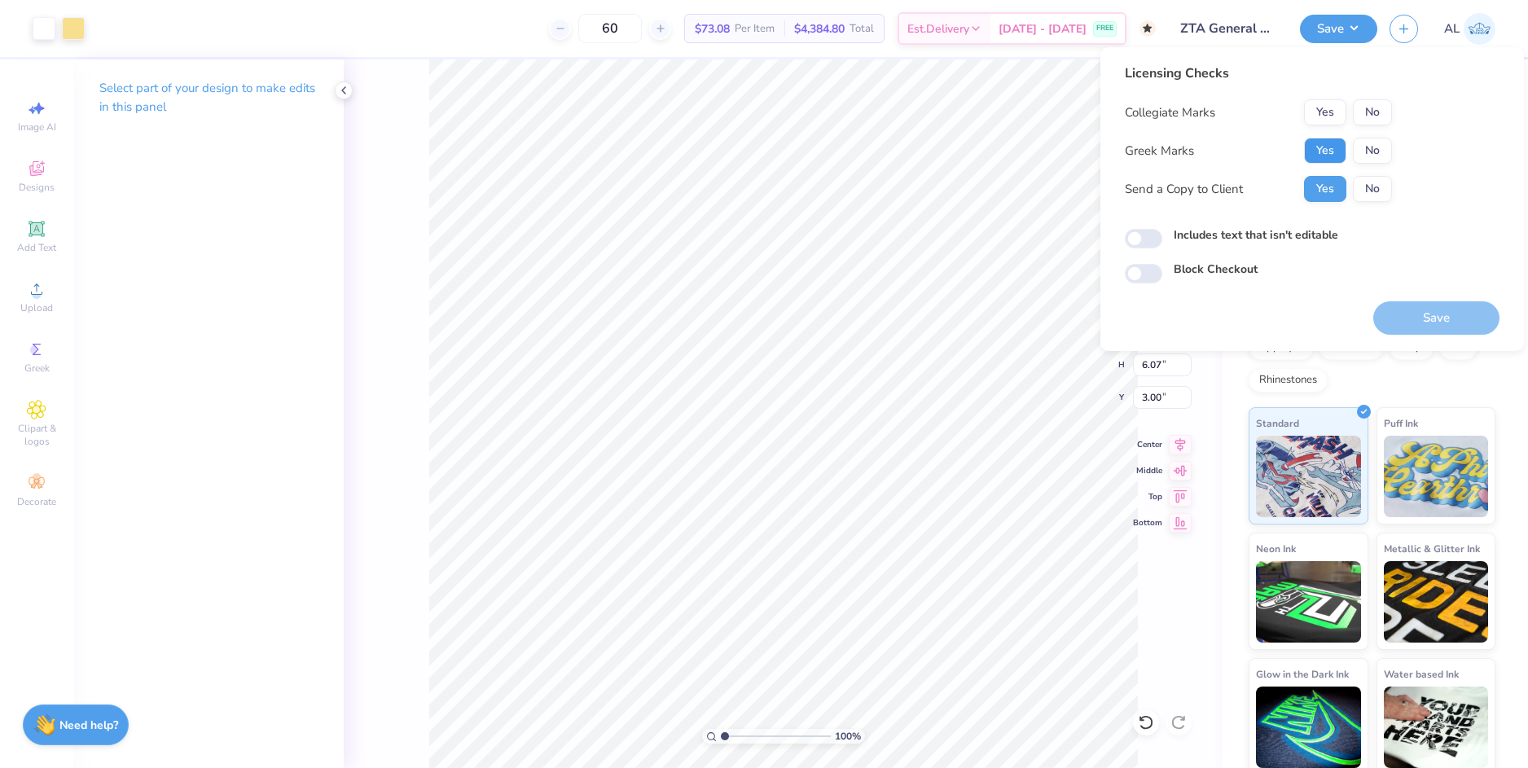
click at [1338, 146] on button "Yes" at bounding box center [1325, 151] width 42 height 26
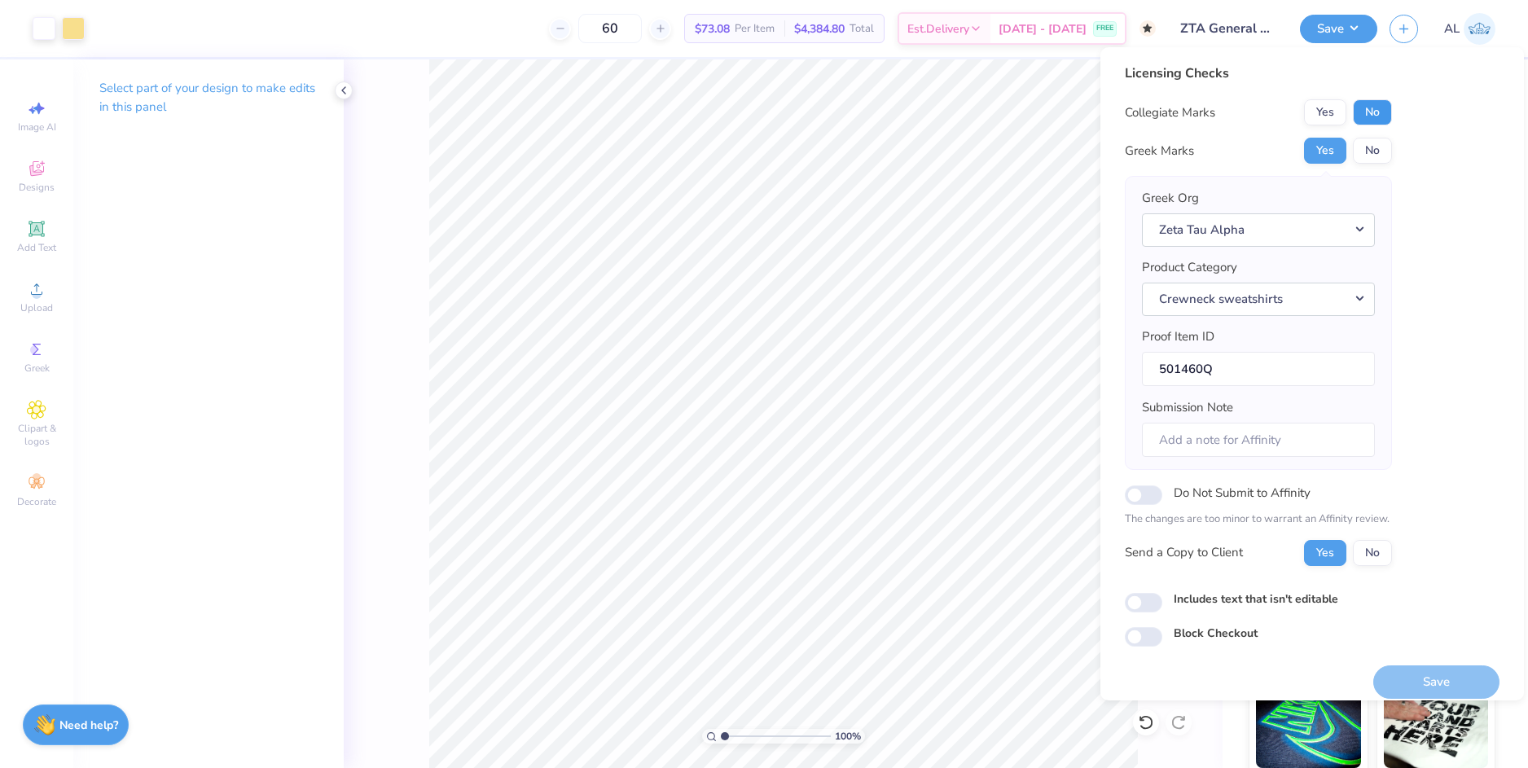
click at [1369, 112] on button "No" at bounding box center [1372, 112] width 39 height 26
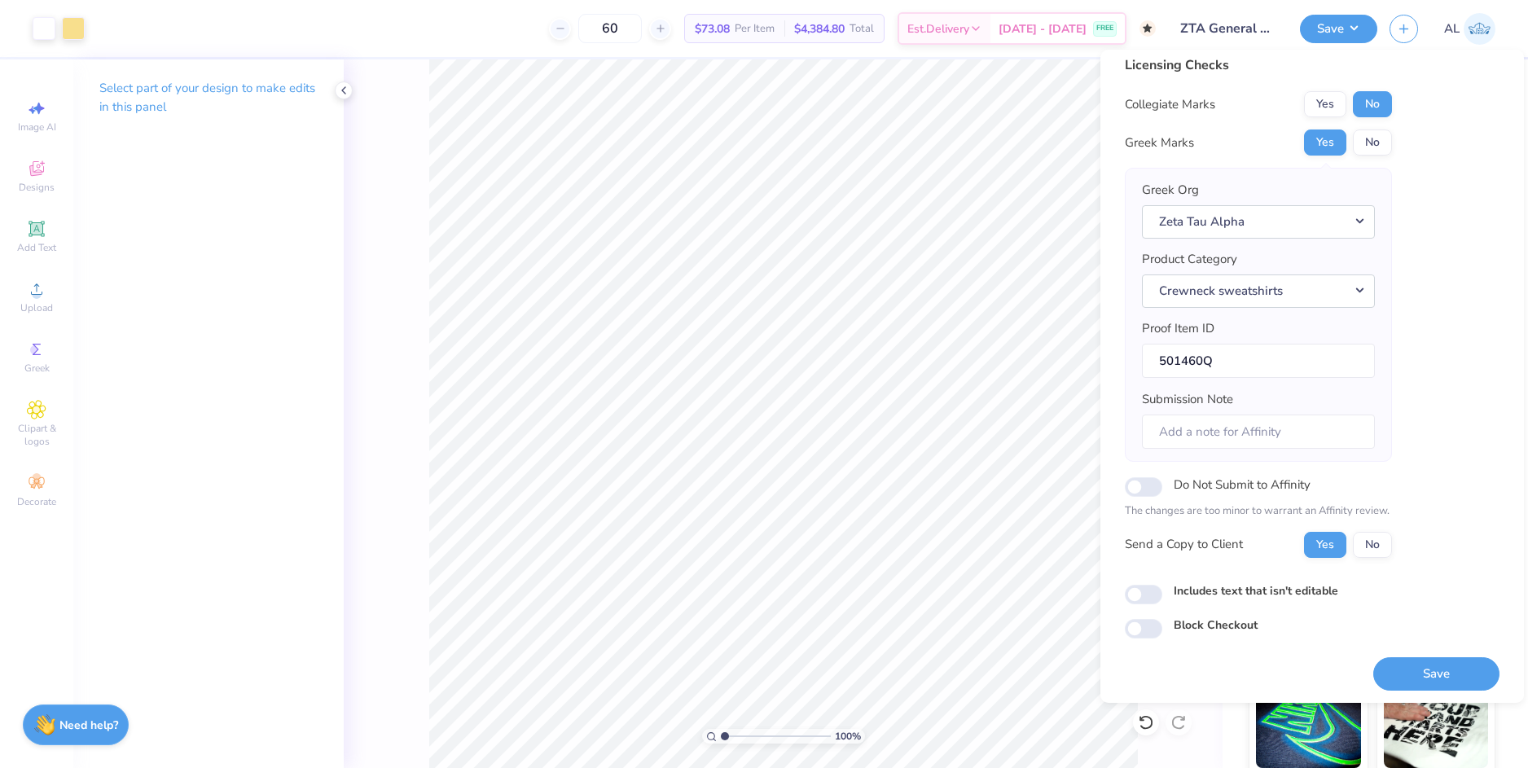
scroll to position [14, 0]
click at [1401, 665] on button "Save" at bounding box center [1436, 670] width 126 height 33
checkbox input "true"
